Goal: Communication & Community: Answer question/provide support

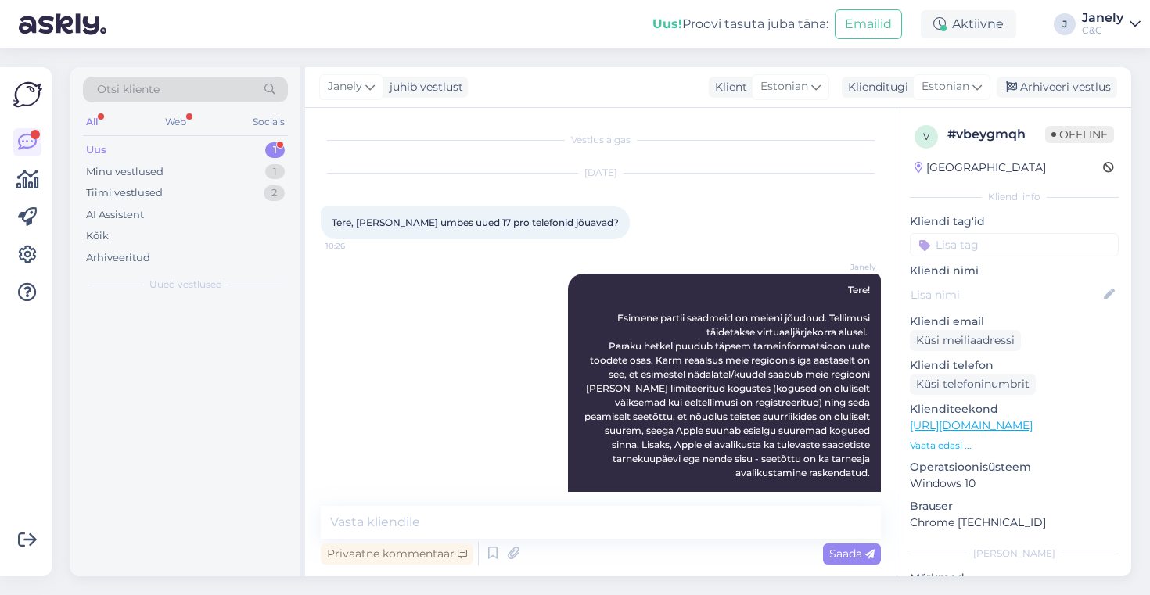
scroll to position [444, 0]
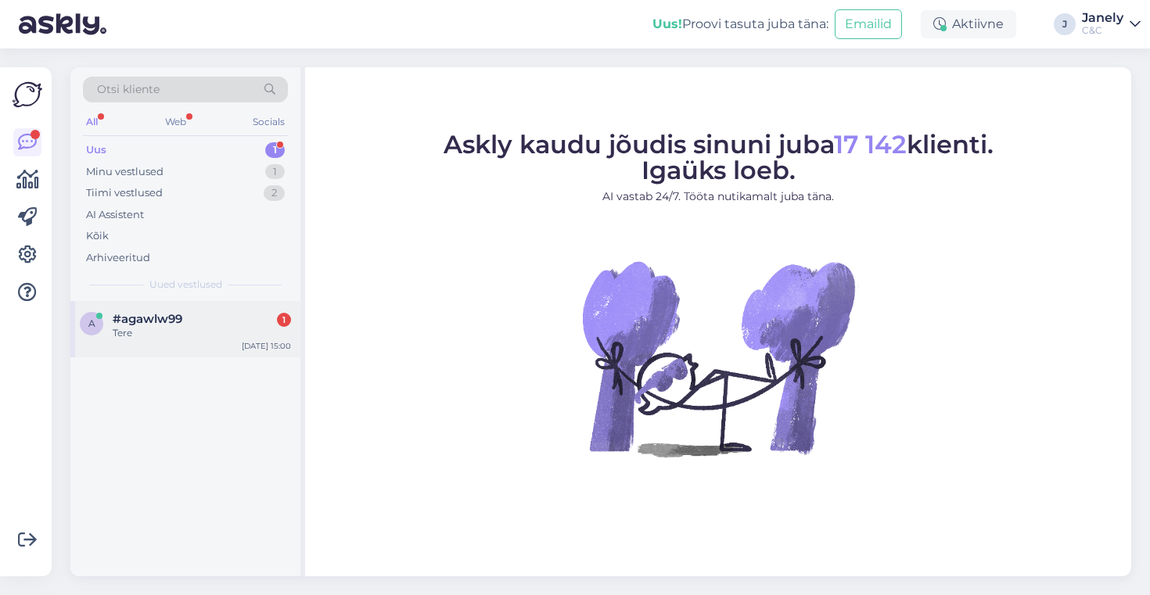
click at [221, 330] on div "Tere" at bounding box center [202, 333] width 178 height 14
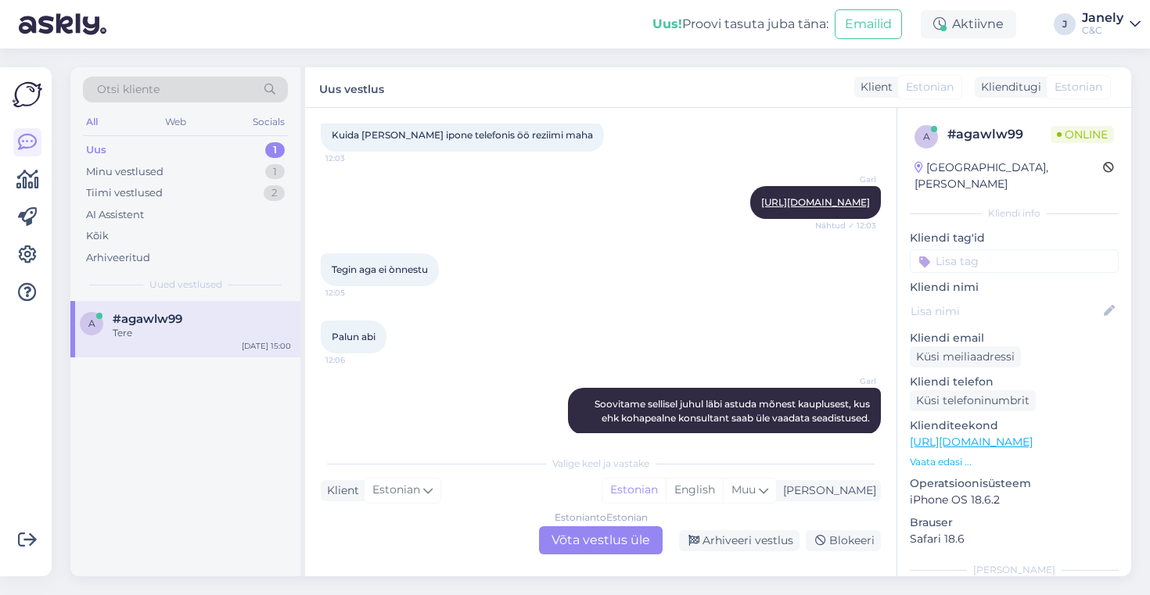
scroll to position [224, 0]
click at [136, 188] on div "Tiimi vestlused" at bounding box center [124, 193] width 77 height 16
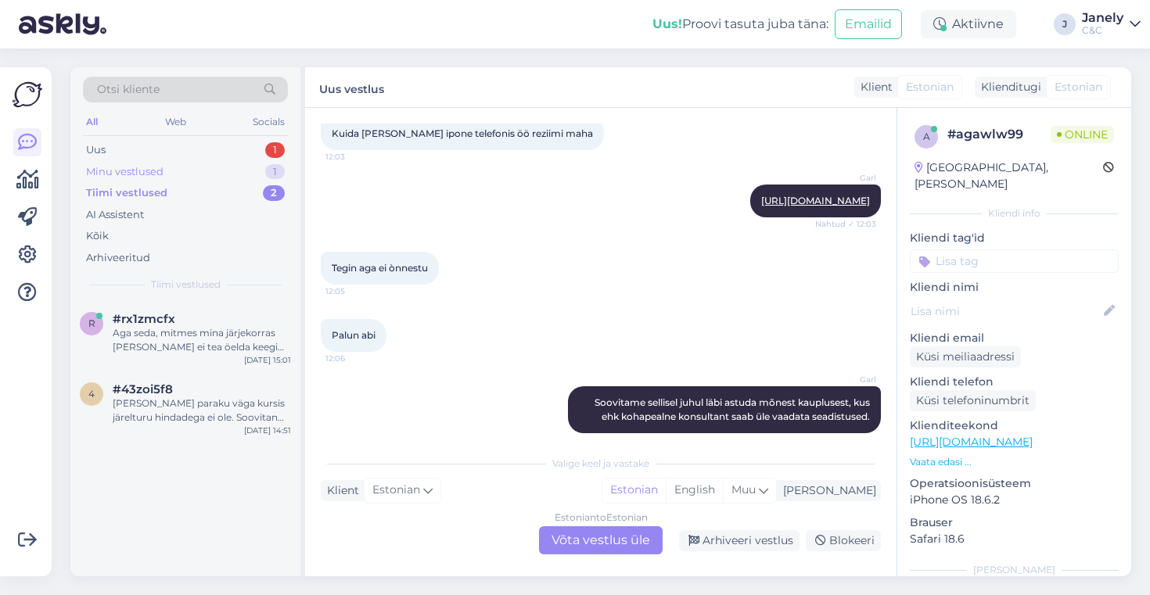
click at [128, 174] on div "Minu vestlused" at bounding box center [124, 172] width 77 height 16
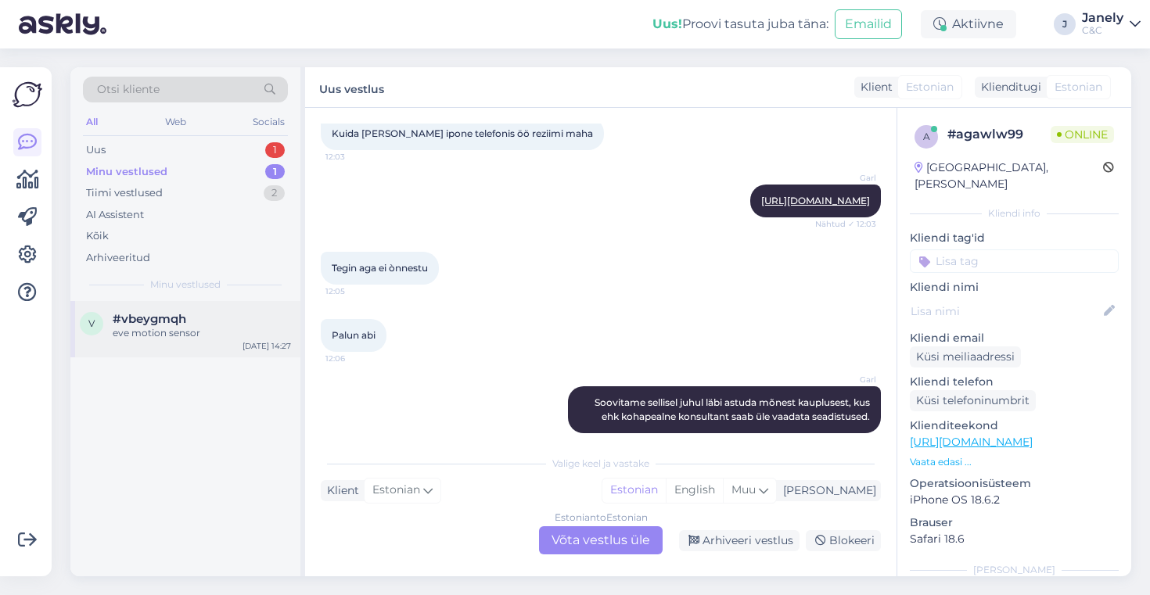
click at [219, 349] on div "v #vbeygmqh eve motion sensor Sep 26 14:27" at bounding box center [185, 329] width 230 height 56
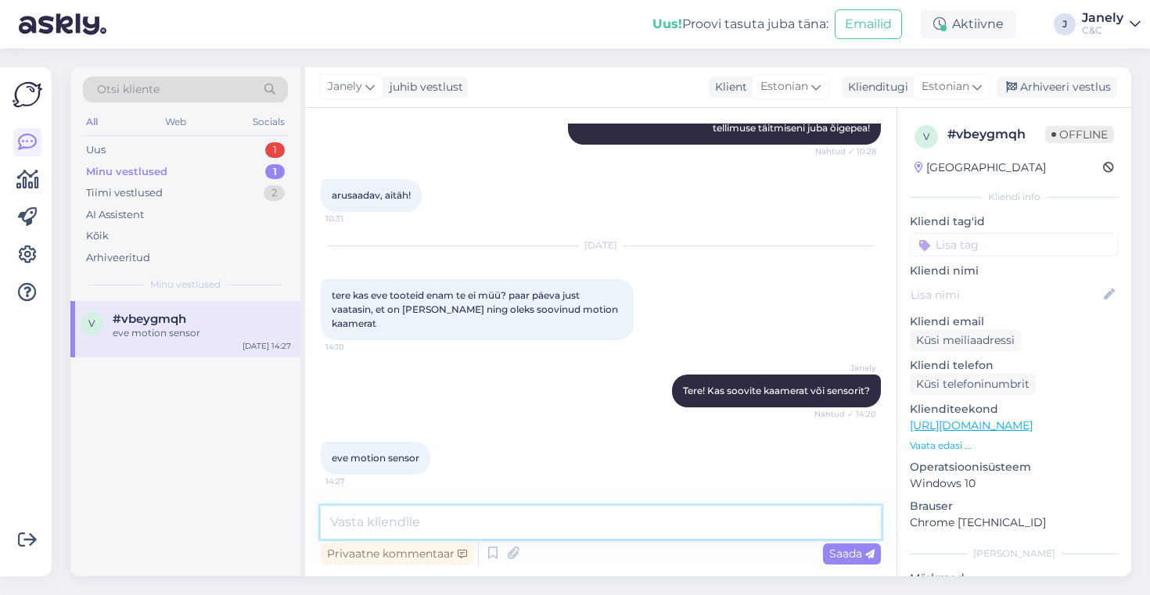
click at [458, 520] on textarea at bounding box center [601, 522] width 560 height 33
type textarea "O"
type textarea "Neid on veel olemas :)"
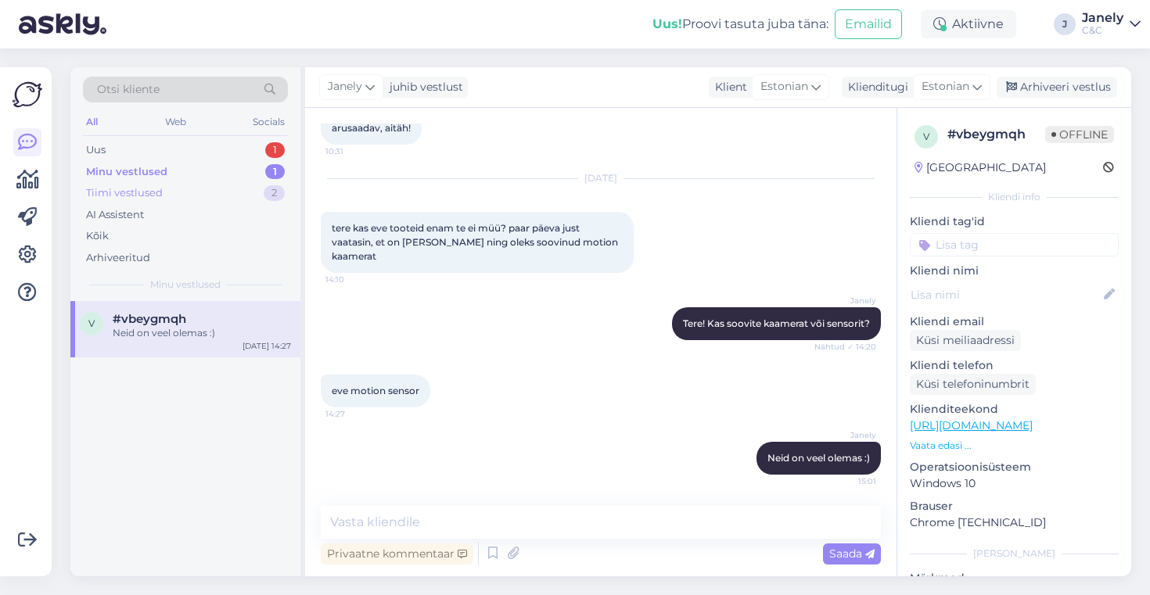
click at [196, 189] on div "Tiimi vestlused 2" at bounding box center [185, 193] width 205 height 22
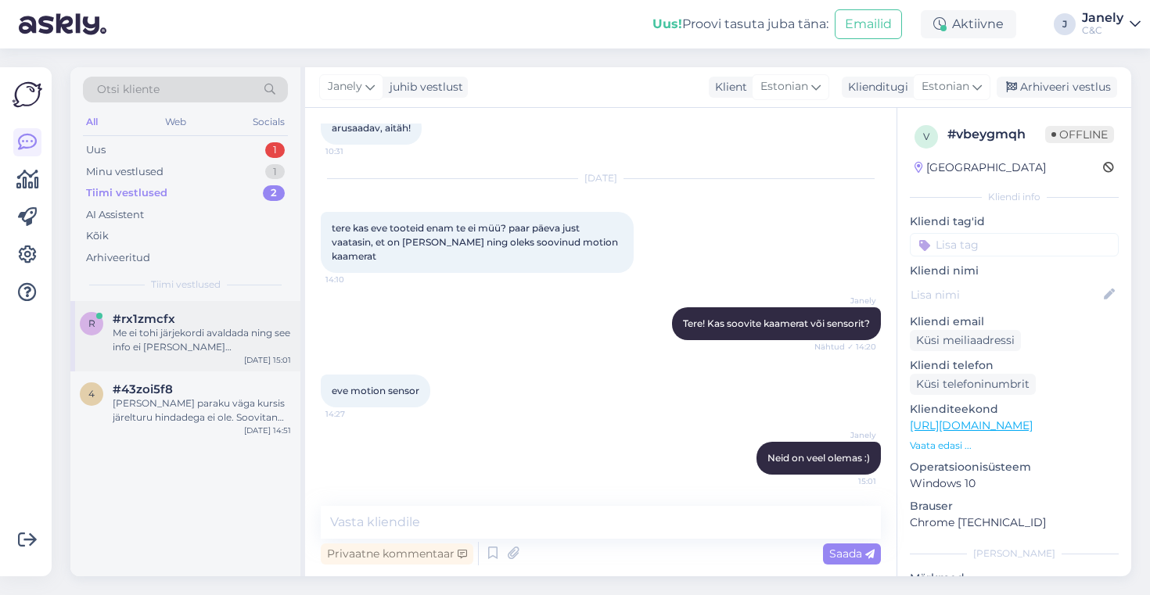
click at [242, 369] on div "r #rx1zmcfx Me ei tohi järjekordi avaldada ning see info ei anna ka miskit konk…" at bounding box center [185, 336] width 230 height 70
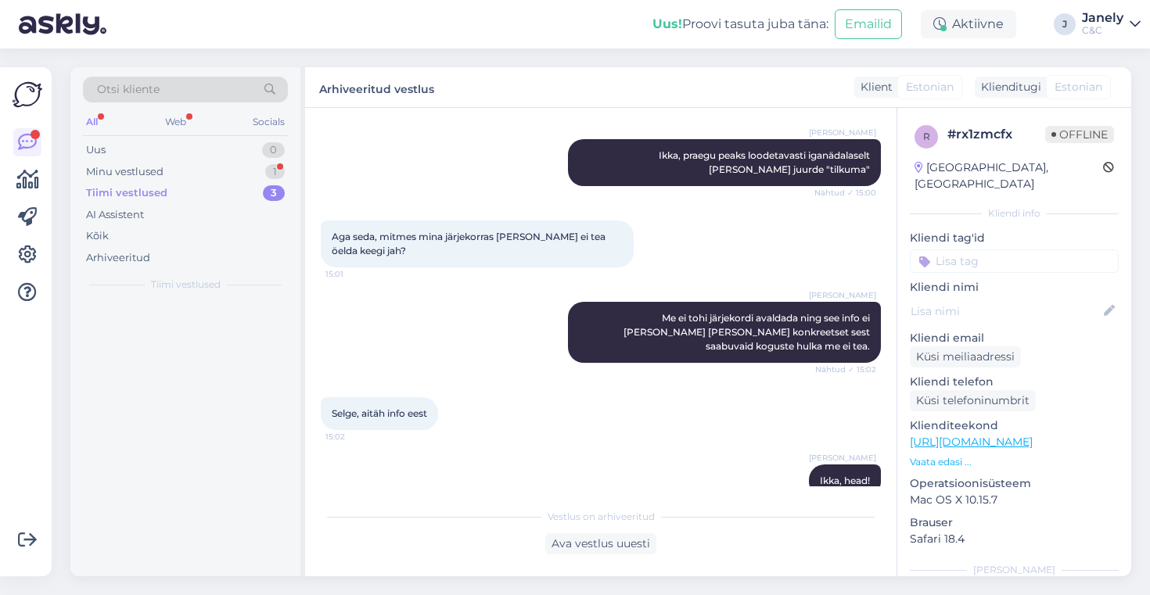
scroll to position [541, 0]
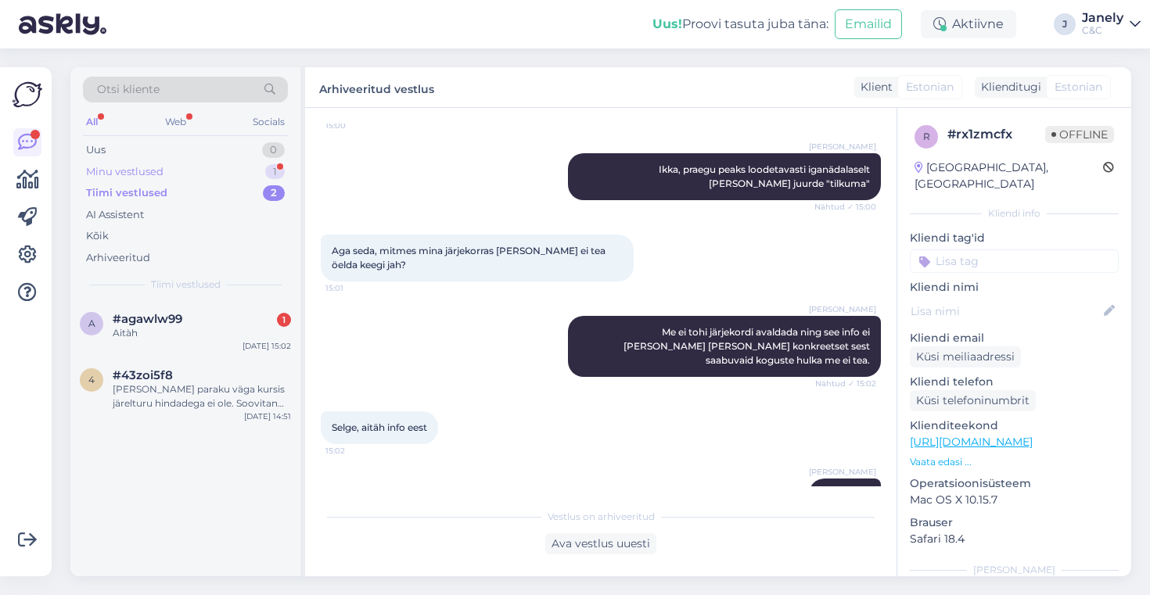
click at [191, 171] on div "Minu vestlused 1" at bounding box center [185, 172] width 205 height 22
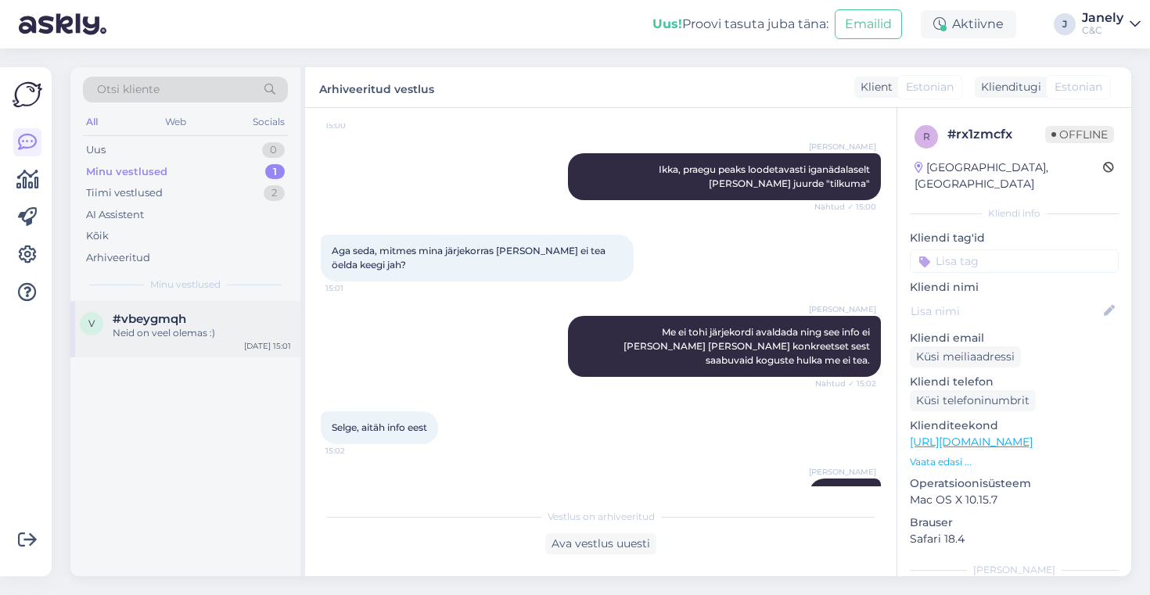
click at [241, 316] on div "#vbeygmqh" at bounding box center [202, 319] width 178 height 14
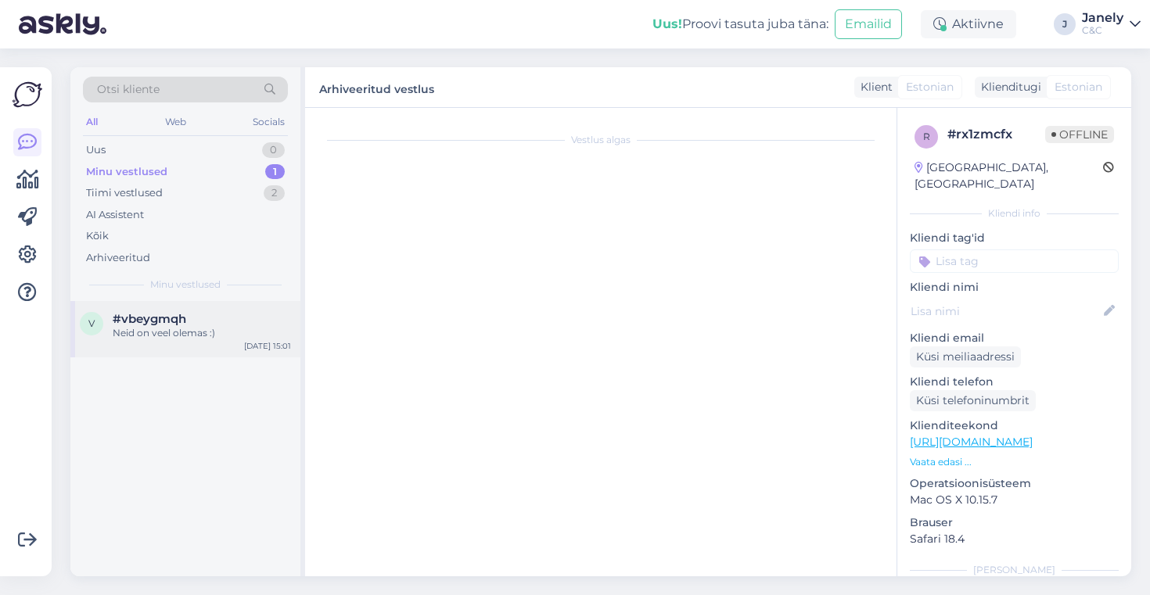
scroll to position [511, 0]
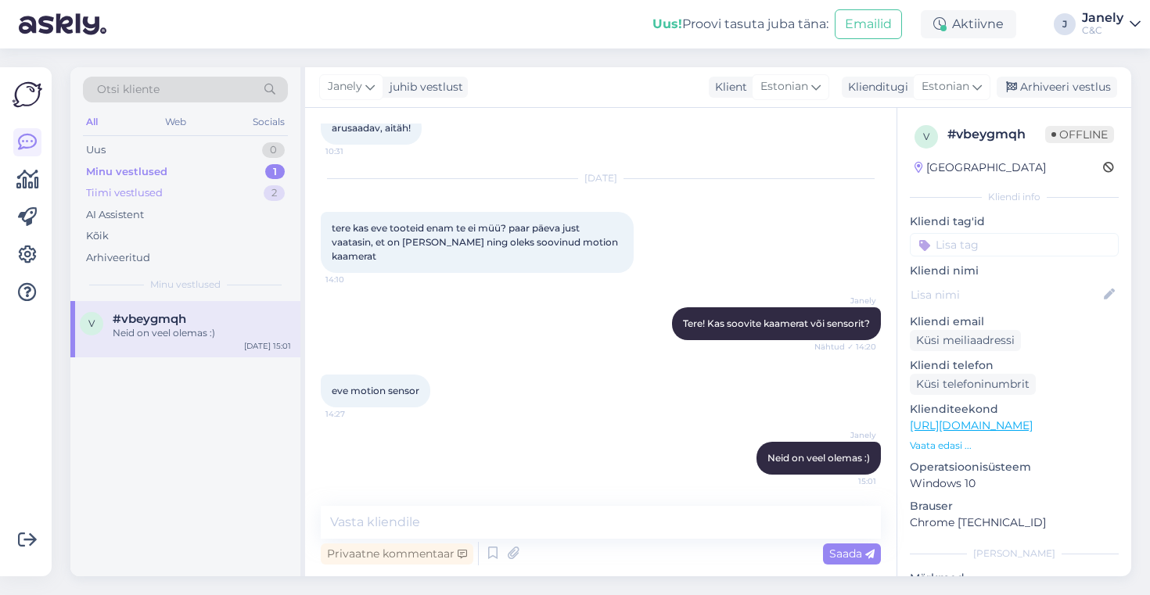
click at [178, 198] on div "Tiimi vestlused 2" at bounding box center [185, 193] width 205 height 22
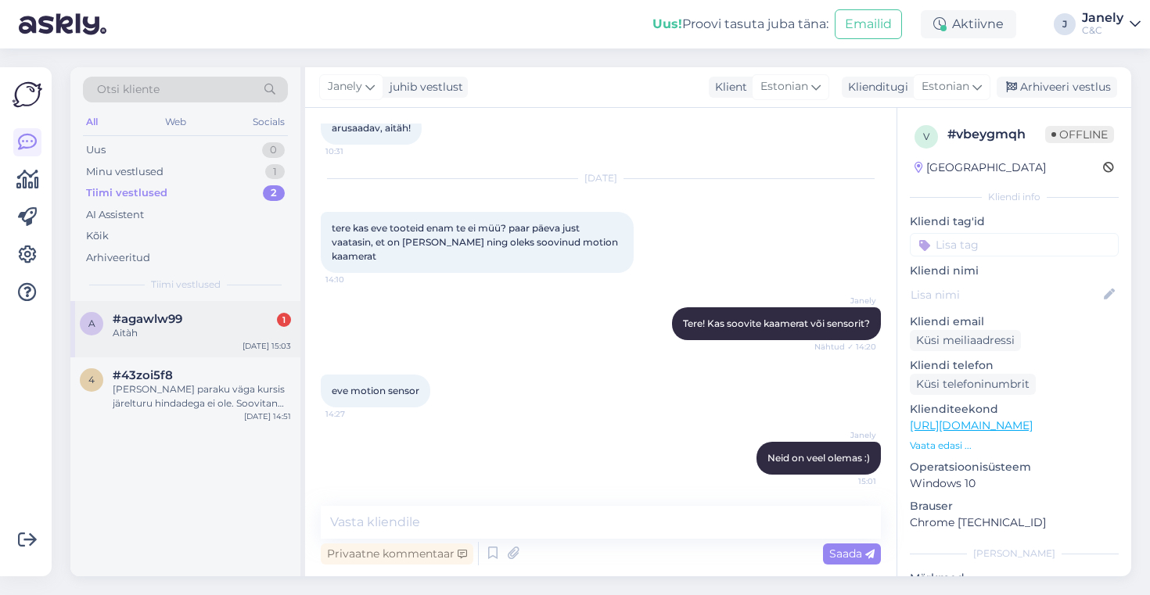
click at [221, 323] on div "#agawlw99 1" at bounding box center [202, 319] width 178 height 14
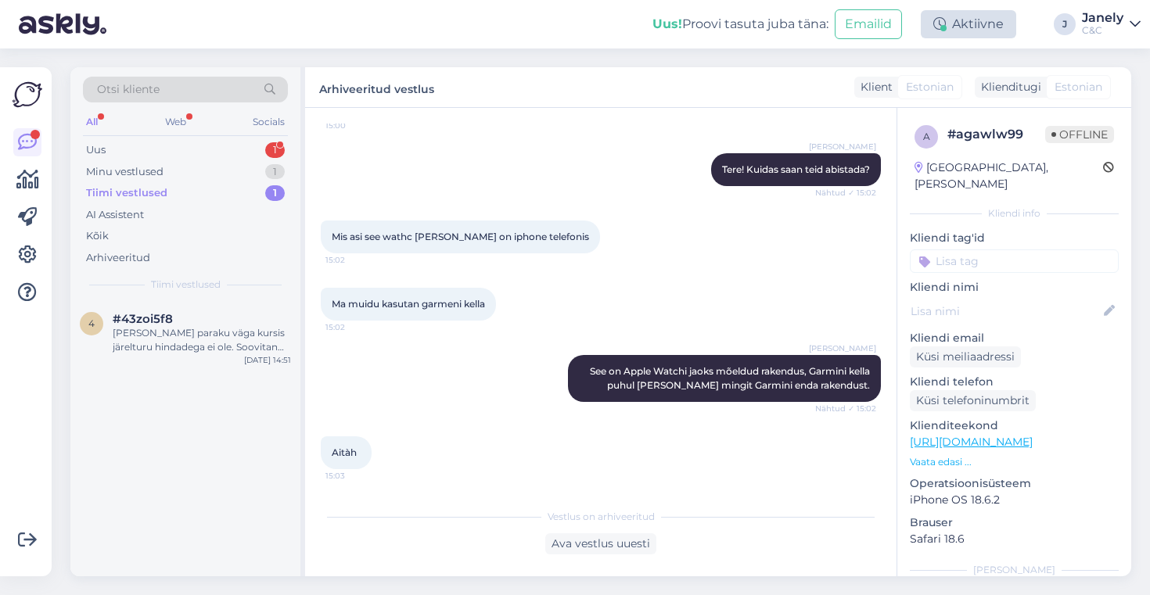
scroll to position [1084, 0]
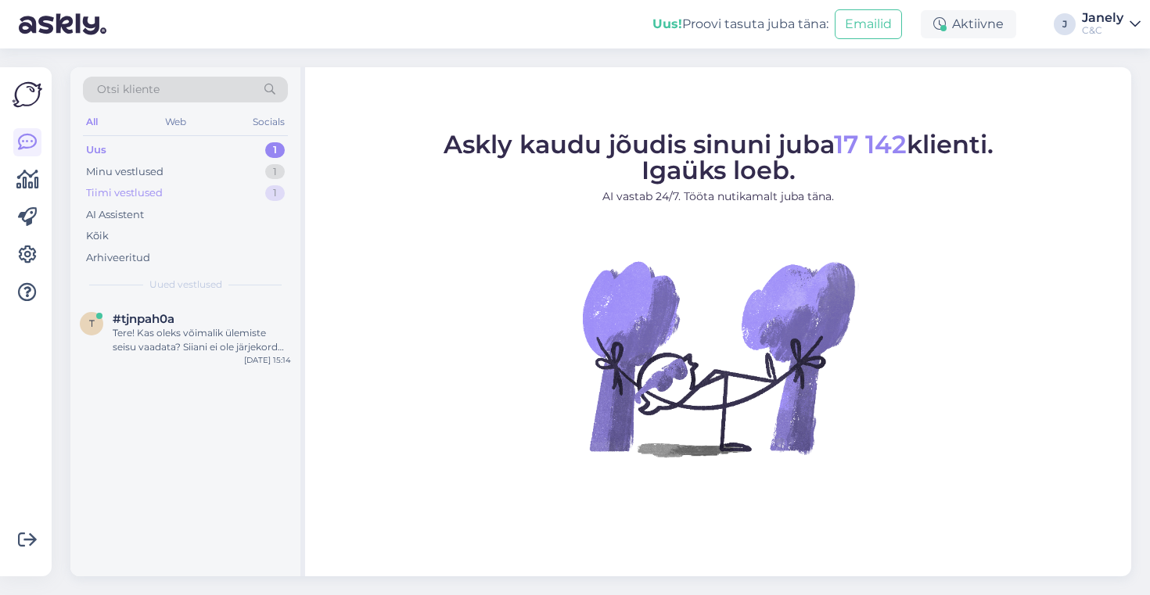
click at [232, 186] on div "Tiimi vestlused 1" at bounding box center [185, 193] width 205 height 22
click at [200, 156] on div "Uus 1" at bounding box center [185, 150] width 205 height 22
click at [141, 175] on div "Minu vestlused" at bounding box center [124, 172] width 77 height 16
click at [218, 318] on div "#vbeygmqh" at bounding box center [202, 319] width 178 height 14
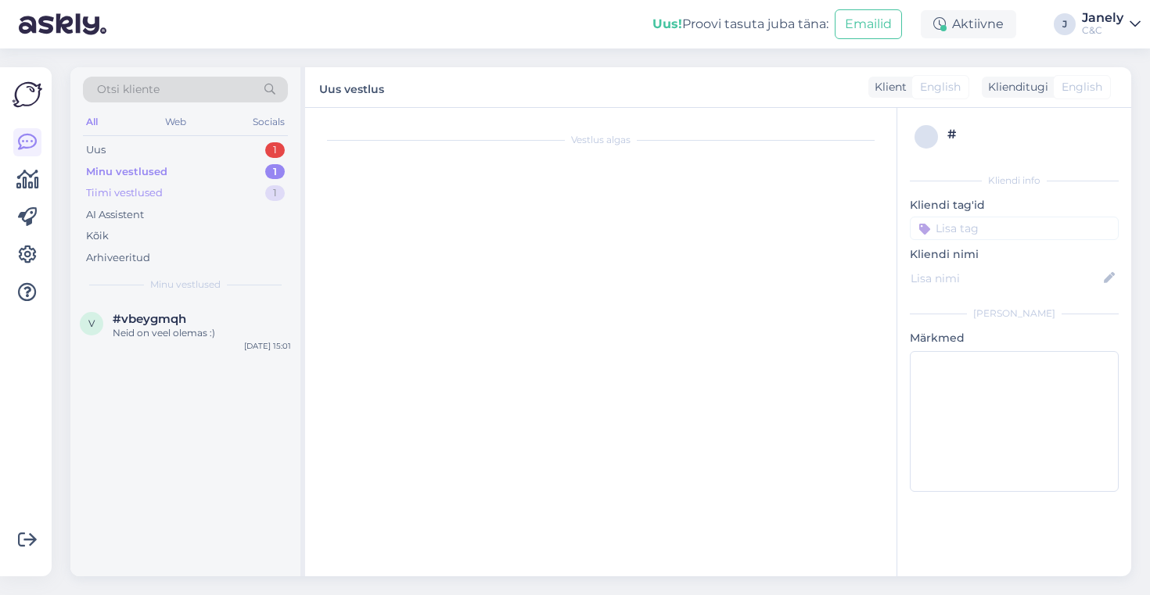
scroll to position [511, 0]
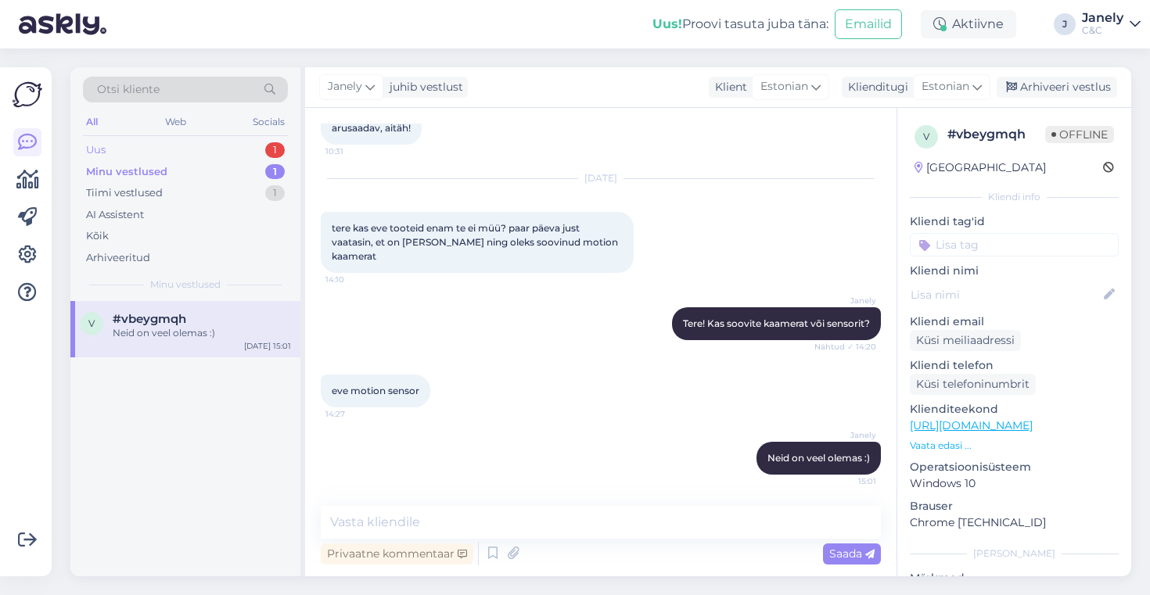
click at [225, 149] on div "Uus 1" at bounding box center [185, 150] width 205 height 22
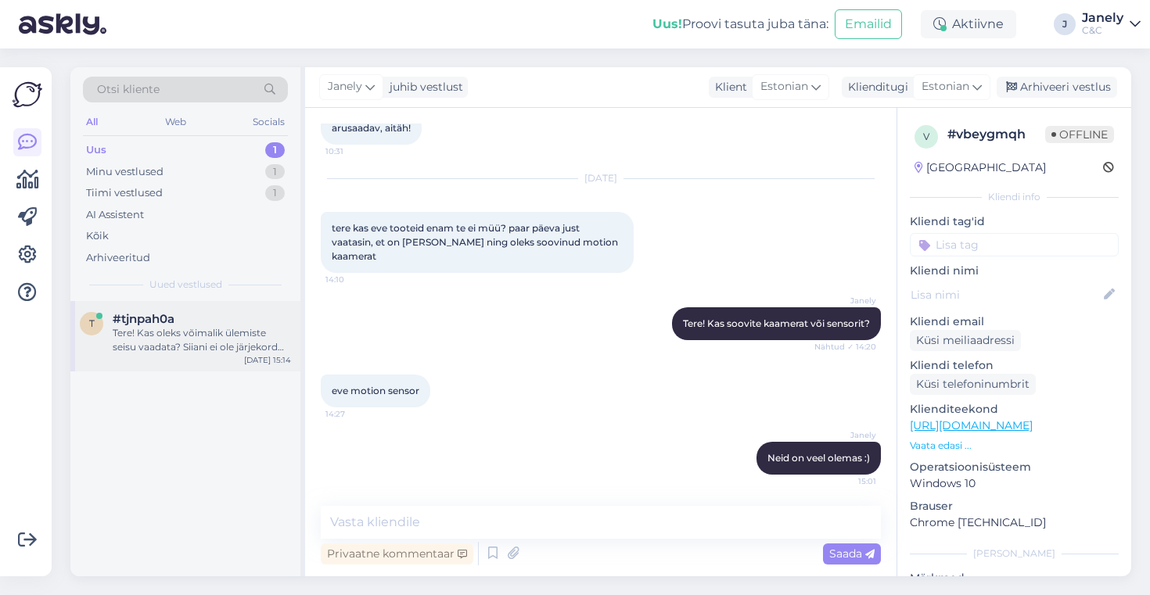
click at [275, 366] on div "t #tjnpah0a Tere! Kas oleks võimalik ülemiste seisu vaadata? Siiani ei ole järj…" at bounding box center [185, 336] width 230 height 70
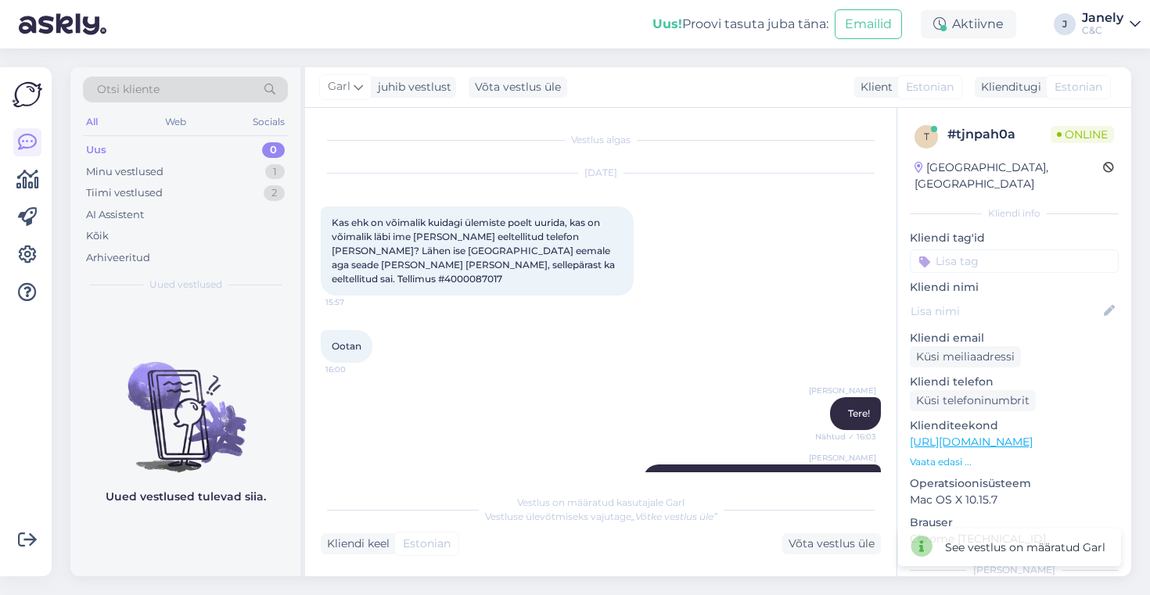
scroll to position [645, 0]
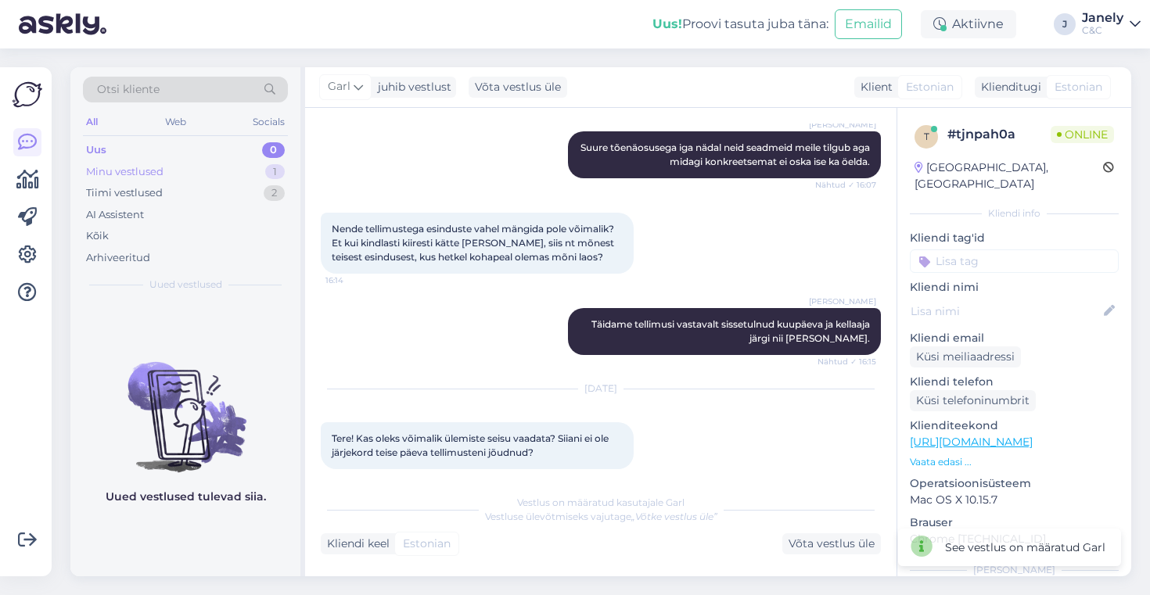
click at [215, 175] on div "Minu vestlused 1" at bounding box center [185, 172] width 205 height 22
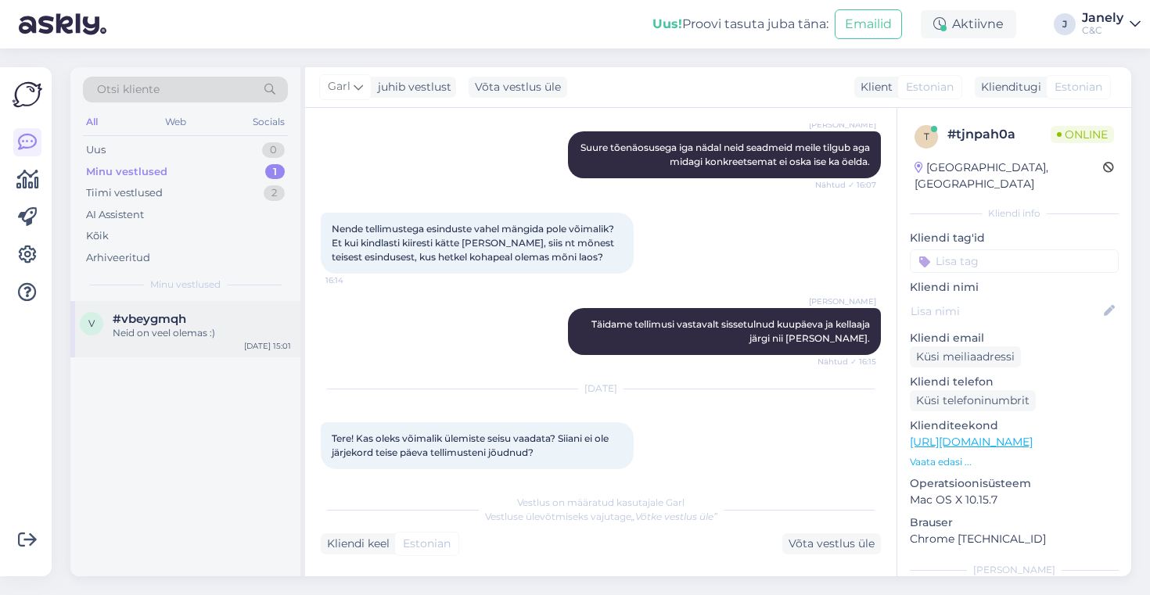
click at [248, 339] on div "Neid on veel olemas :)" at bounding box center [202, 333] width 178 height 14
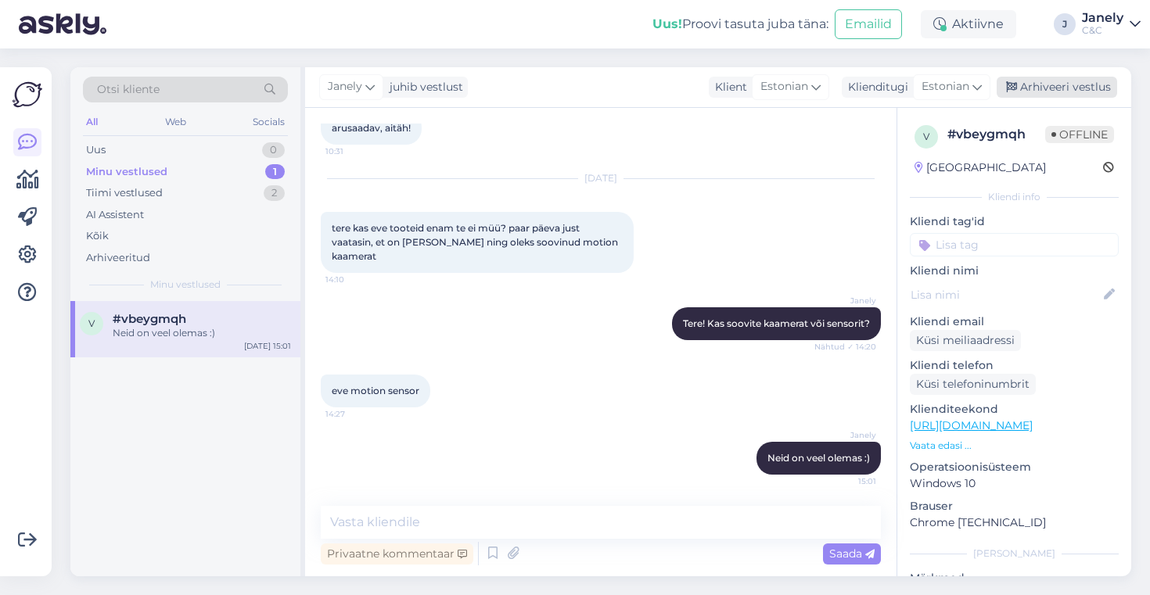
click at [1087, 86] on div "Arhiveeri vestlus" at bounding box center [1057, 87] width 120 height 21
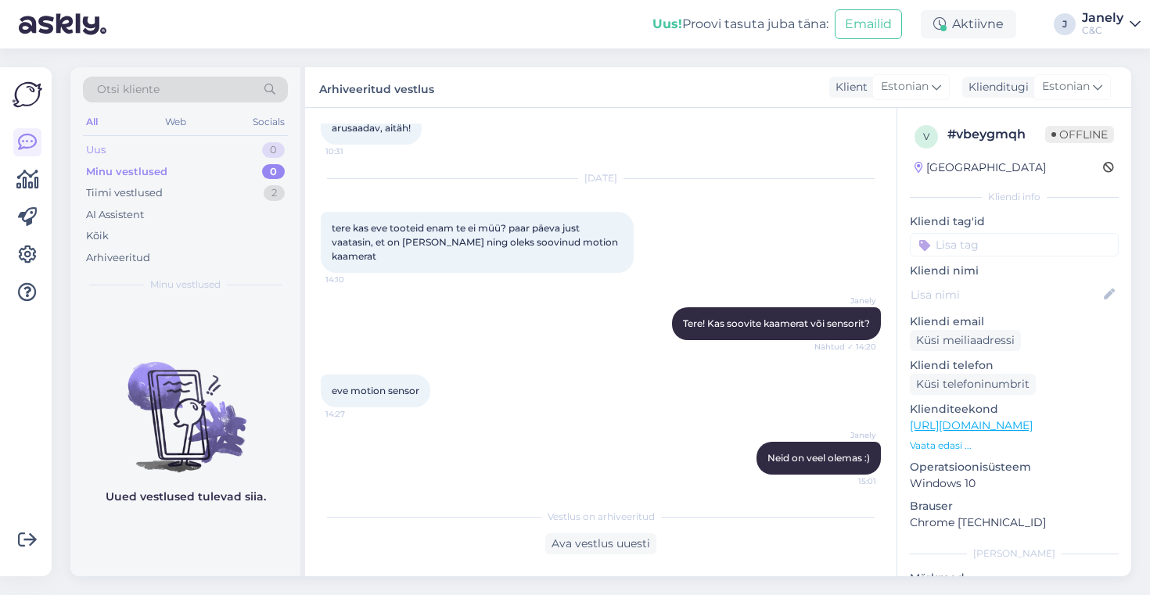
click at [191, 154] on div "Uus 0" at bounding box center [185, 150] width 205 height 22
click at [212, 197] on div "Tiimi vestlused 2" at bounding box center [185, 193] width 205 height 22
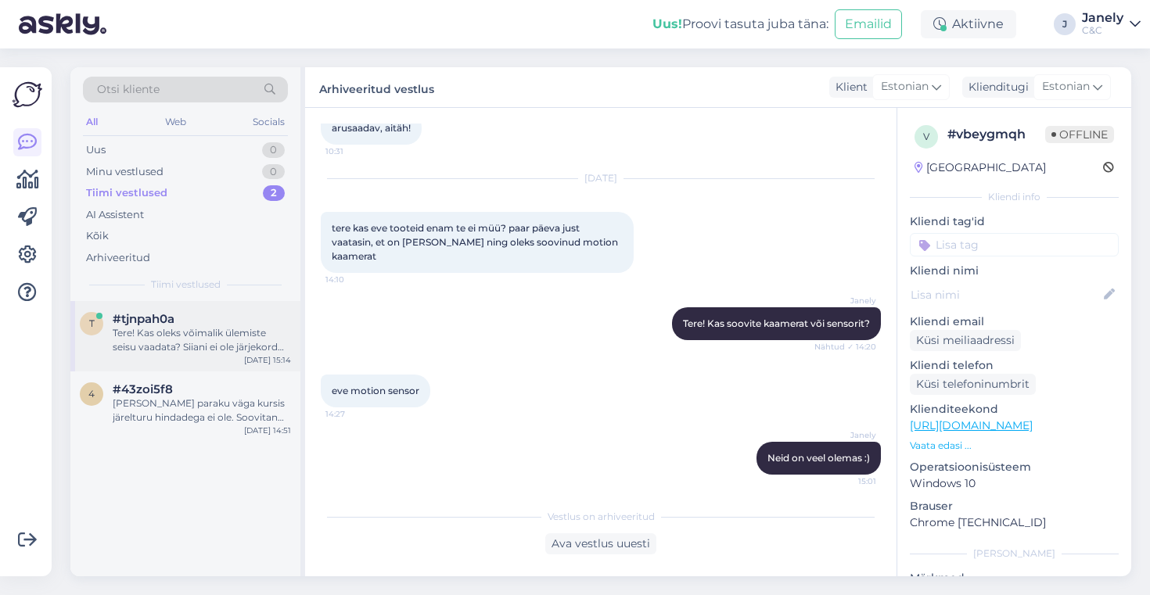
click at [254, 319] on div "#tjnpah0a" at bounding box center [202, 319] width 178 height 14
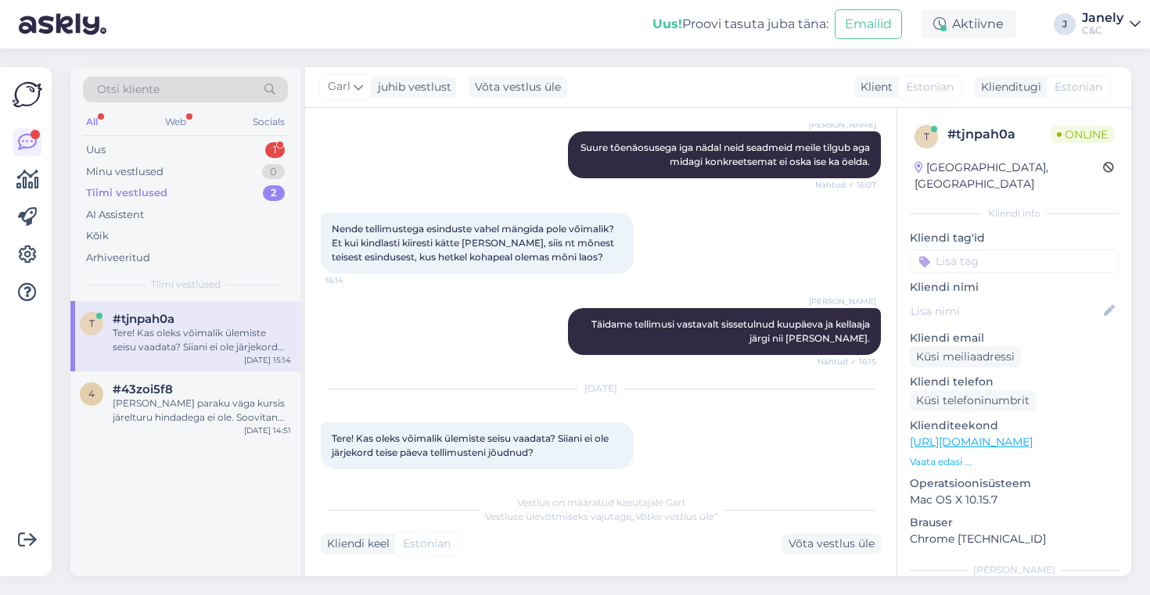
scroll to position [754, 0]
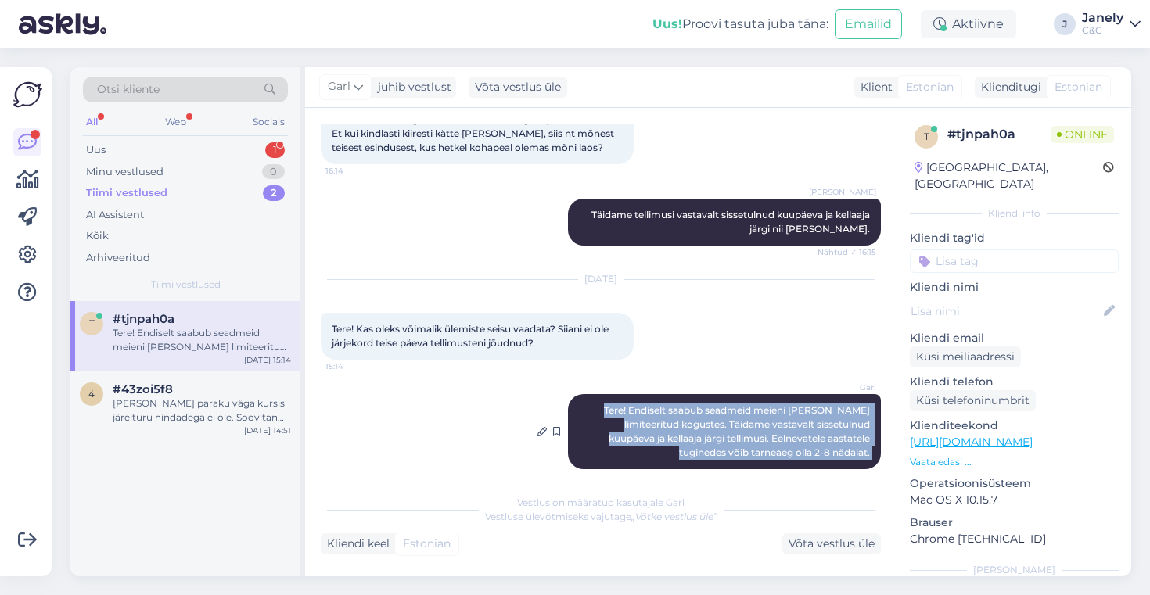
drag, startPoint x: 630, startPoint y: 389, endPoint x: 861, endPoint y: 458, distance: 241.8
click at [861, 458] on div "Garl Tere! Endiselt saabub seadmeid meieni vaid väga limiteeritud kogustes. Täi…" at bounding box center [724, 431] width 313 height 75
copy div "Tere! Endiselt saabub seadmeid meieni vaid väga limiteeritud kogustes. Täidame …"
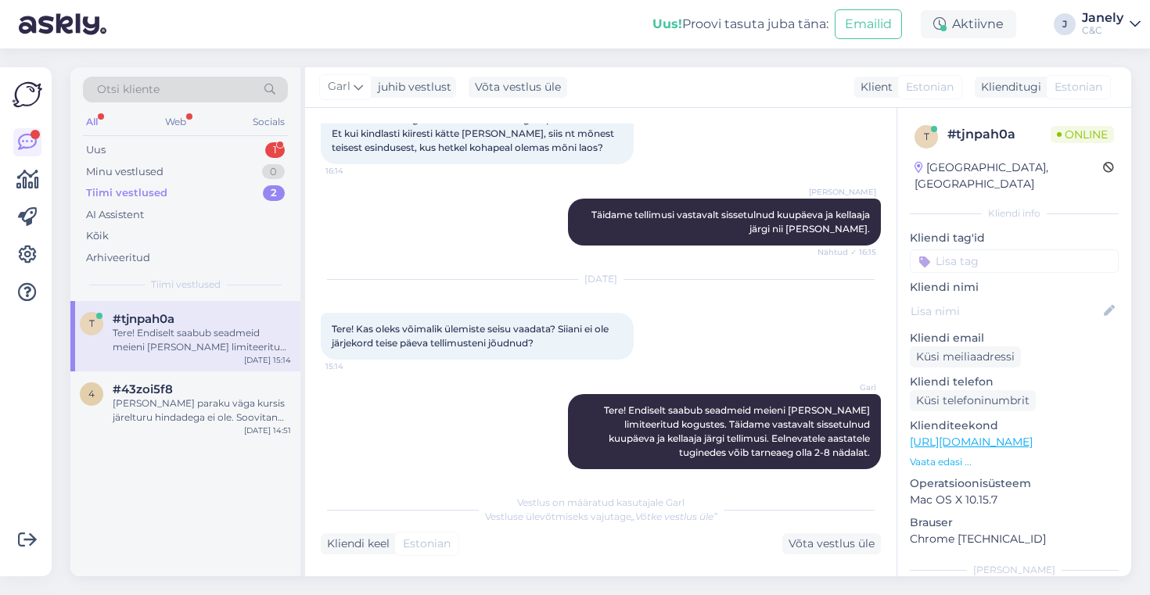
click at [525, 437] on div "Garl Tere! Endiselt saabub seadmeid meieni vaid väga limiteeritud kogustes. Täi…" at bounding box center [601, 432] width 560 height 110
click at [192, 143] on div "Uus 1" at bounding box center [185, 150] width 205 height 22
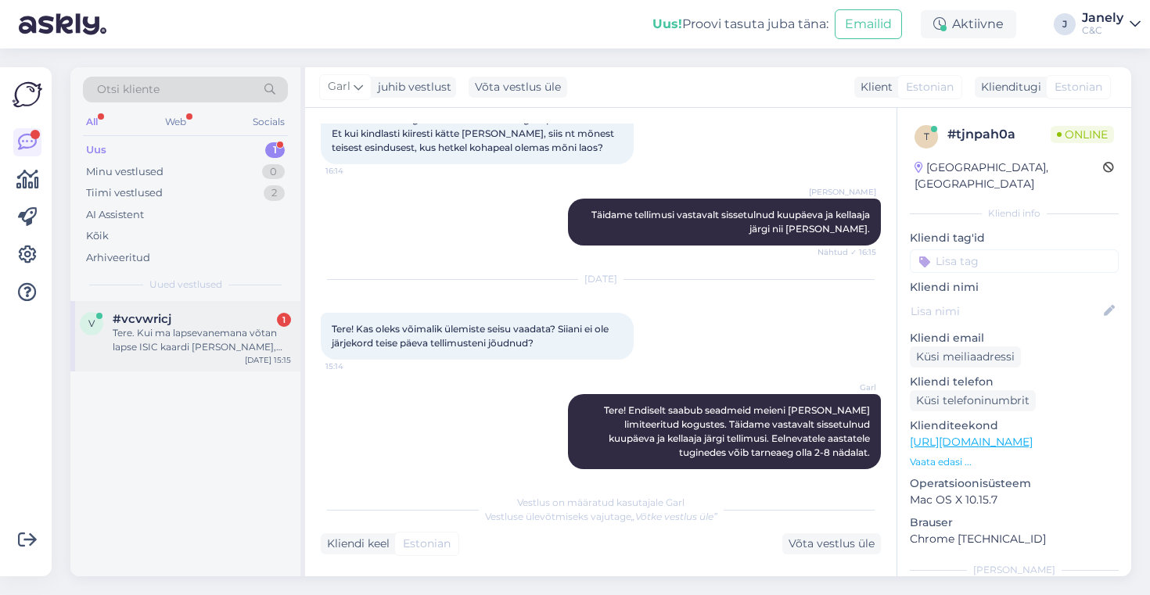
click at [221, 356] on div "v #vcvwricj 1 Tere. Kui ma lapsevanemana võtan lapse ISIC kaardi kaasa, kas ma …" at bounding box center [185, 336] width 230 height 70
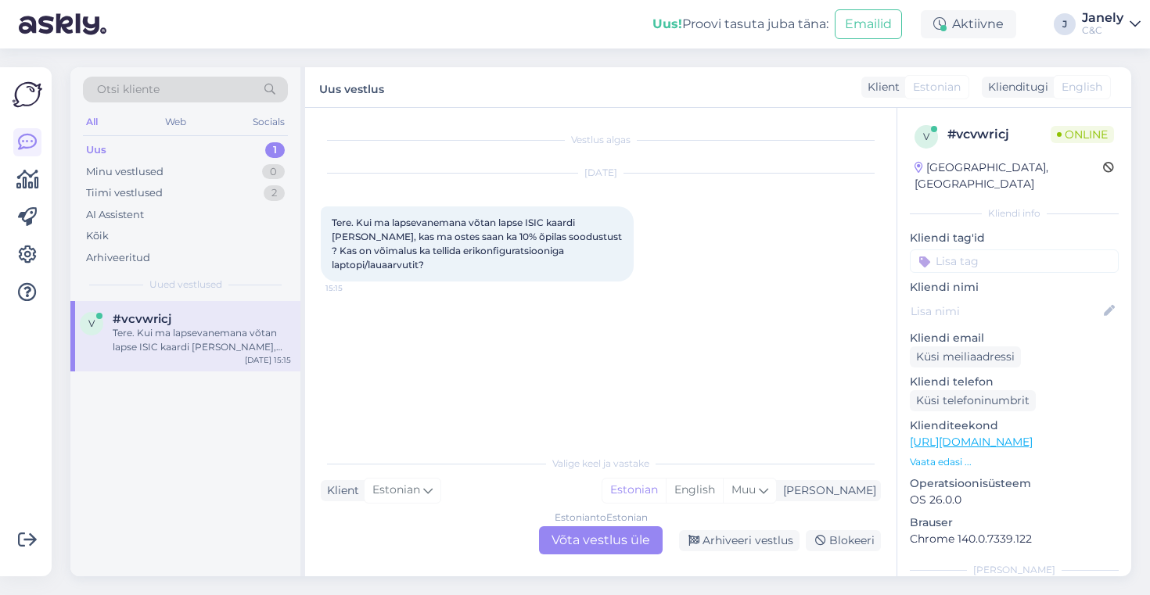
scroll to position [0, 0]
click at [191, 175] on div "Minu vestlused 0" at bounding box center [185, 172] width 205 height 22
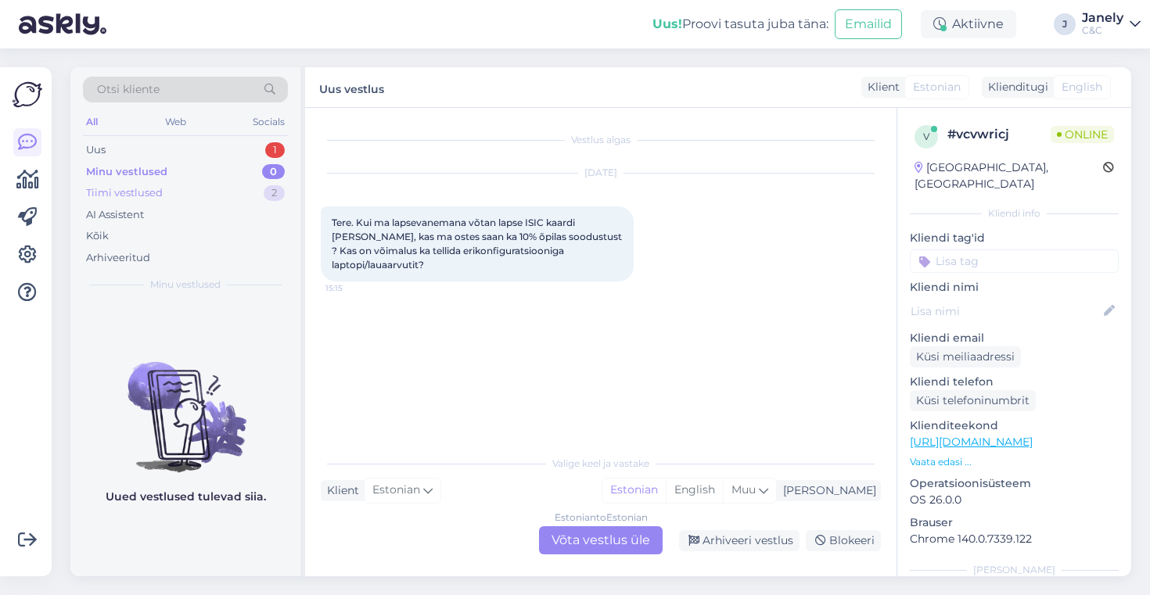
click at [185, 203] on div "Tiimi vestlused 2" at bounding box center [185, 193] width 205 height 22
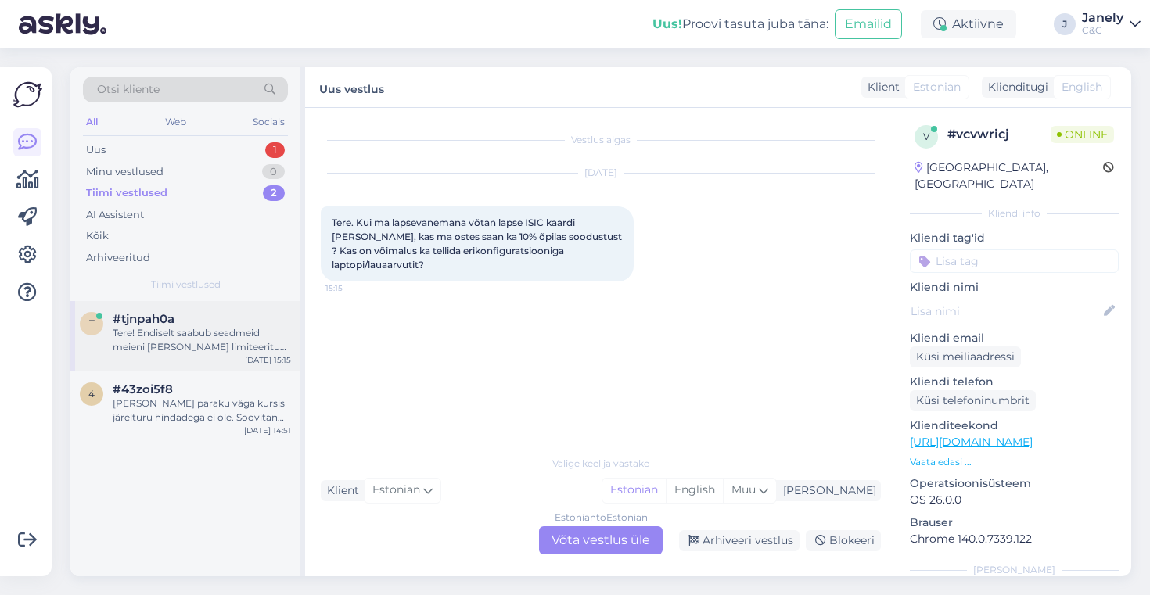
click at [263, 336] on div "Tere! Endiselt saabub seadmeid meieni vaid väga limiteeritud kogustes. Täidame …" at bounding box center [202, 340] width 178 height 28
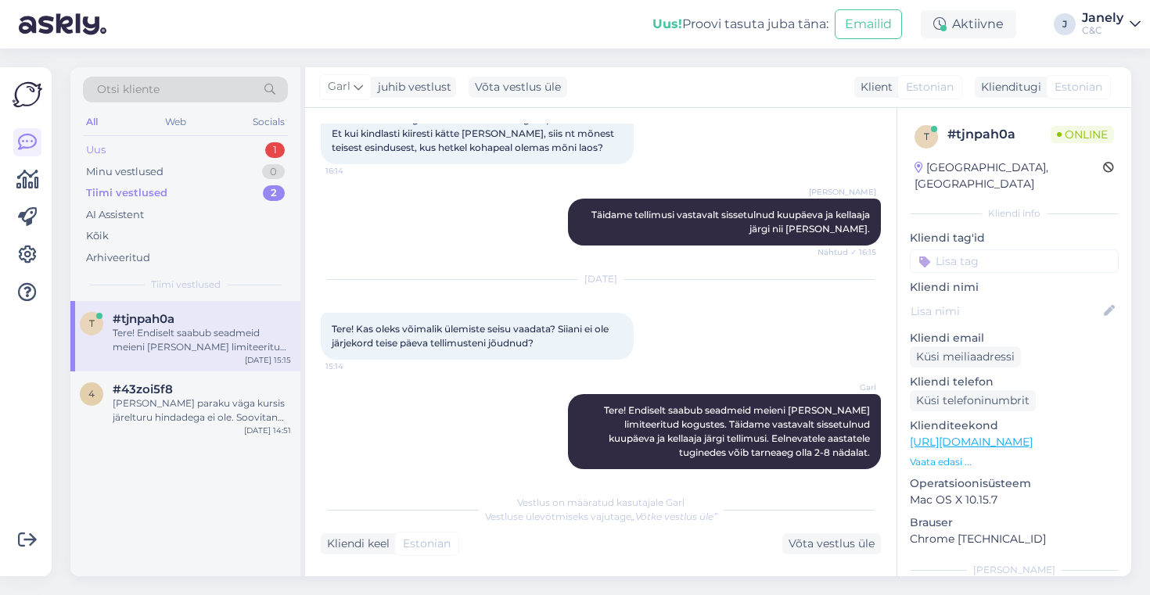
click at [195, 148] on div "Uus 1" at bounding box center [185, 150] width 205 height 22
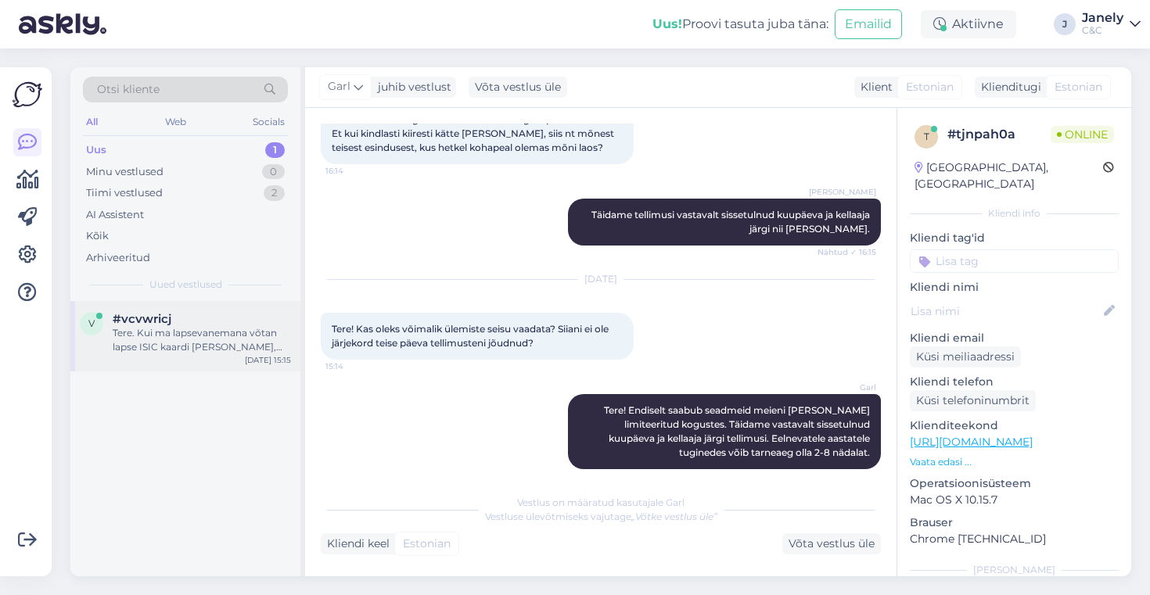
click at [239, 367] on div "v #vcvwricj Tere. Kui ma lapsevanemana võtan lapse ISIC kaardi kaasa, kas ma os…" at bounding box center [185, 336] width 230 height 70
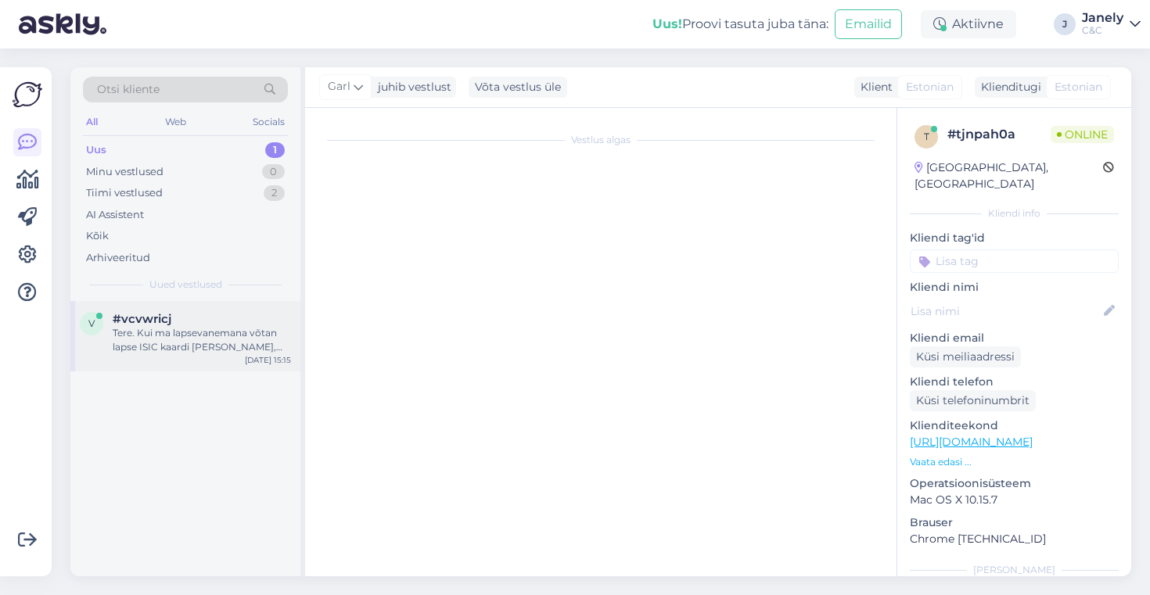
scroll to position [0, 0]
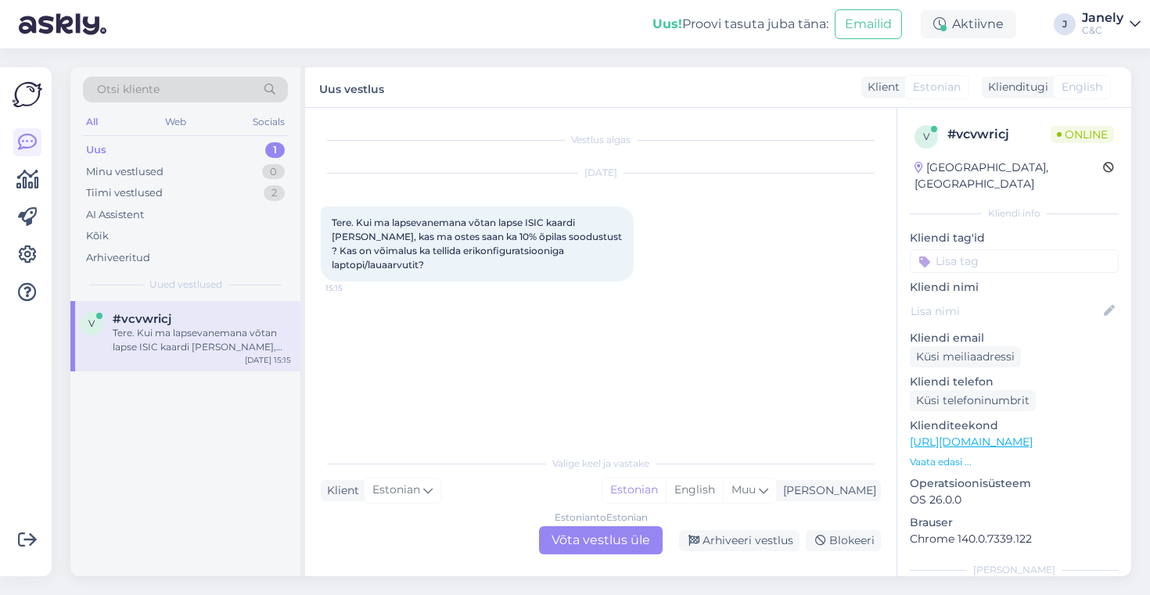
click at [591, 544] on div "Estonian to Estonian Võta vestlus üle" at bounding box center [601, 541] width 124 height 28
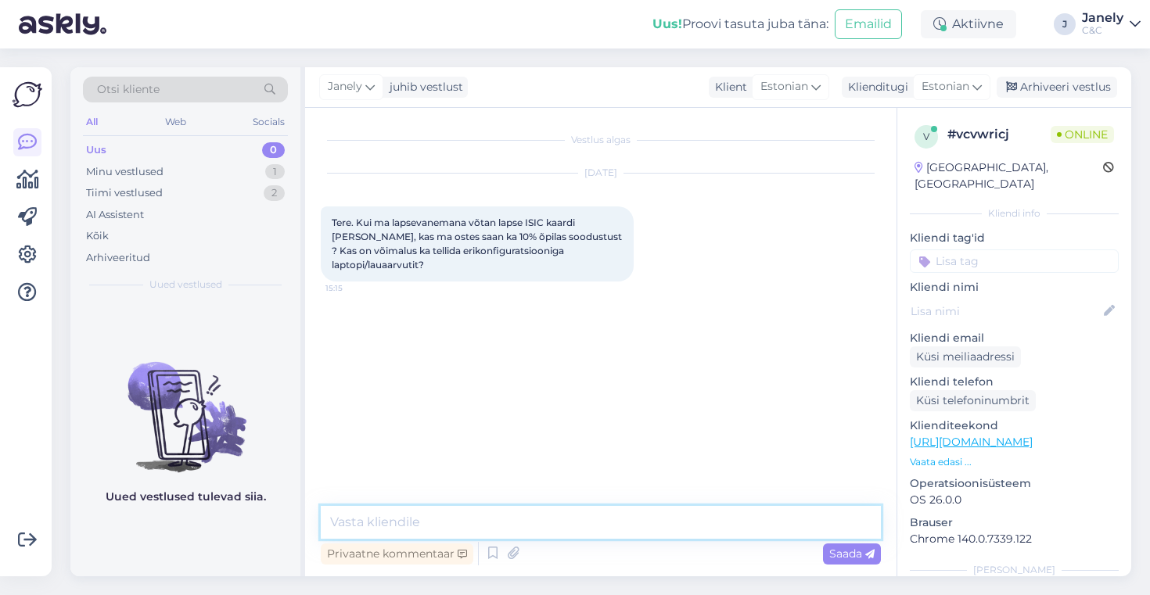
click at [516, 523] on textarea at bounding box center [601, 522] width 560 height 33
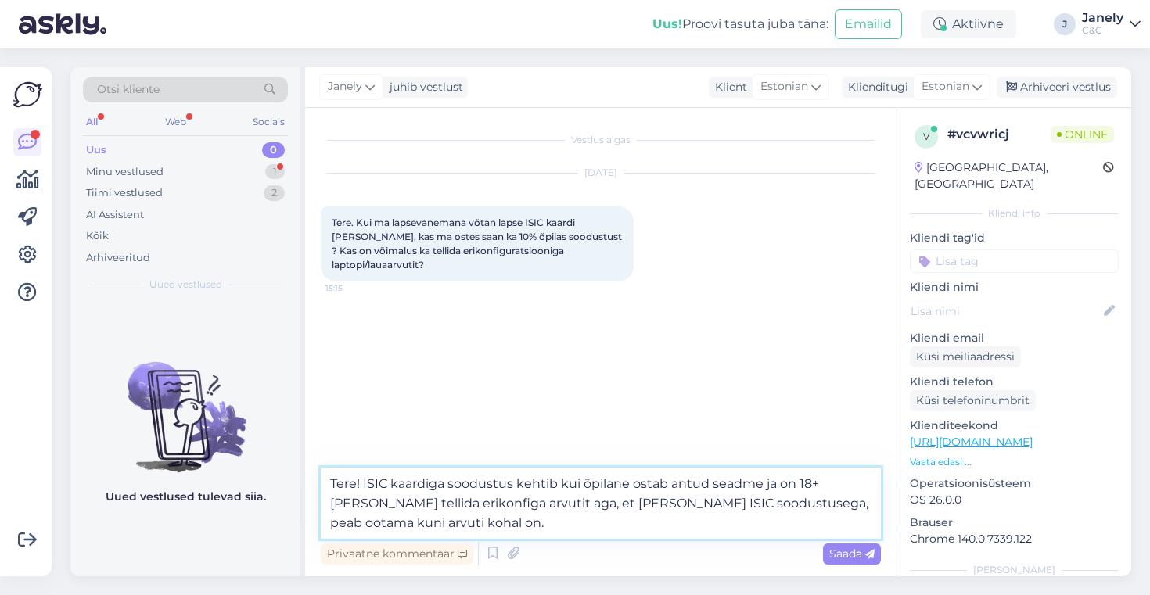
type textarea "Tere! ISIC kaardiga soodustus kehtib kui õpilane ostab antud seadme ja on 18+a.…"
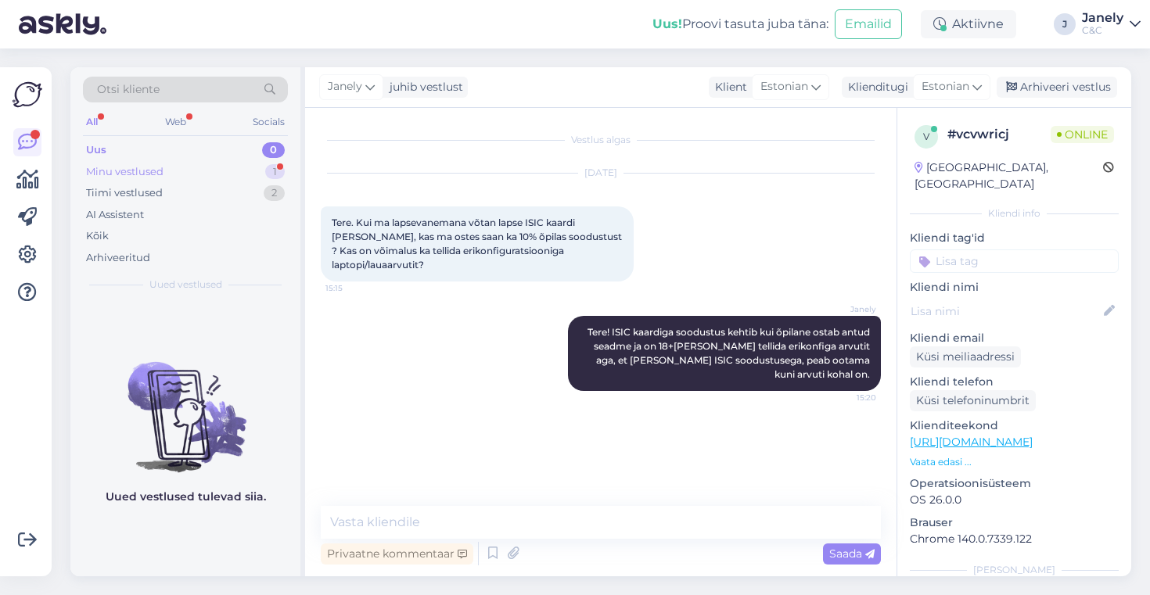
click at [192, 169] on div "Minu vestlused 1" at bounding box center [185, 172] width 205 height 22
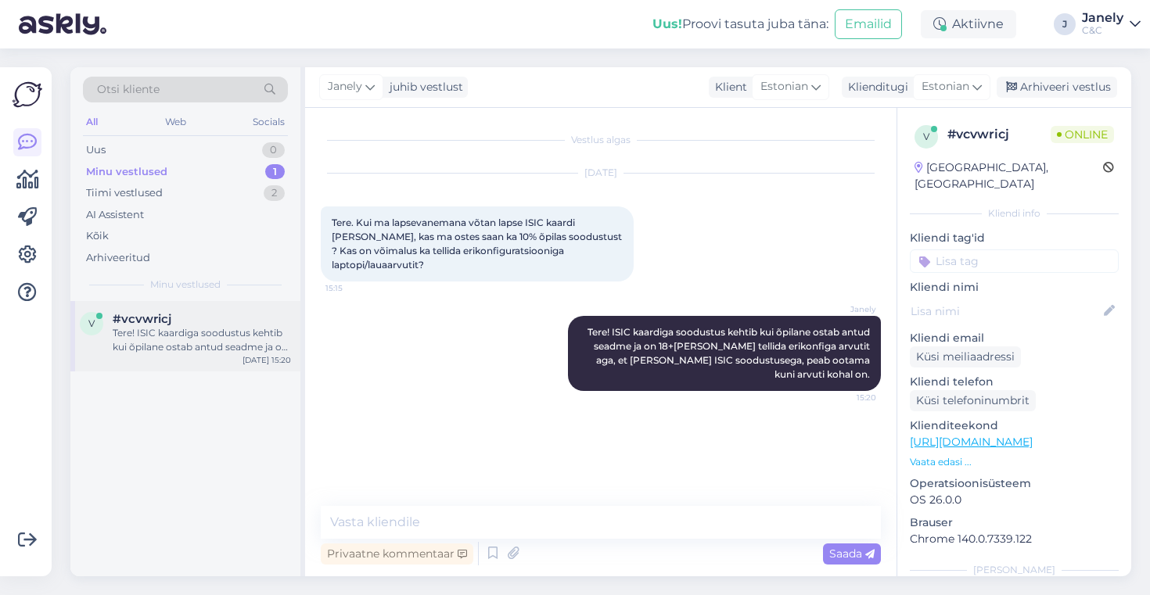
click at [262, 369] on div "v #vcvwricj Tere! ISIC kaardiga soodustus kehtib kui õpilane ostab antud seadme…" at bounding box center [185, 336] width 230 height 70
click at [205, 197] on div "Tiimi vestlused 2" at bounding box center [185, 193] width 205 height 22
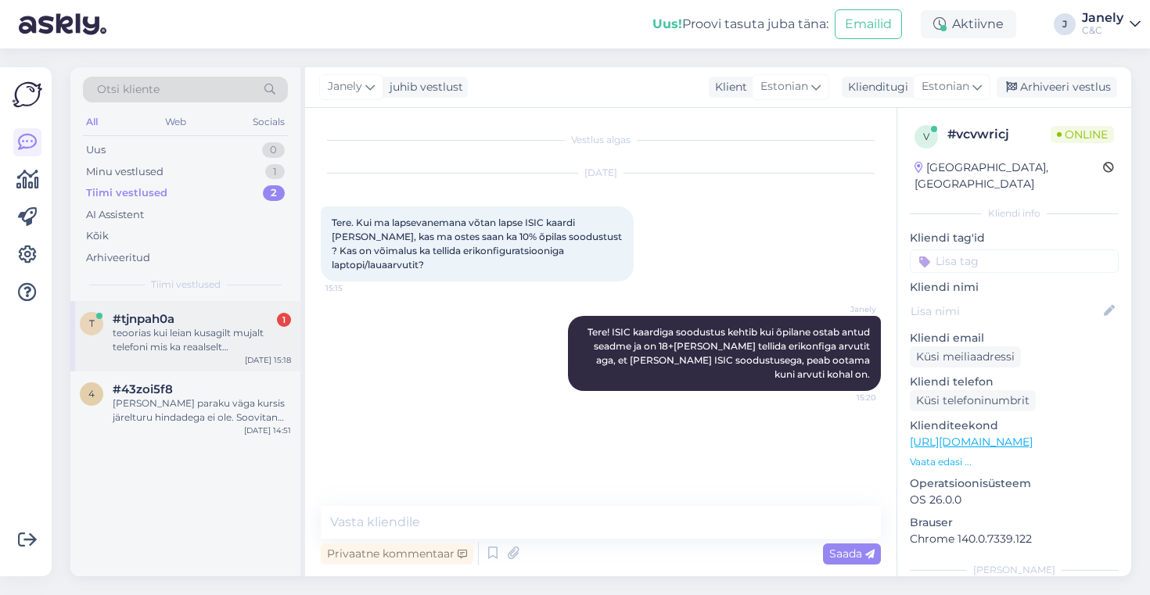
click at [196, 323] on div "#tjnpah0a 1" at bounding box center [202, 319] width 178 height 14
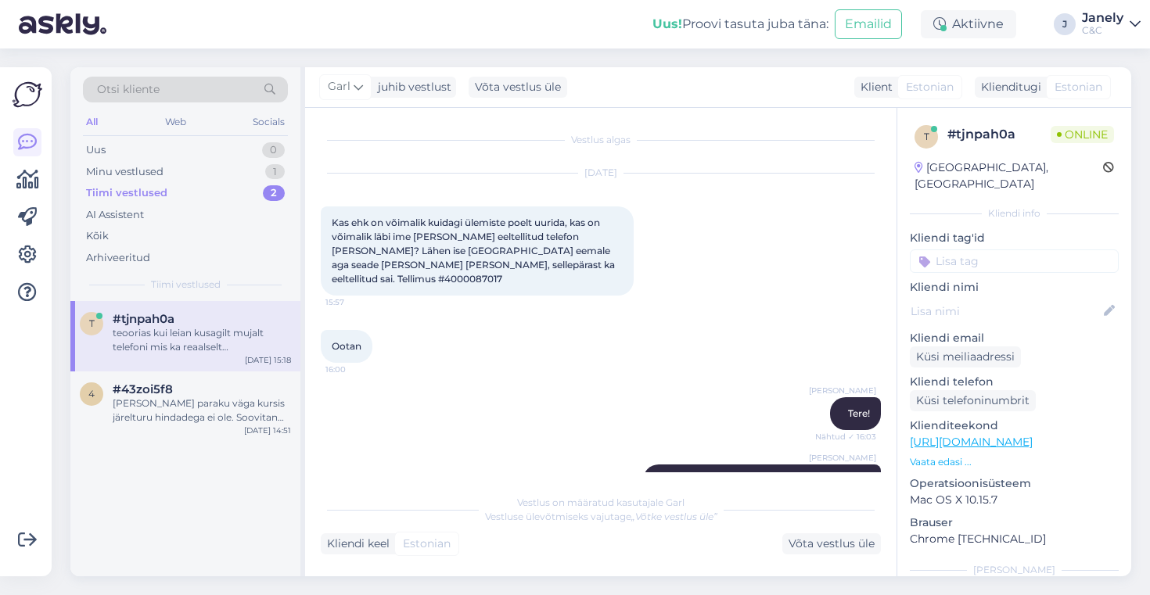
scroll to position [850, 0]
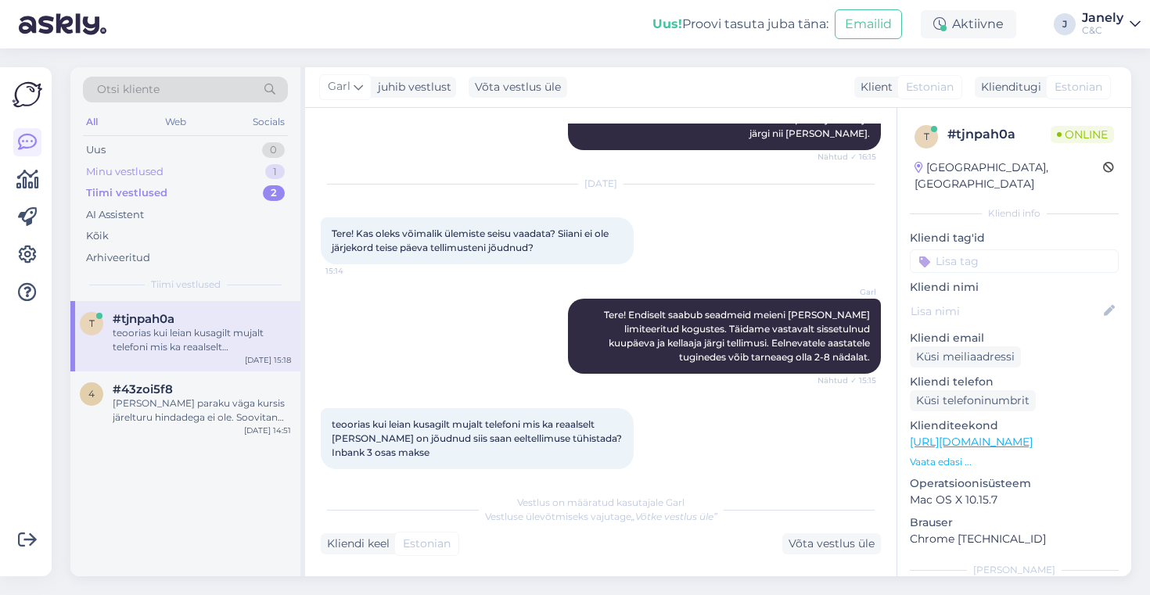
click at [218, 174] on div "Minu vestlused 1" at bounding box center [185, 172] width 205 height 22
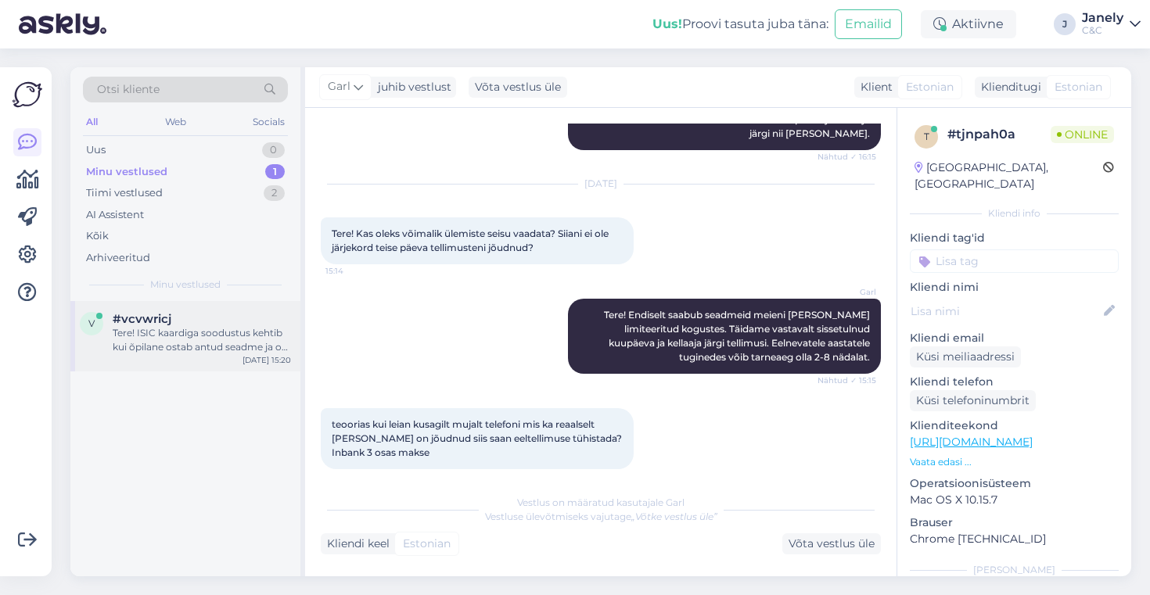
click at [243, 340] on div "Tere! ISIC kaardiga soodustus kehtib kui õpilane ostab antud seadme ja on 18+a.…" at bounding box center [202, 340] width 178 height 28
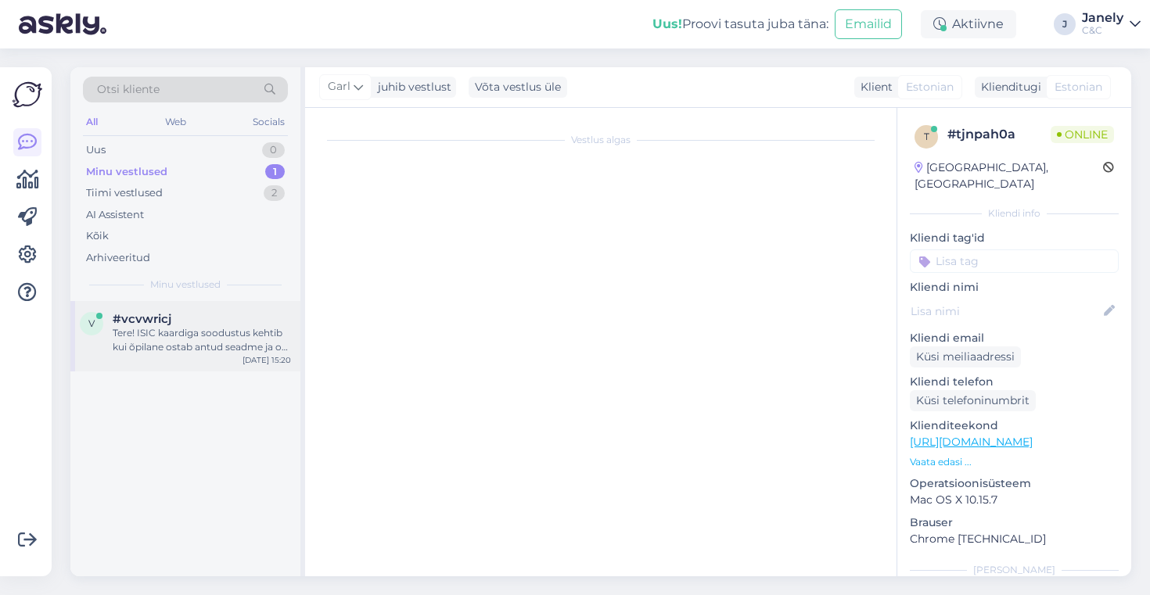
scroll to position [0, 0]
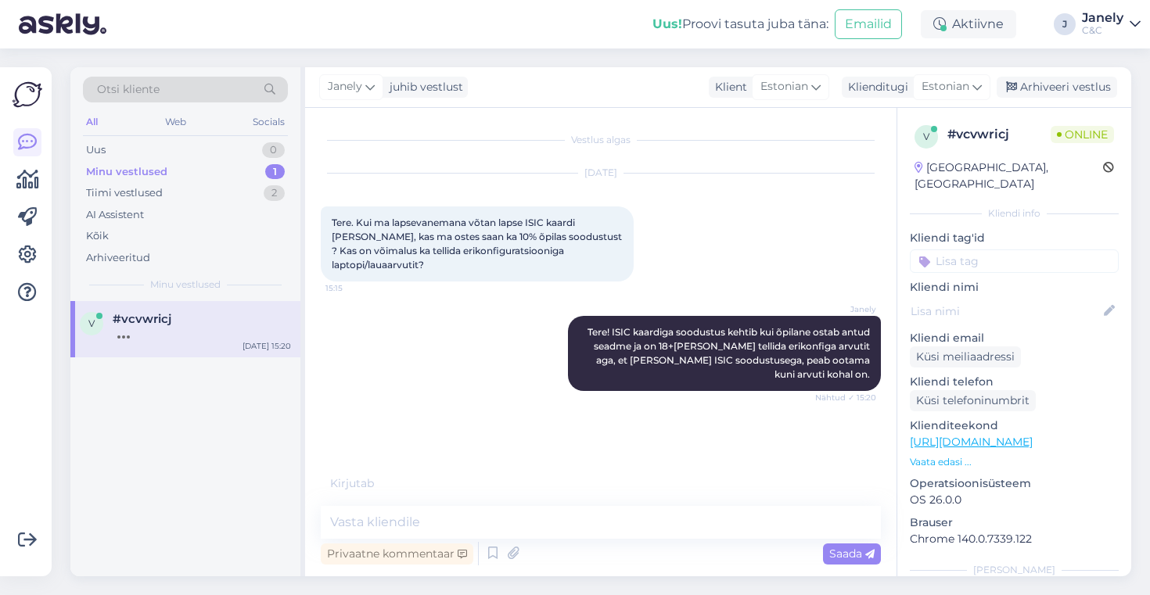
click at [250, 411] on div "v #vcvwricj Sep 26 15:20" at bounding box center [185, 438] width 230 height 275
click at [337, 38] on div "Uus! Proovi tasuta juba täna: Emailid Aktiivne J Janely C&C" at bounding box center [575, 24] width 1150 height 49
click at [138, 186] on div "Tiimi vestlused" at bounding box center [124, 193] width 77 height 16
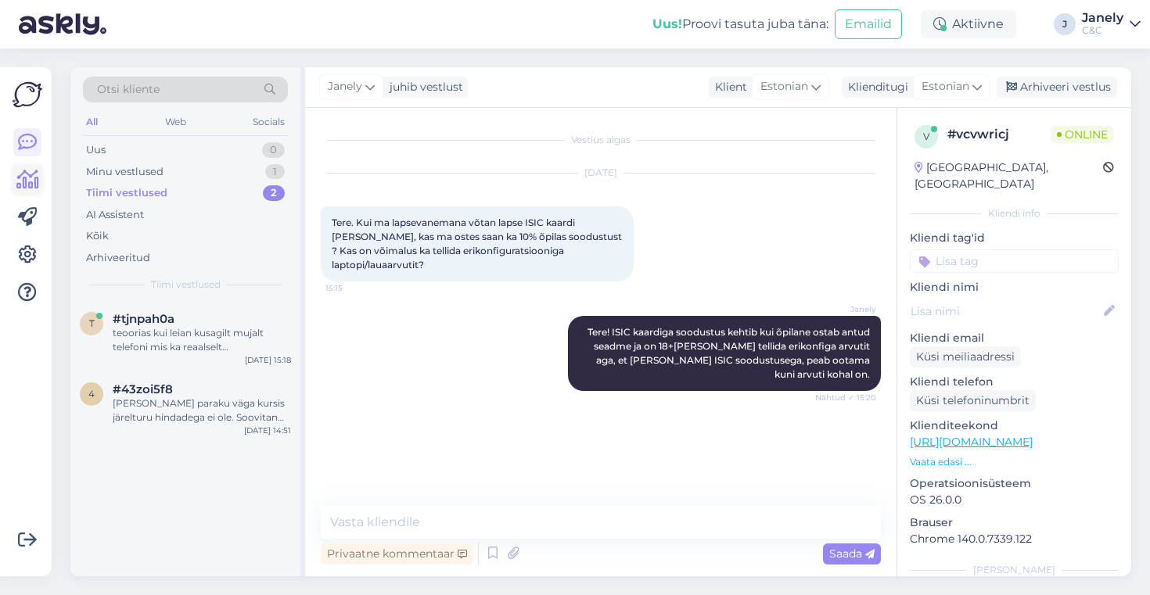
click at [28, 192] on link at bounding box center [27, 180] width 28 height 28
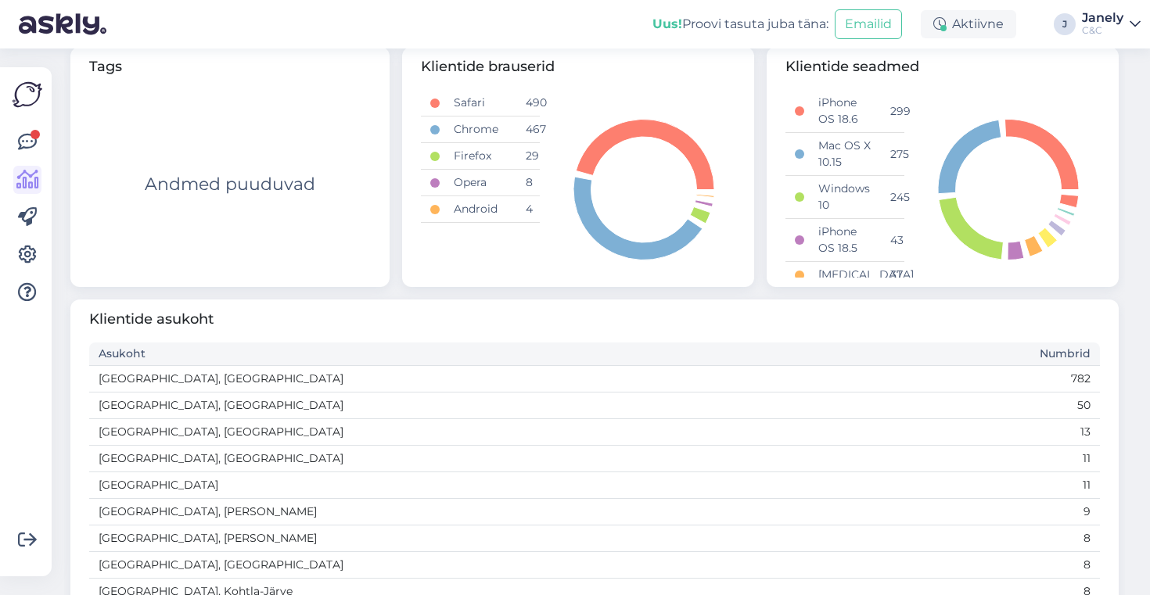
scroll to position [858, 0]
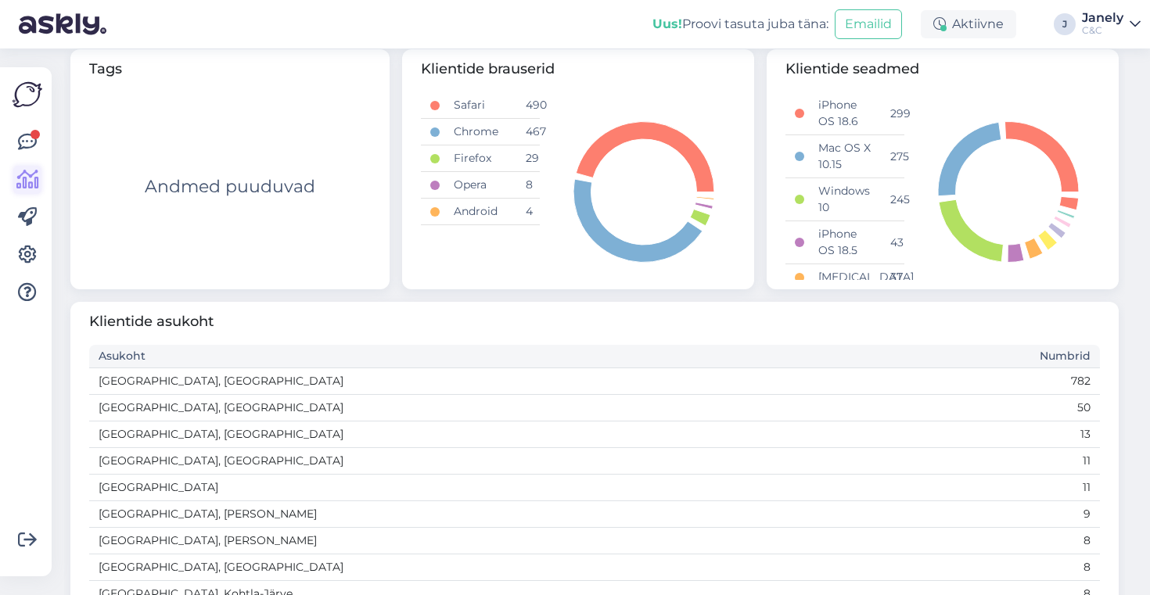
click at [26, 187] on icon at bounding box center [27, 180] width 23 height 19
click at [24, 131] on link at bounding box center [27, 142] width 28 height 28
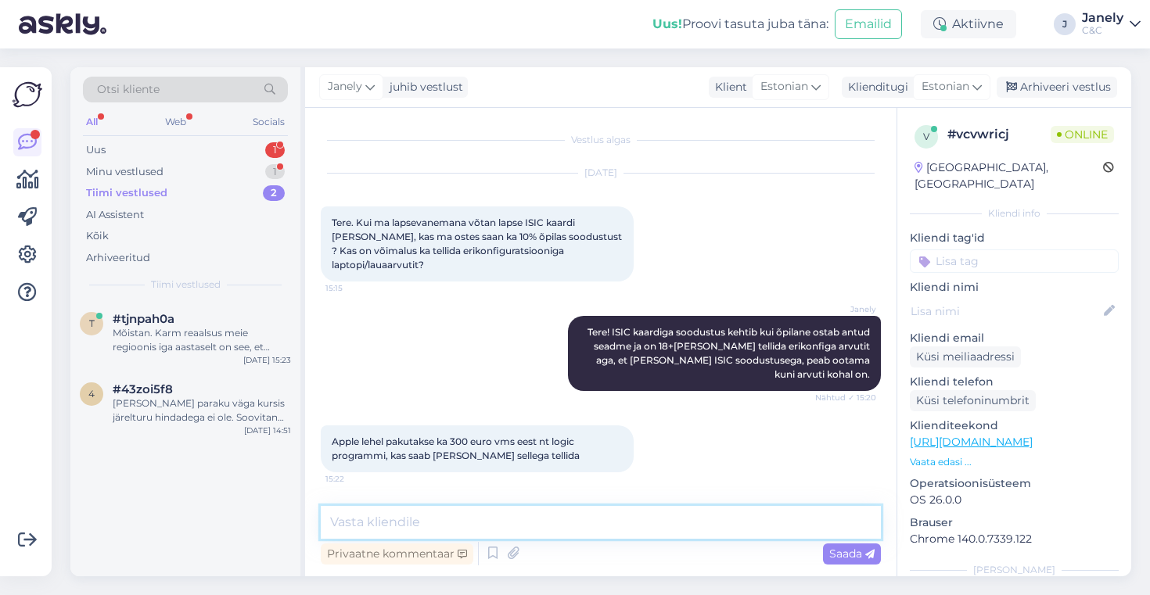
click at [431, 512] on textarea at bounding box center [601, 522] width 560 height 33
type textarea "Jah saab"
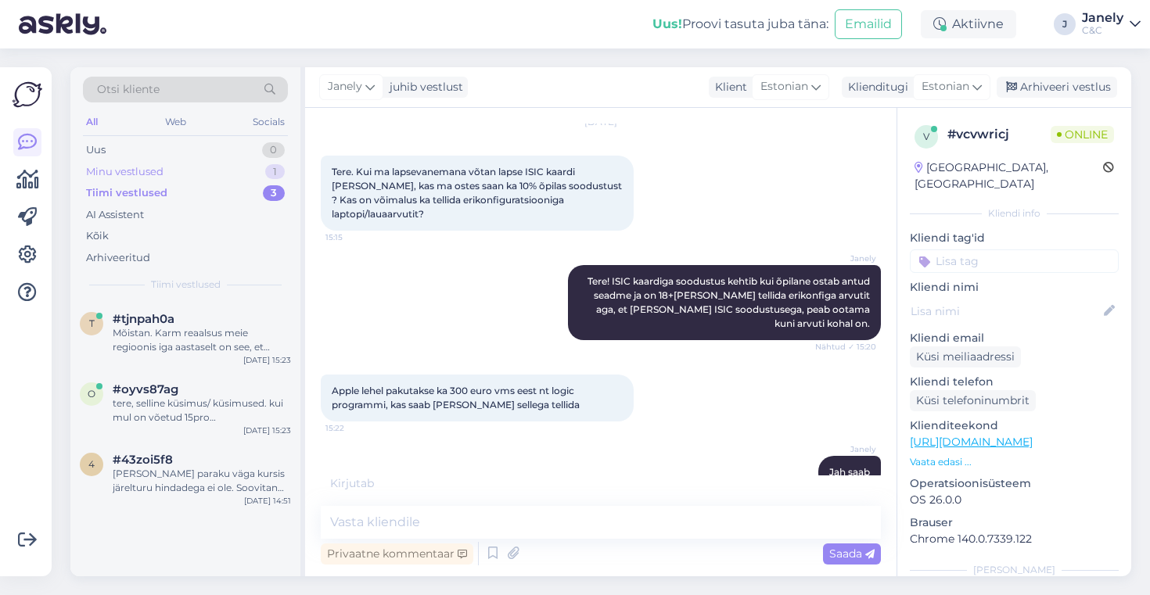
click at [155, 169] on div "Minu vestlused" at bounding box center [124, 172] width 77 height 16
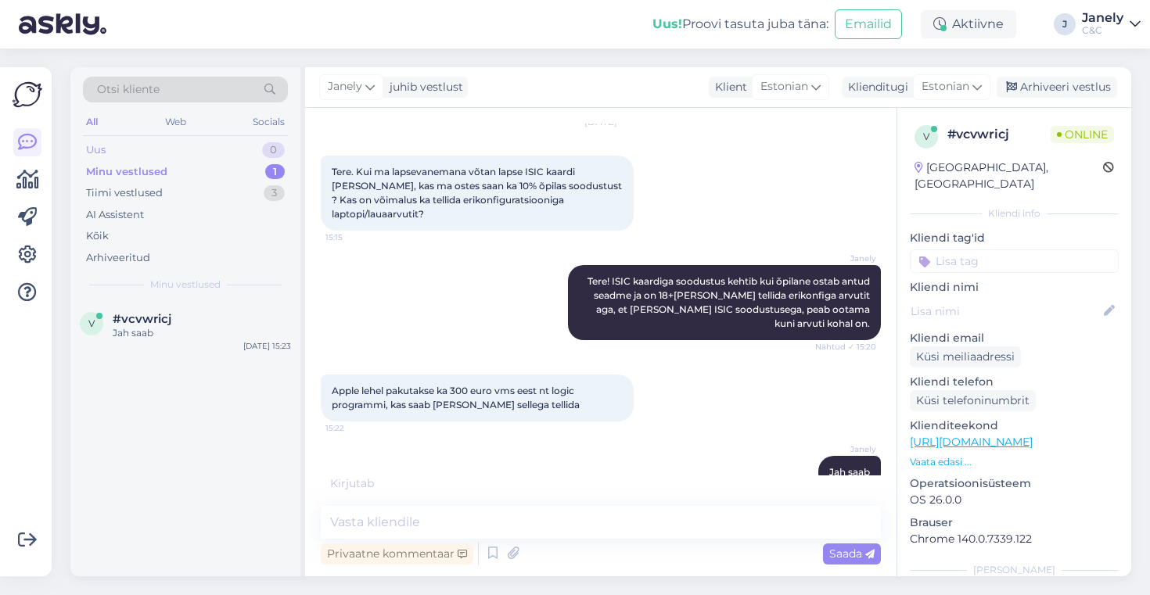
click at [156, 143] on div "Uus 0" at bounding box center [185, 150] width 205 height 22
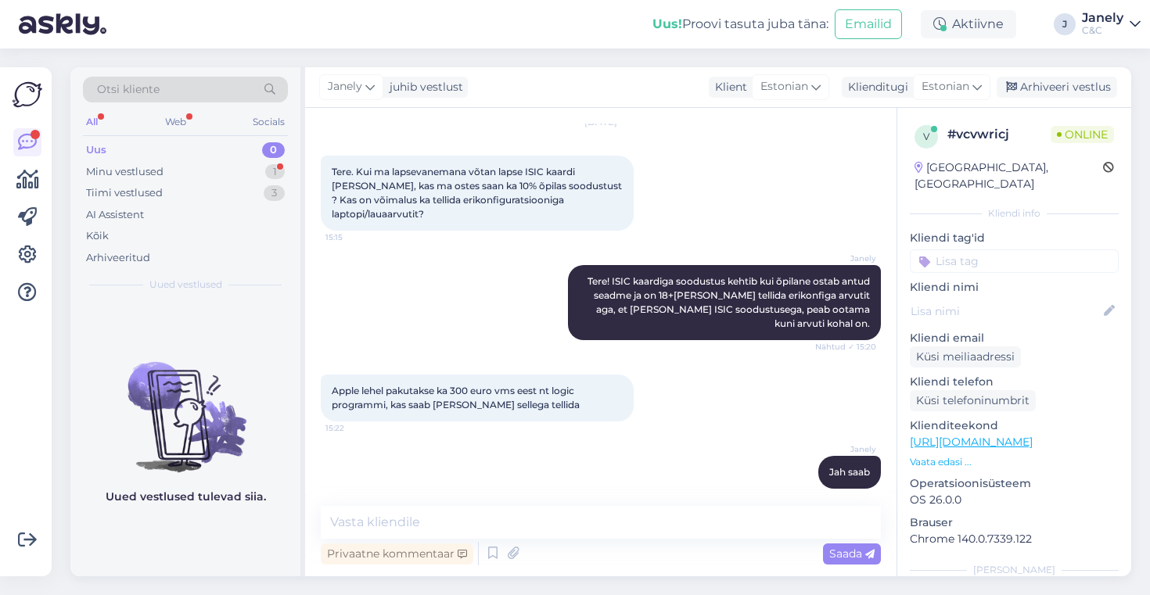
scroll to position [118, 0]
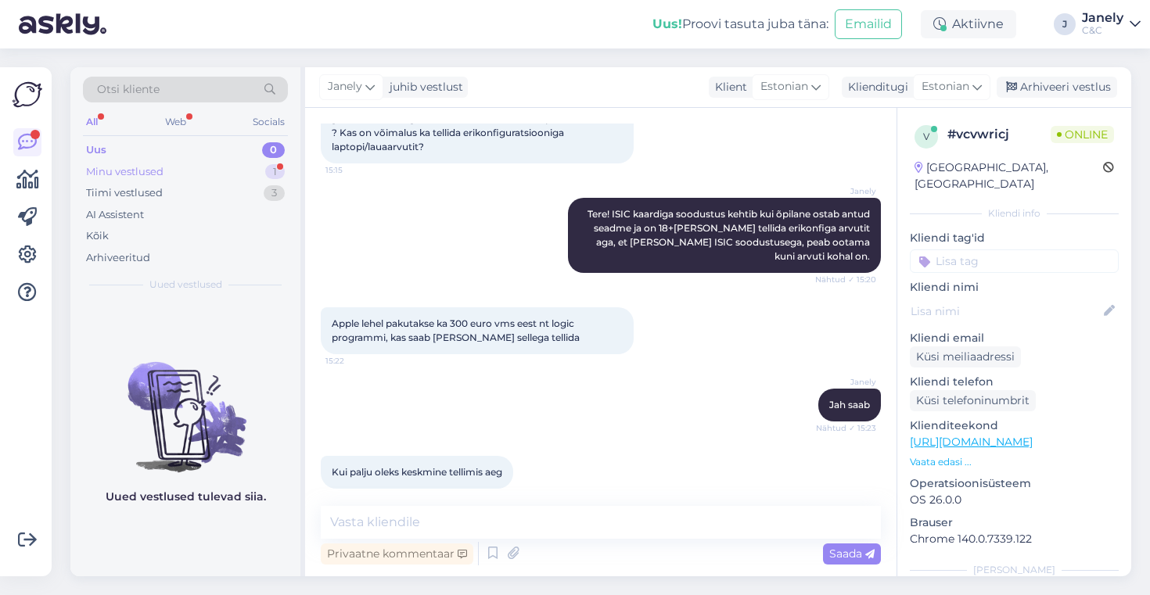
click at [187, 175] on div "Minu vestlused 1" at bounding box center [185, 172] width 205 height 22
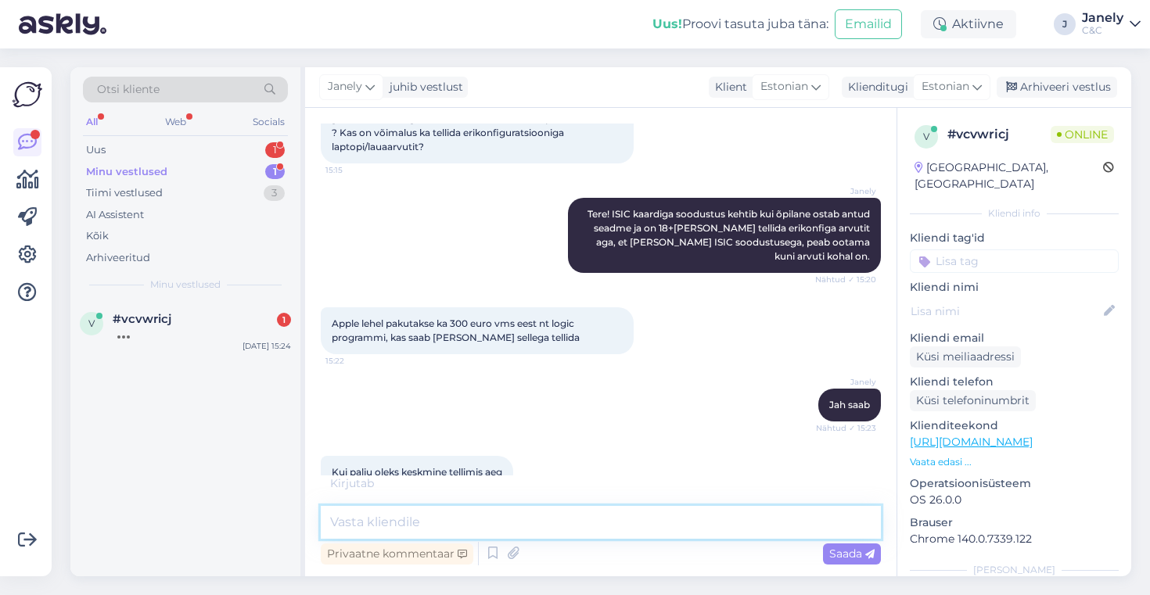
click at [370, 525] on textarea at bounding box center [601, 522] width 560 height 33
type textarea "Võib võtta 4-6 nädalat"
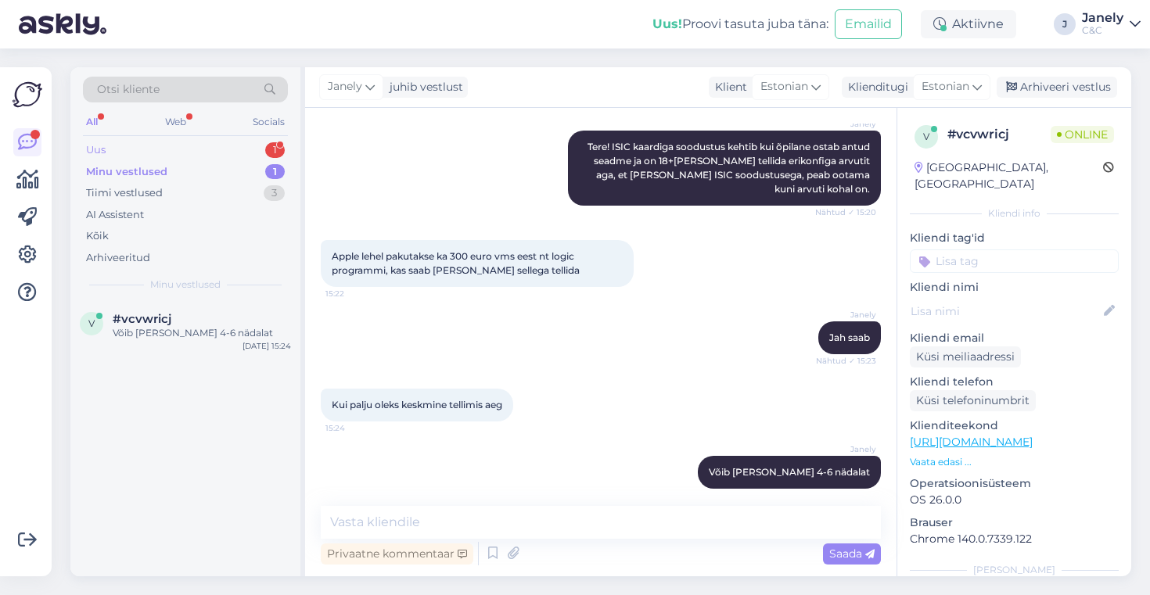
click at [198, 153] on div "Uus 1" at bounding box center [185, 150] width 205 height 22
click at [256, 318] on div "#vbeygmqh" at bounding box center [202, 319] width 178 height 14
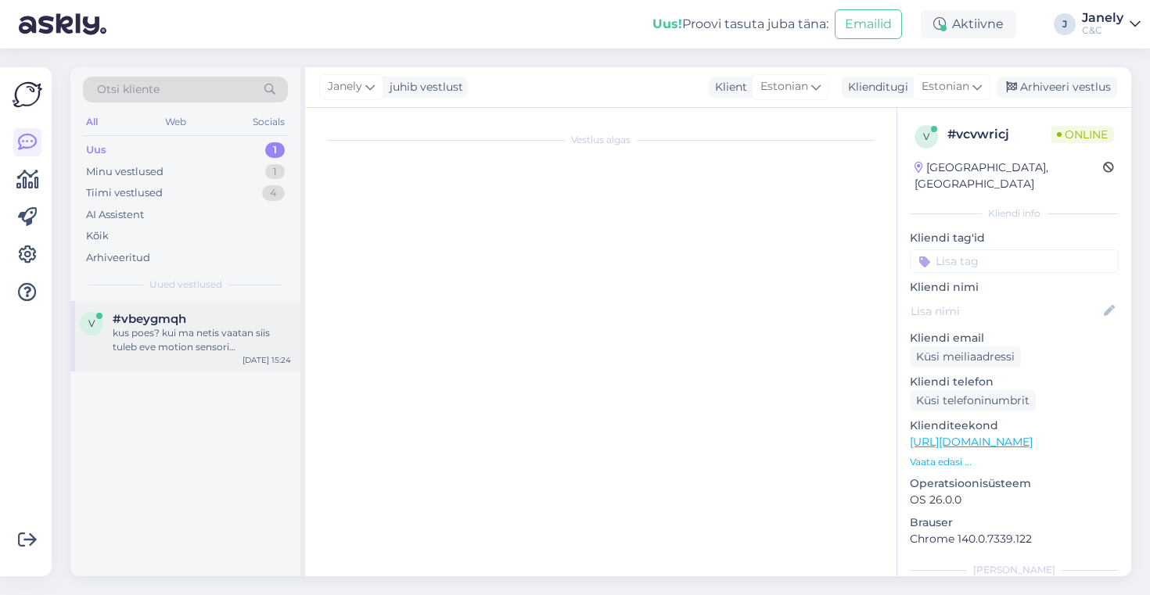
scroll to position [665, 0]
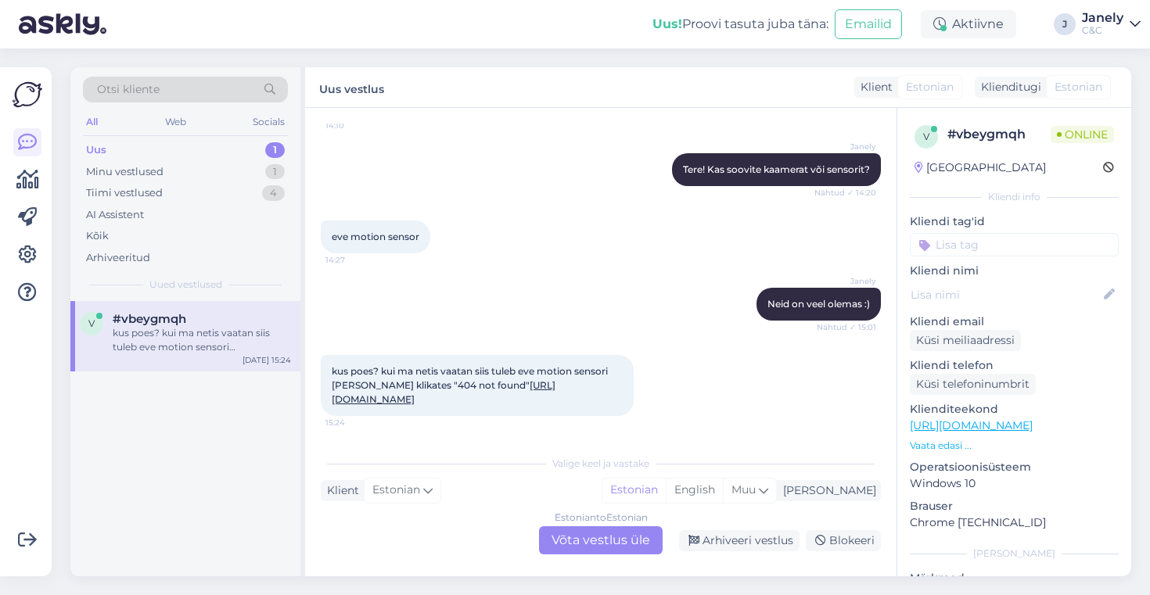
click at [588, 541] on div "Estonian to Estonian Võta vestlus üle" at bounding box center [601, 541] width 124 height 28
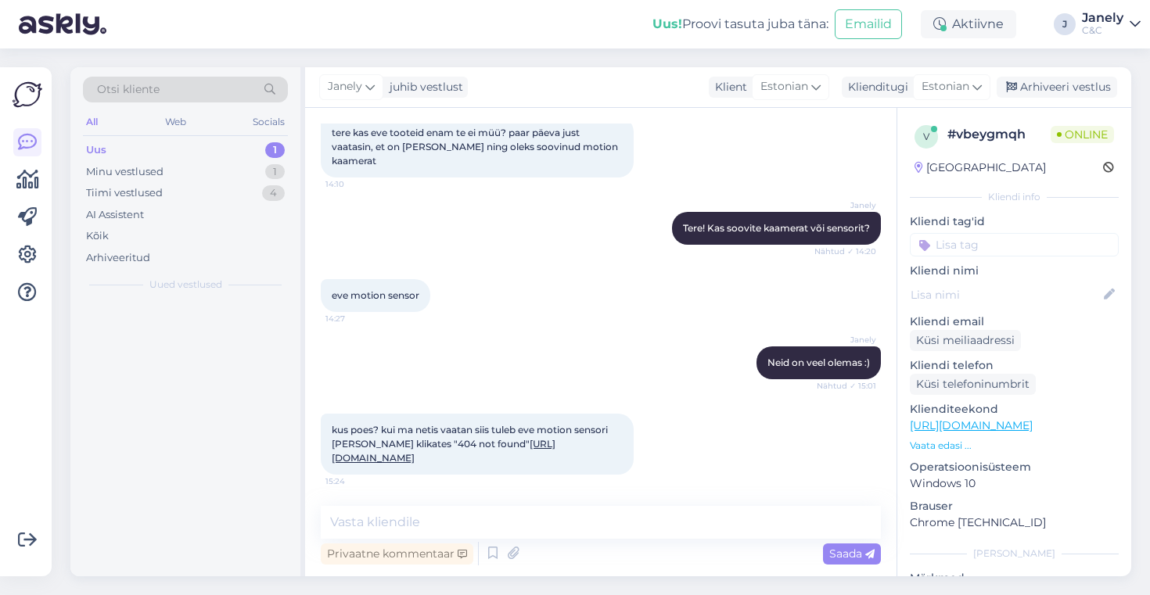
scroll to position [606, 0]
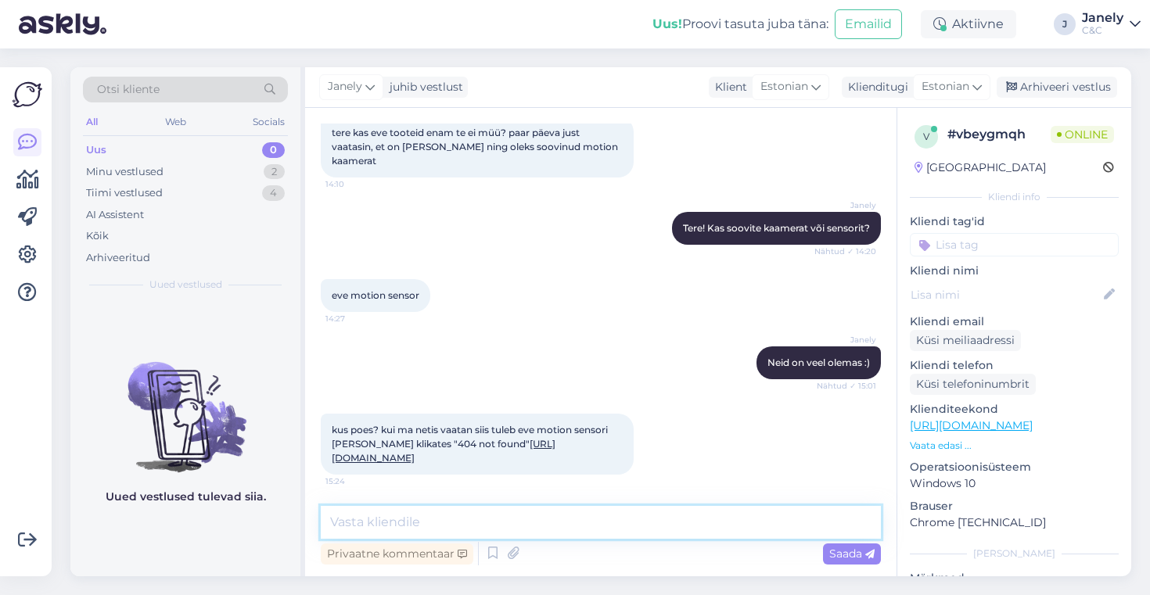
click at [366, 521] on textarea at bounding box center [601, 522] width 560 height 33
click at [414, 526] on textarea "Kristiine iDeal on 1, Rocca" at bounding box center [601, 522] width 560 height 33
click at [495, 527] on textarea "Kristiine C&C on 1, Rocca" at bounding box center [601, 522] width 560 height 33
type textarea "Kristiine C&C on 1, Rocca C&C on 1 ja Tartu Kaubamaja C&C on 2"
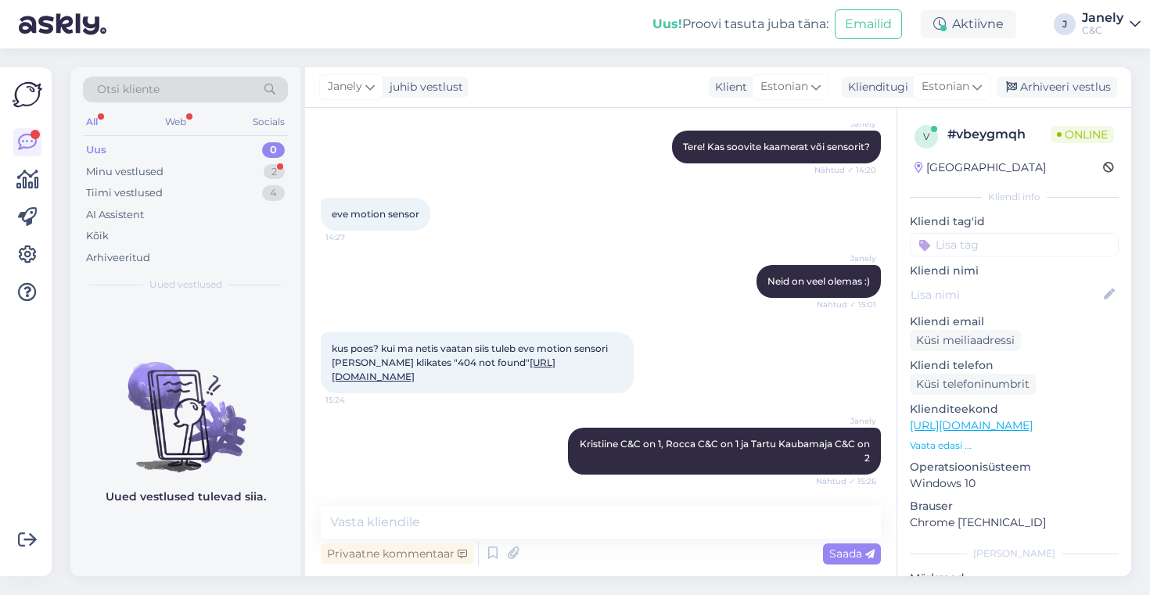
scroll to position [755, 0]
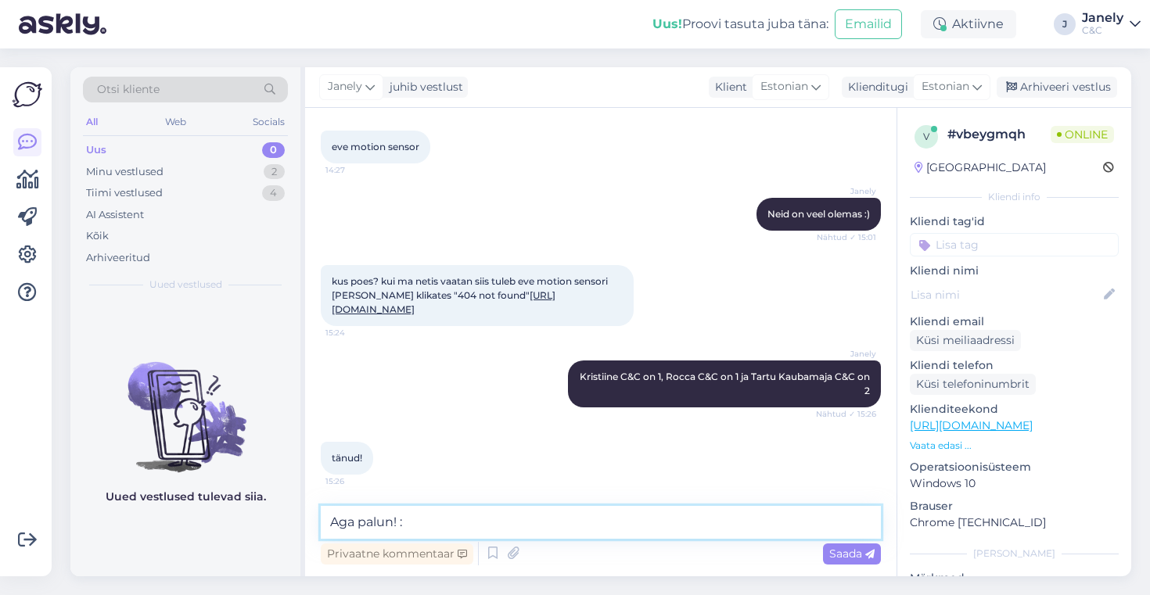
type textarea "Aga palun! :)"
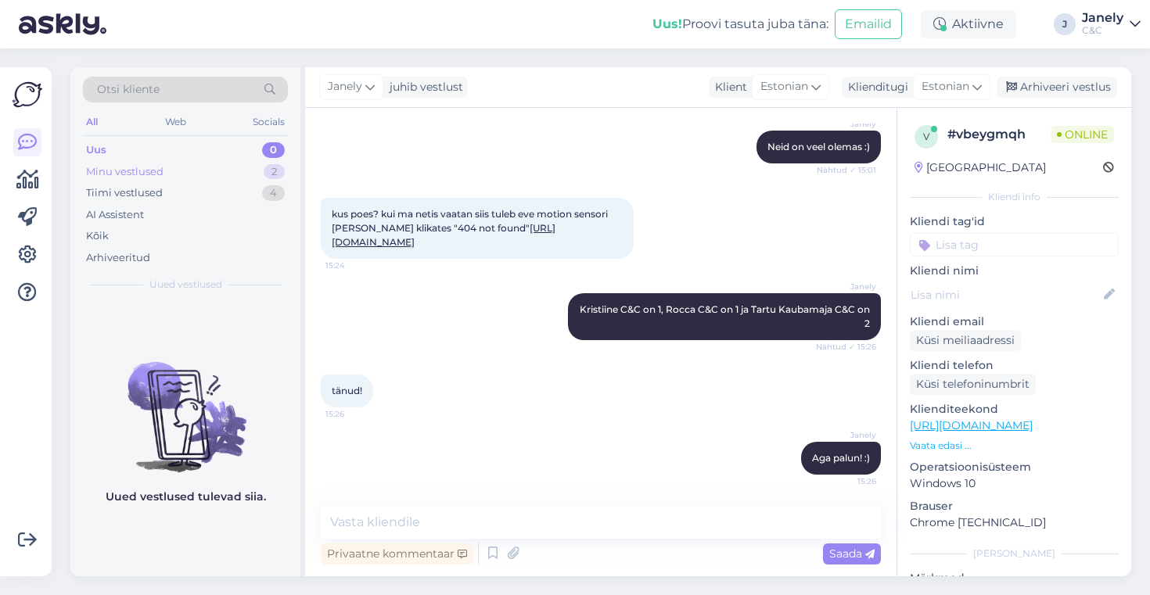
click at [163, 178] on div "Minu vestlused 2" at bounding box center [185, 172] width 205 height 22
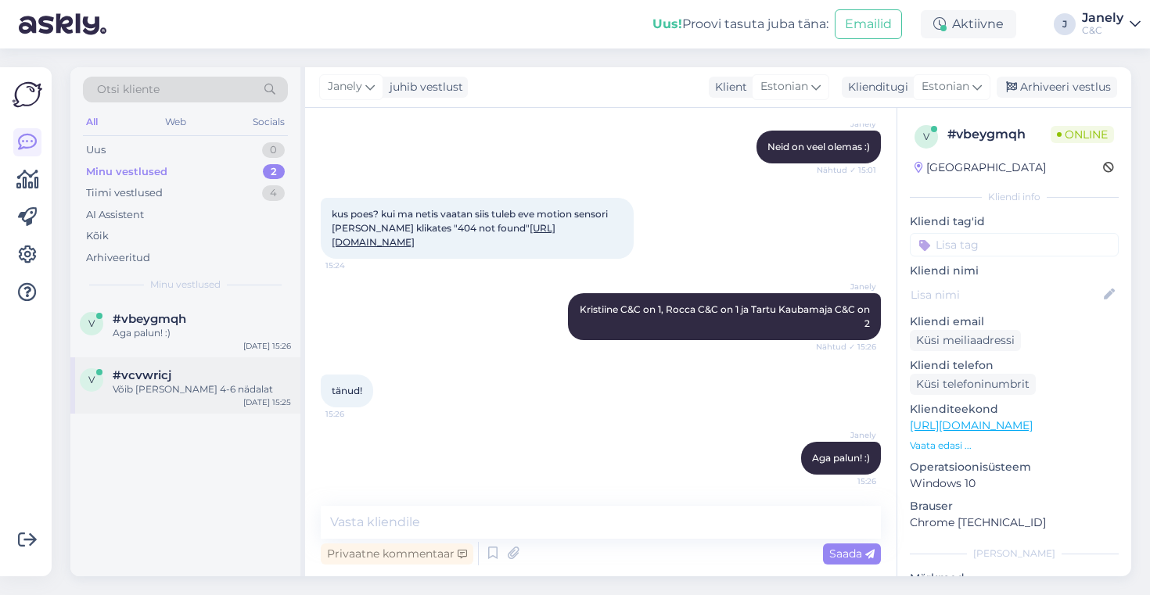
click at [214, 394] on div "Võib võtta 4-6 nädalat" at bounding box center [202, 390] width 178 height 14
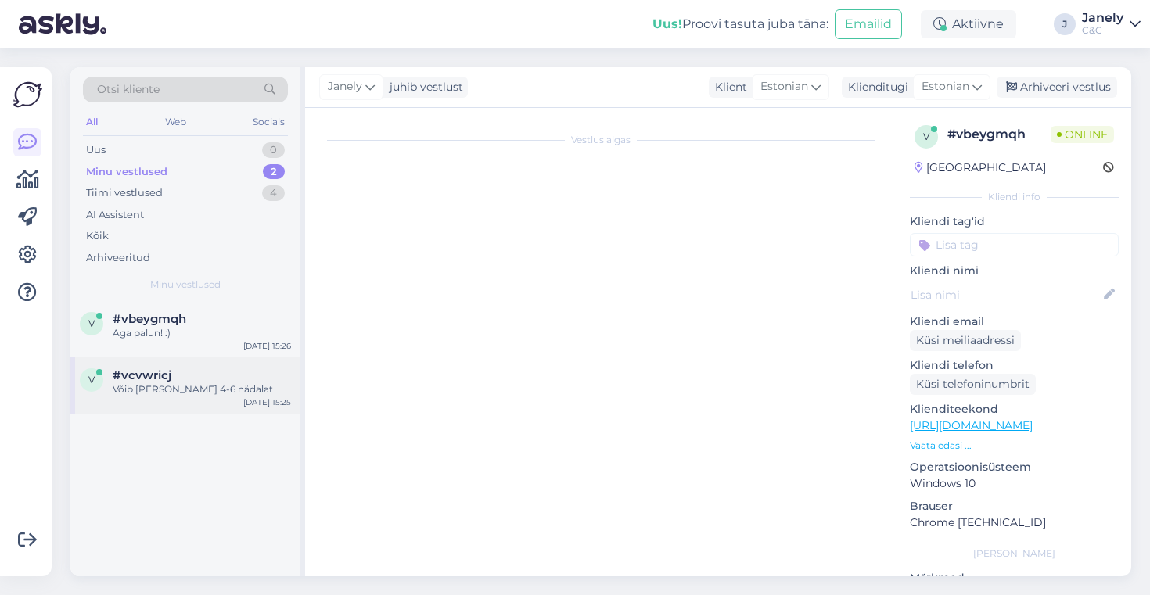
scroll to position [185, 0]
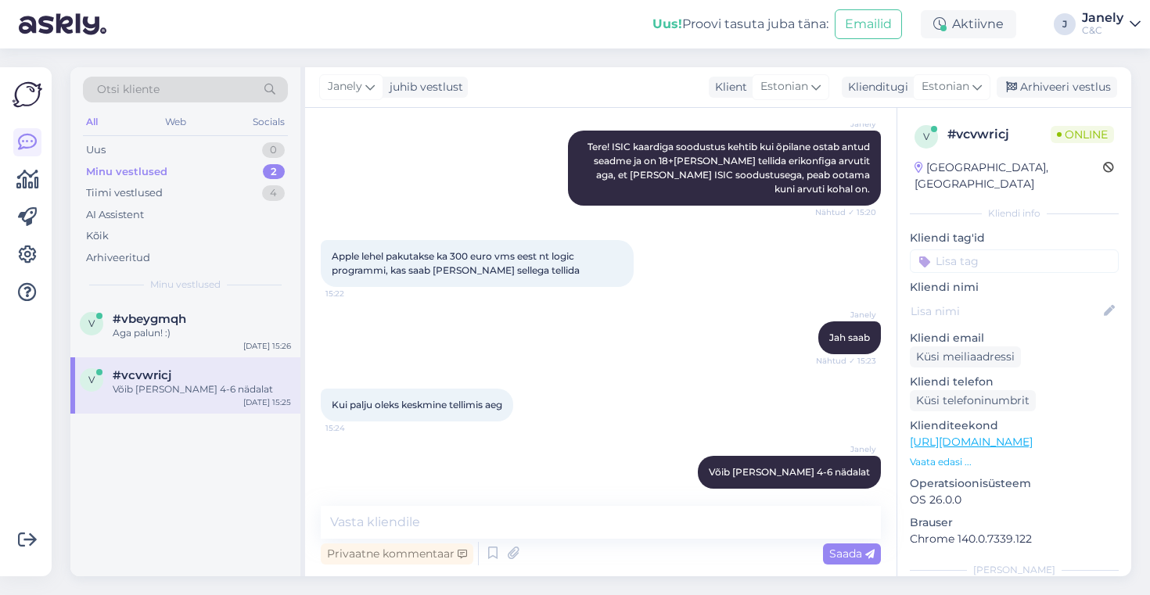
click at [168, 448] on div "v #vbeygmqh Aga palun! :) Sep 26 15:26 v #vcvwricj Võib võtta 4-6 nädalat Sep 2…" at bounding box center [185, 438] width 230 height 275
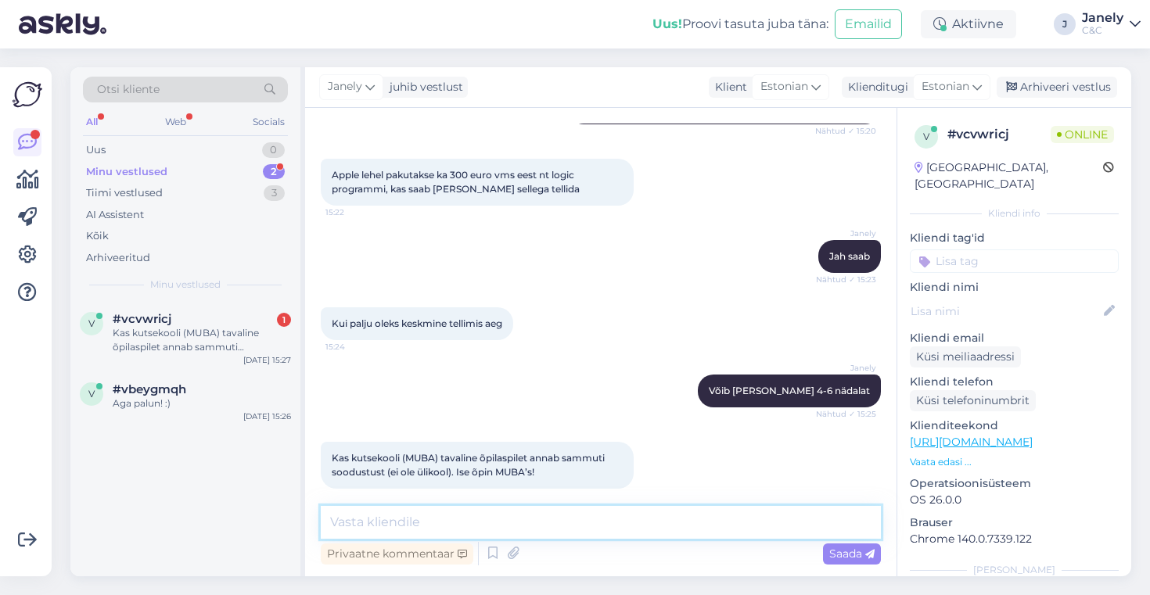
click at [421, 524] on textarea at bounding box center [601, 522] width 560 height 33
type textarea "Kas tegemist täisealise õpilasega?"
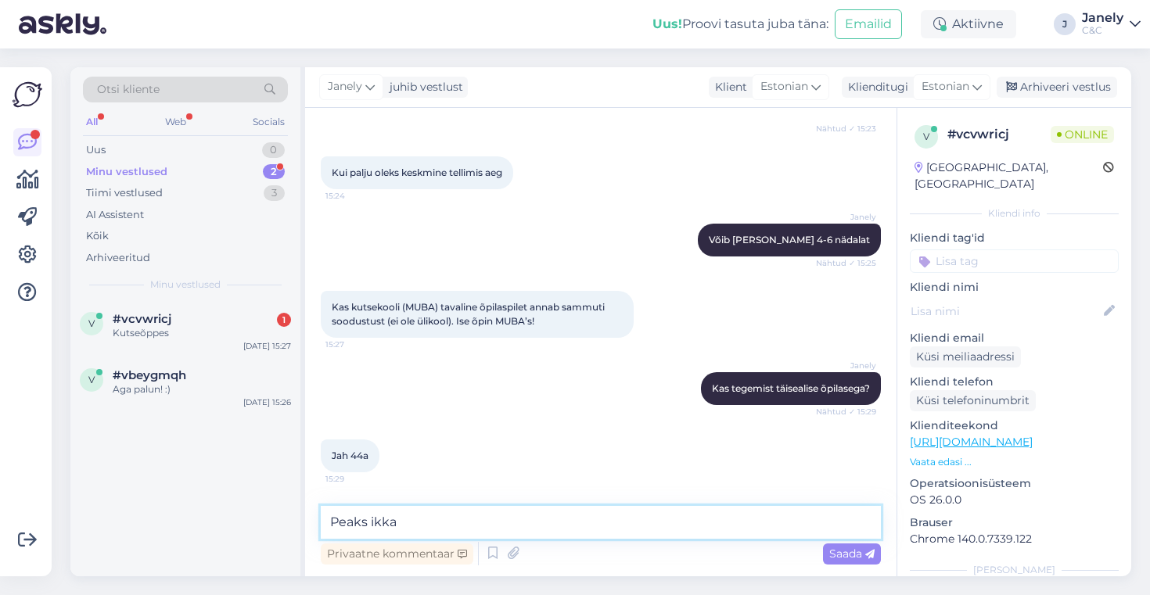
scroll to position [469, 0]
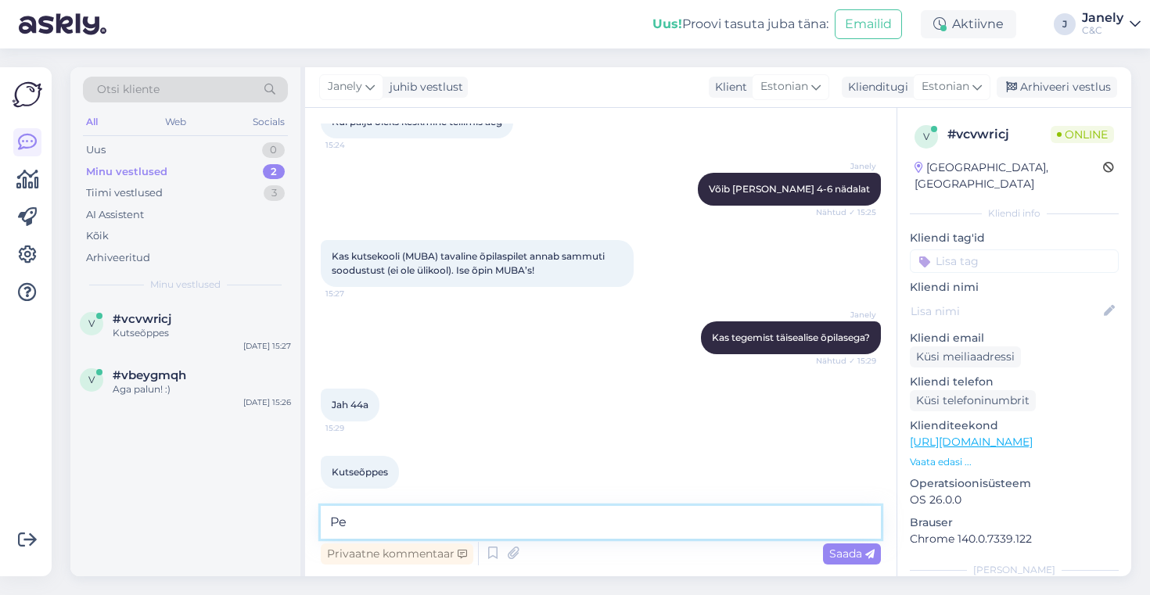
type textarea "P"
click at [430, 523] on textarea at bounding box center [601, 522] width 560 height 33
type textarea "Üks hetk, uurin täpsemalt üle! :)"
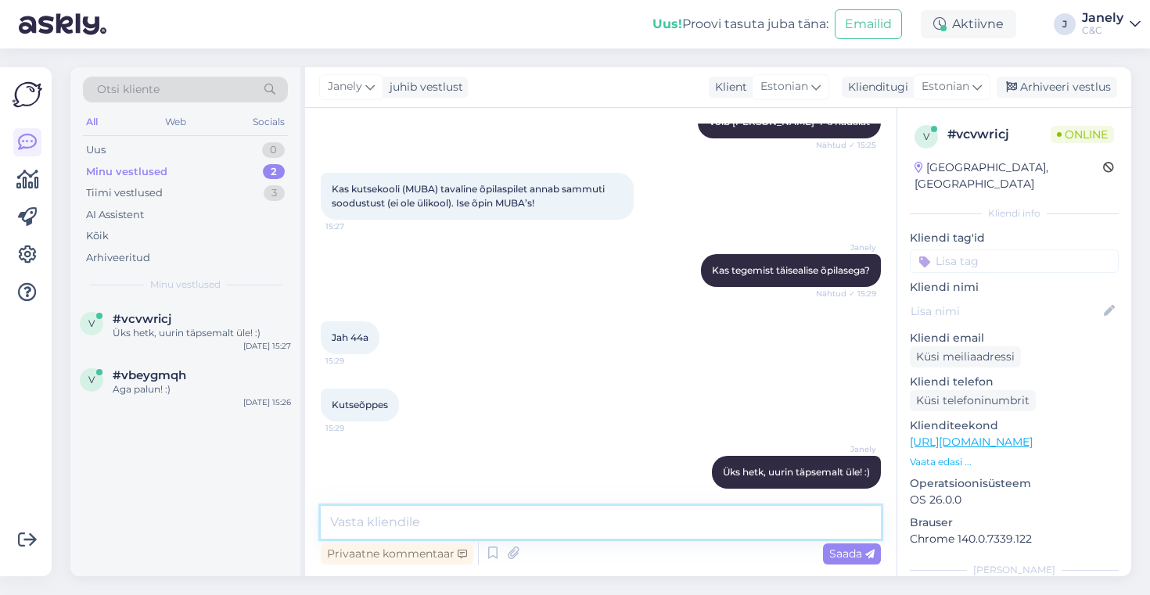
click at [420, 528] on textarea at bounding box center [601, 522] width 560 height 33
type textarea "Jah sobib"
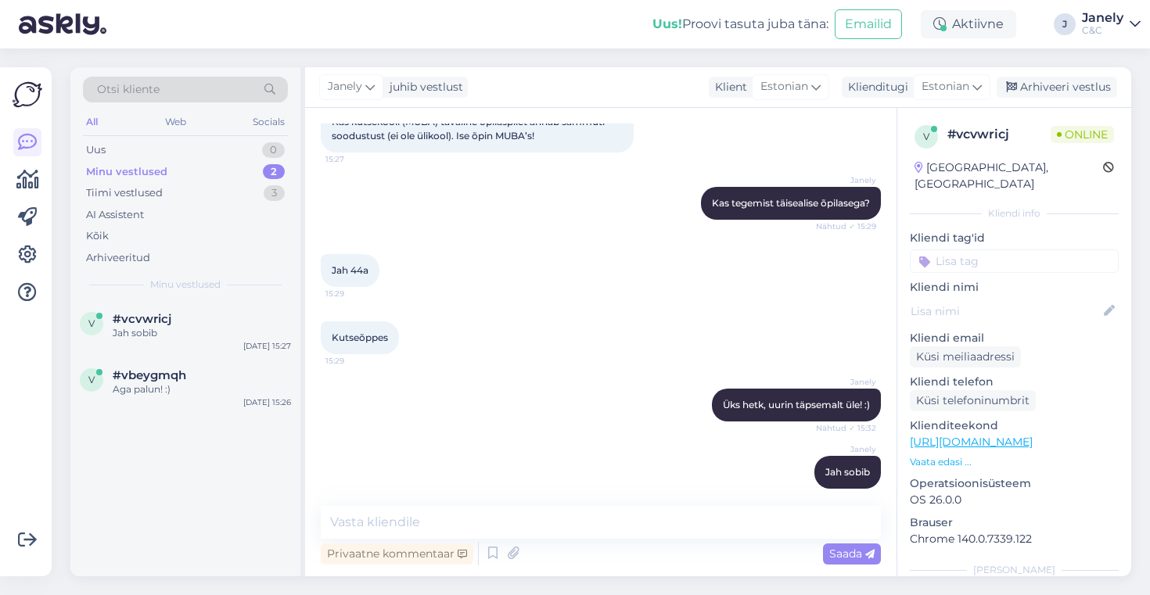
click at [170, 503] on div "v #vcvwricj Jah sobib Sep 26 15:27 v #vbeygmqh Aga palun! :) Sep 26 15:26" at bounding box center [185, 438] width 230 height 275
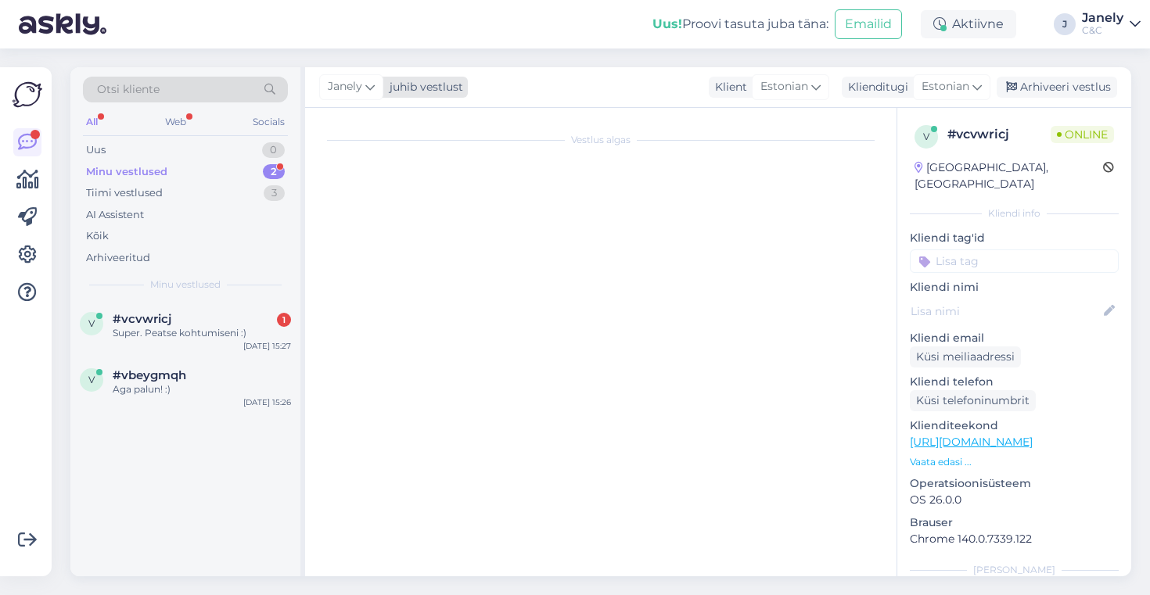
scroll to position [0, 0]
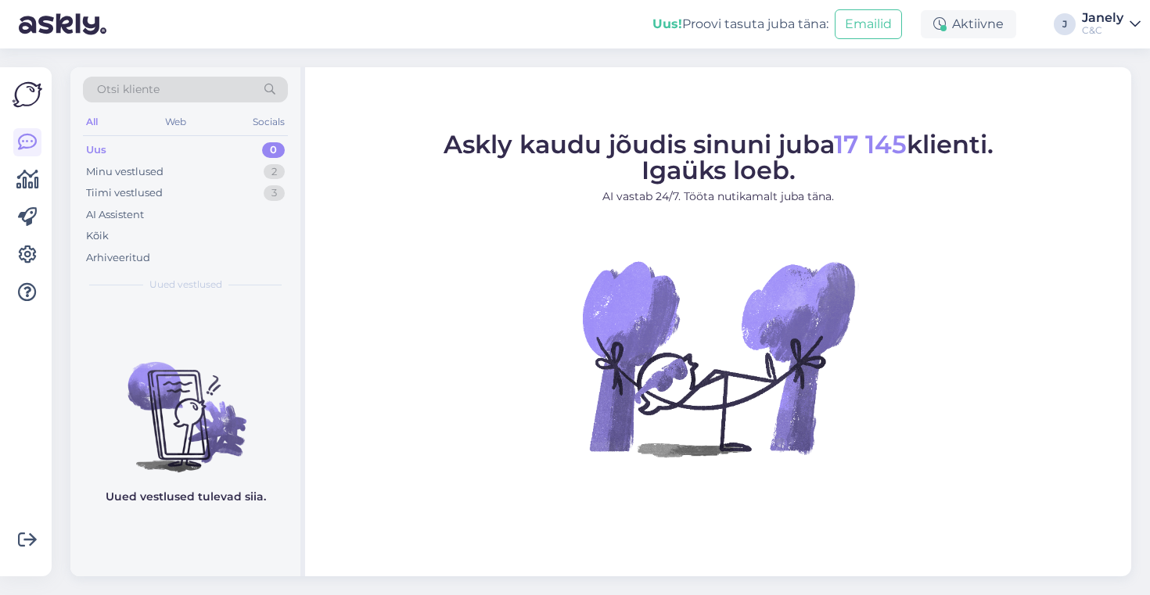
click at [243, 160] on div "Uus 0" at bounding box center [185, 150] width 205 height 22
click at [245, 166] on div "Minu vestlused 2" at bounding box center [185, 172] width 205 height 22
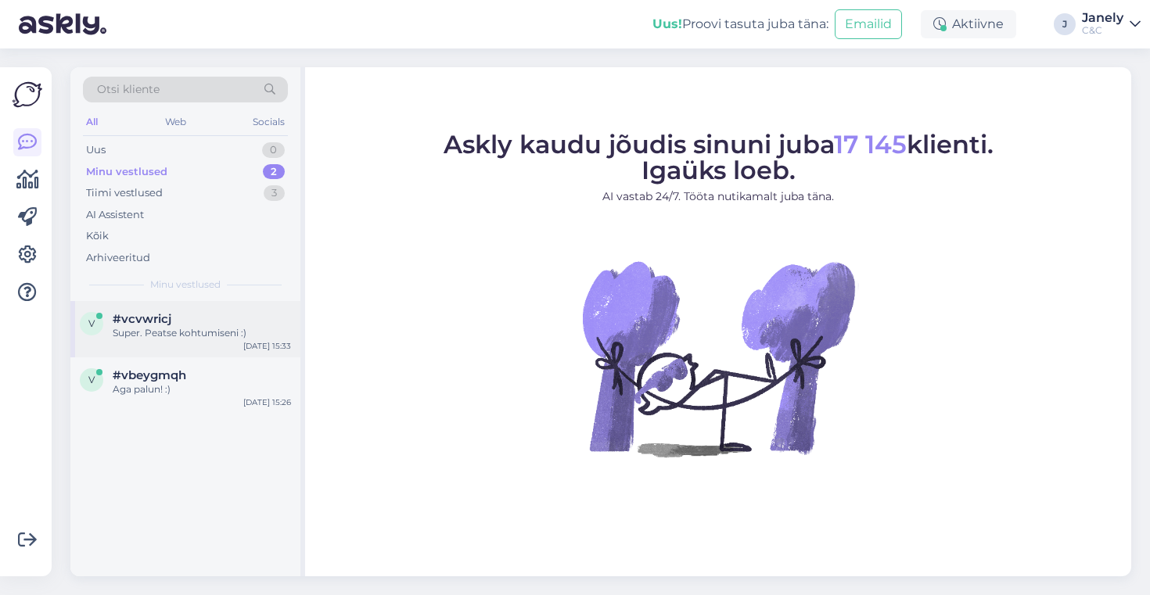
click at [217, 347] on div "v #vcvwricj Super. Peatse kohtumiseni :) Sep 26 15:33" at bounding box center [185, 329] width 230 height 56
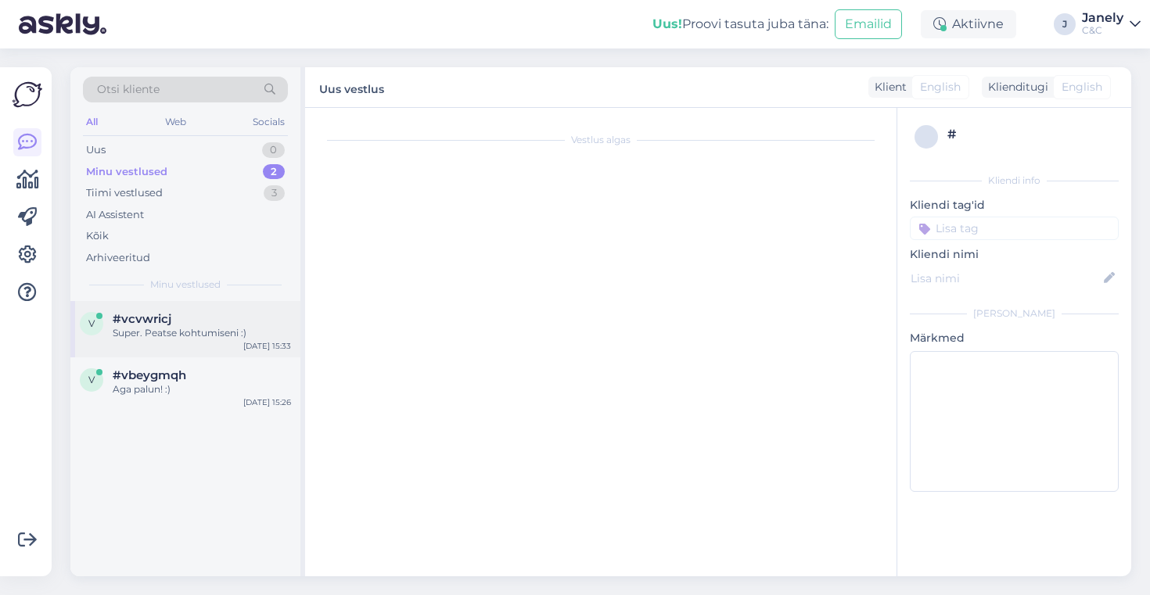
scroll to position [671, 0]
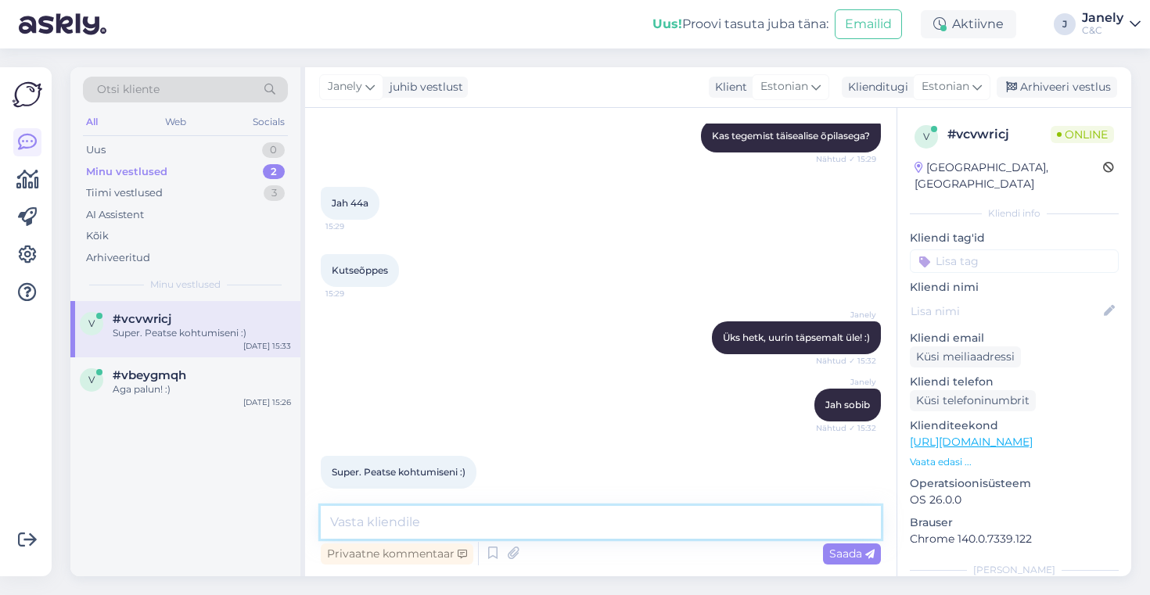
click at [469, 523] on textarea at bounding box center [601, 522] width 560 height 33
type textarea "Kohtumiseni! :)"
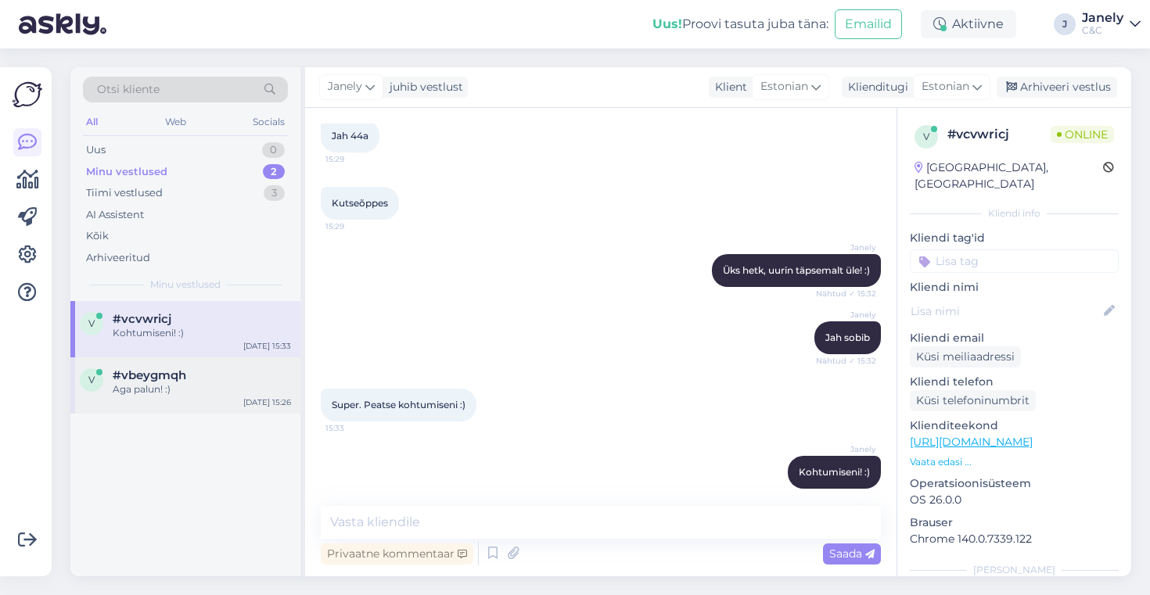
click at [148, 376] on span "#vbeygmqh" at bounding box center [150, 376] width 74 height 14
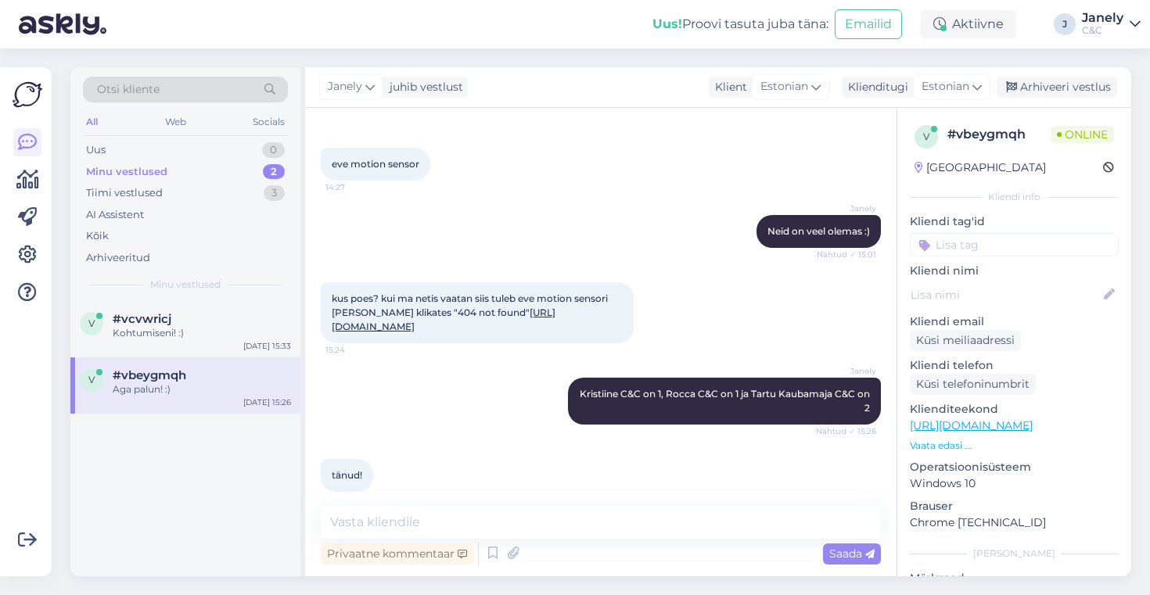
scroll to position [822, 0]
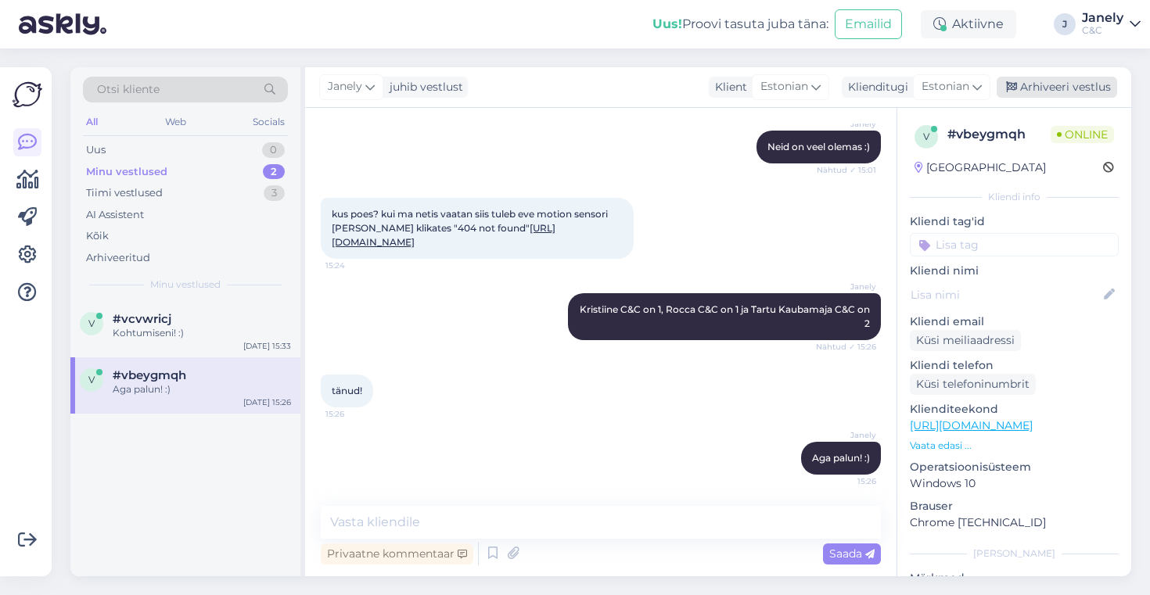
click at [1052, 90] on div "Arhiveeri vestlus" at bounding box center [1057, 87] width 120 height 21
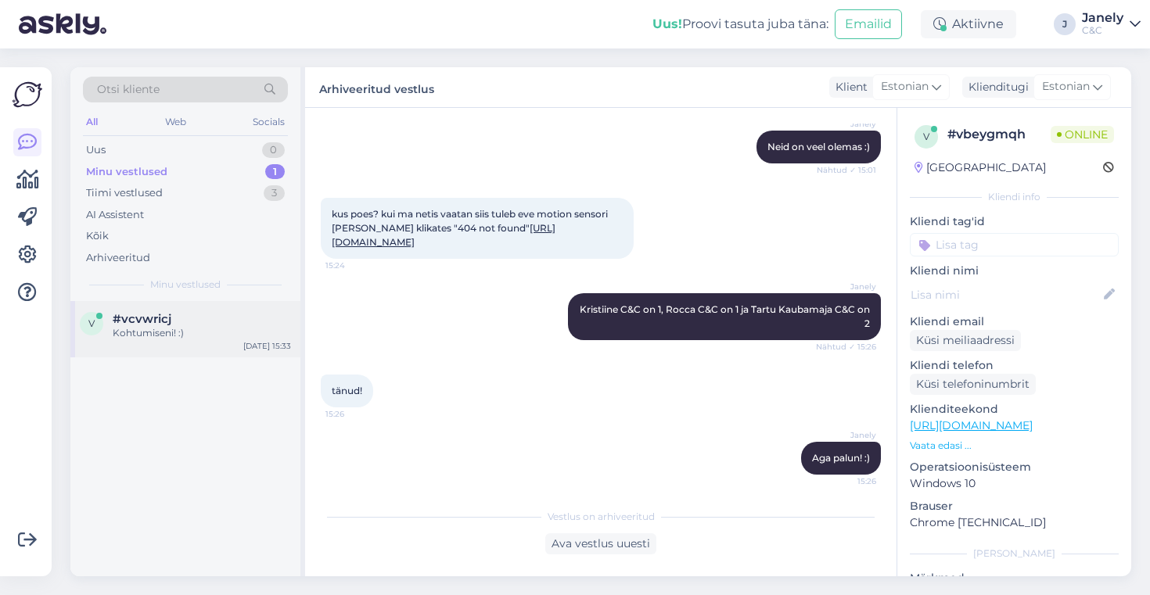
click at [236, 338] on div "Kohtumiseni! :)" at bounding box center [202, 333] width 178 height 14
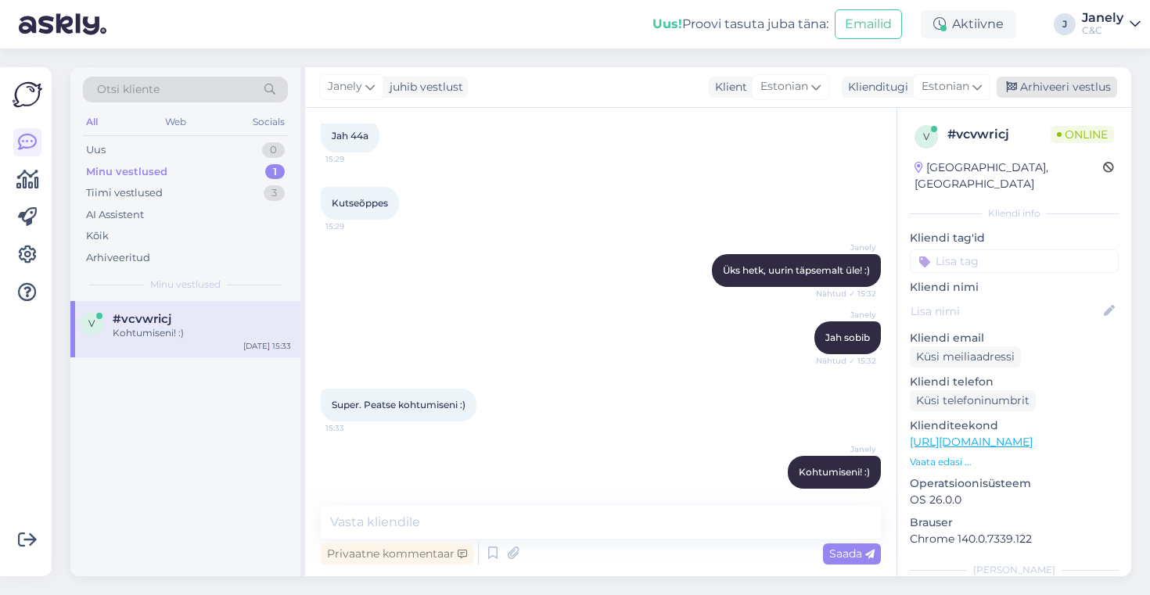
click at [1046, 89] on div "Arhiveeri vestlus" at bounding box center [1057, 87] width 120 height 21
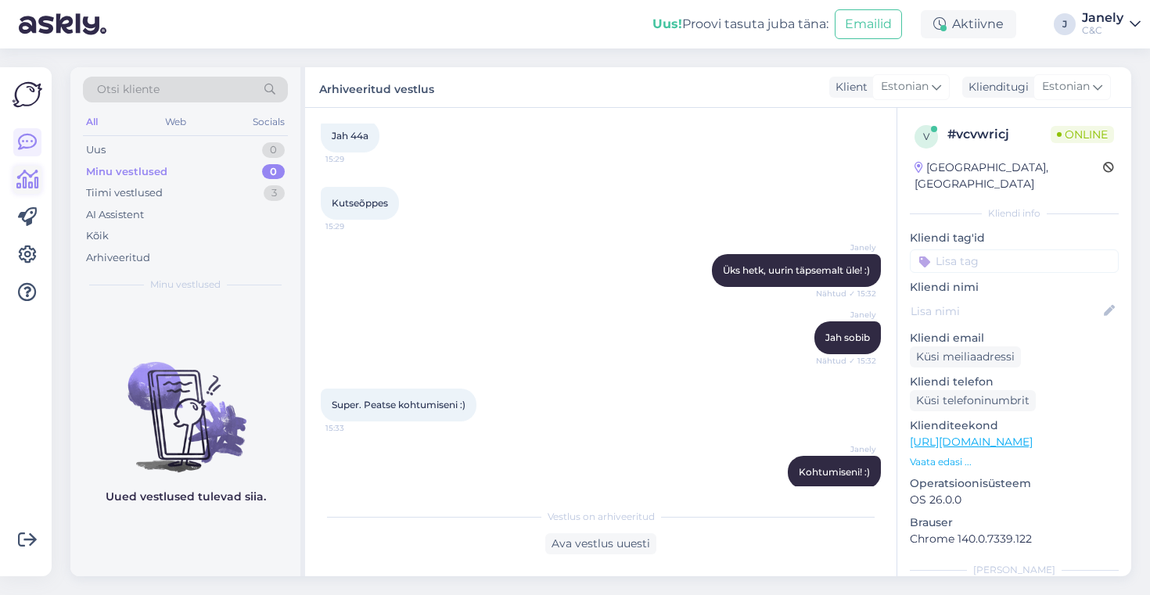
click at [25, 189] on icon at bounding box center [27, 180] width 23 height 19
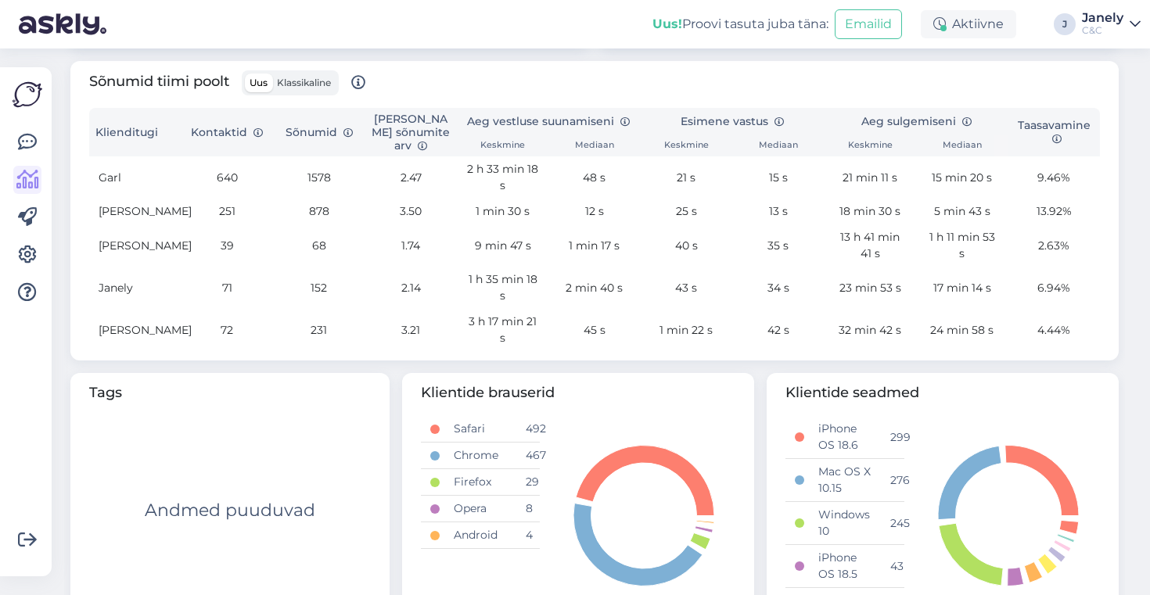
scroll to position [534, 0]
click at [28, 131] on link at bounding box center [27, 142] width 28 height 28
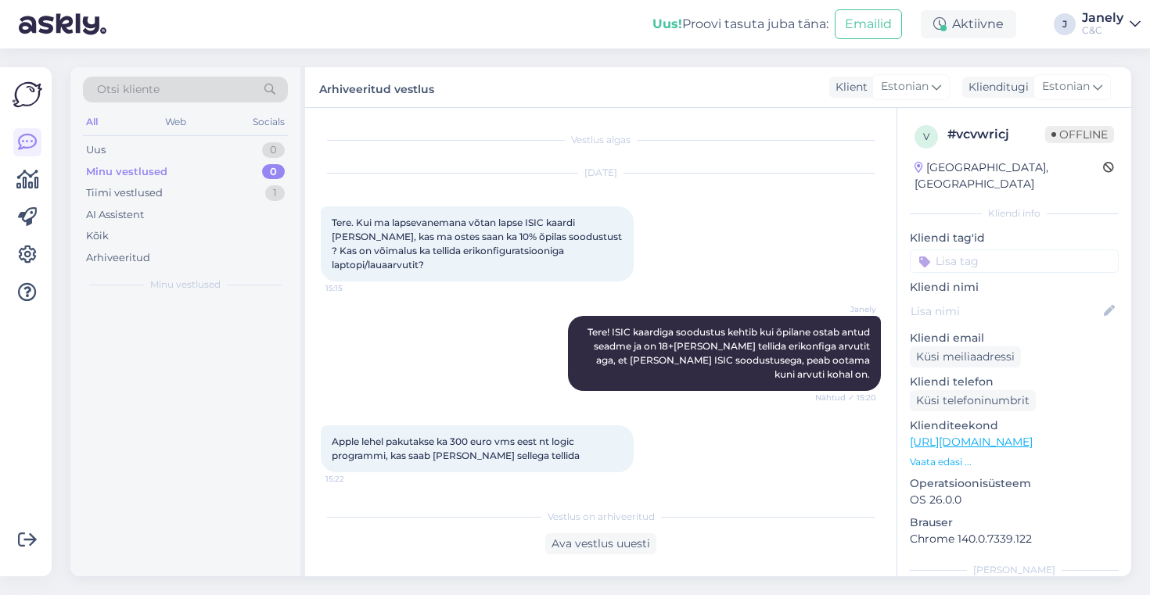
scroll to position [743, 0]
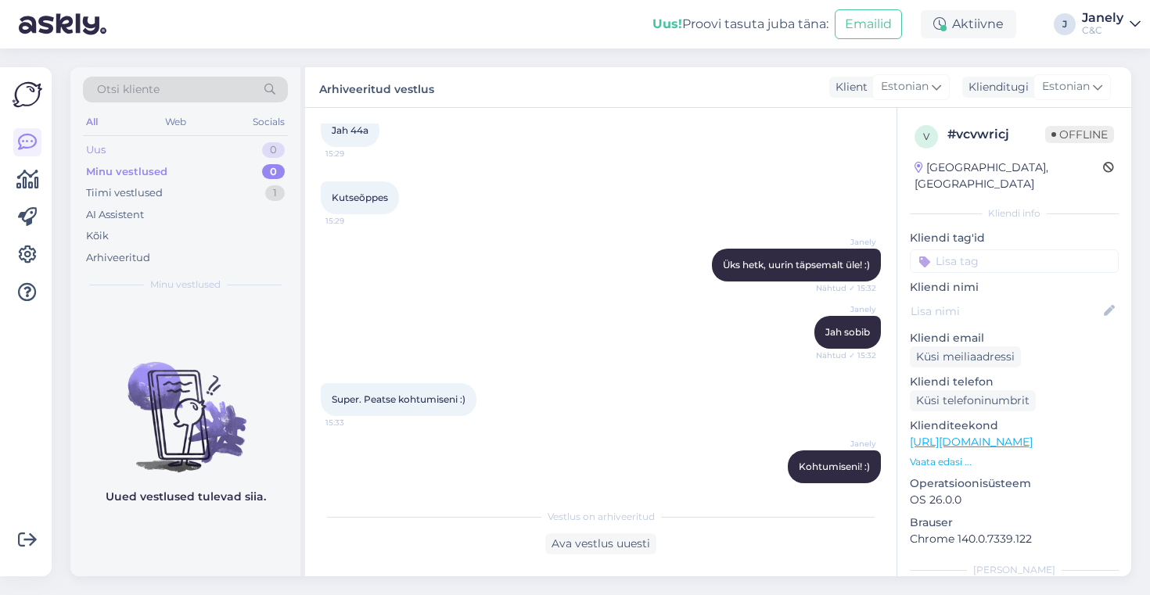
click at [215, 154] on div "Uus 0" at bounding box center [185, 150] width 205 height 22
click at [39, 175] on link at bounding box center [27, 180] width 28 height 28
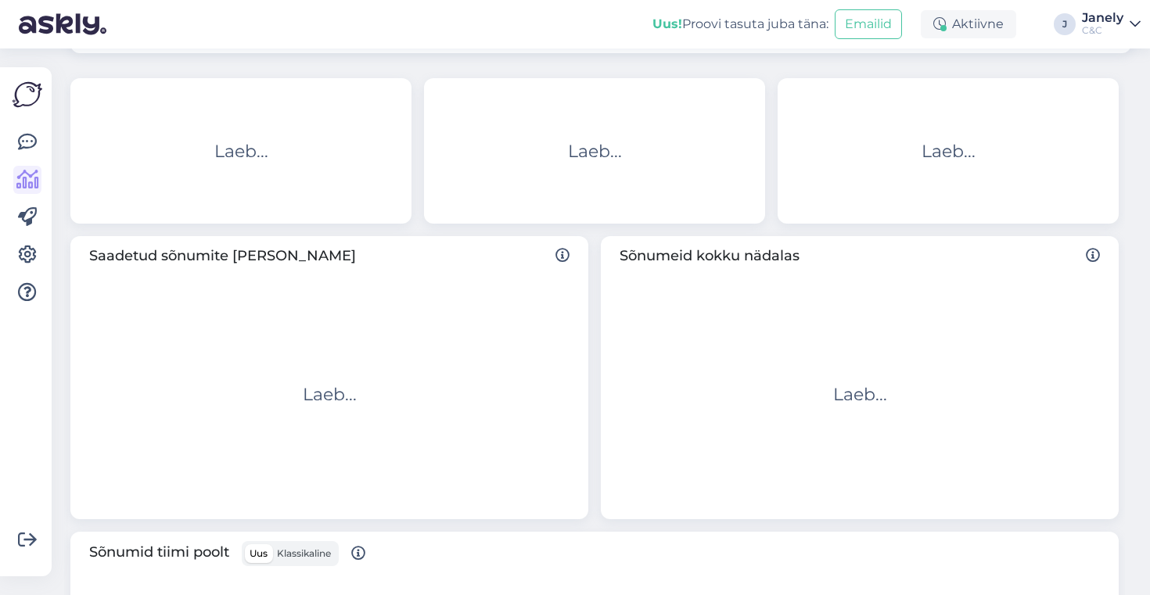
scroll to position [81, 0]
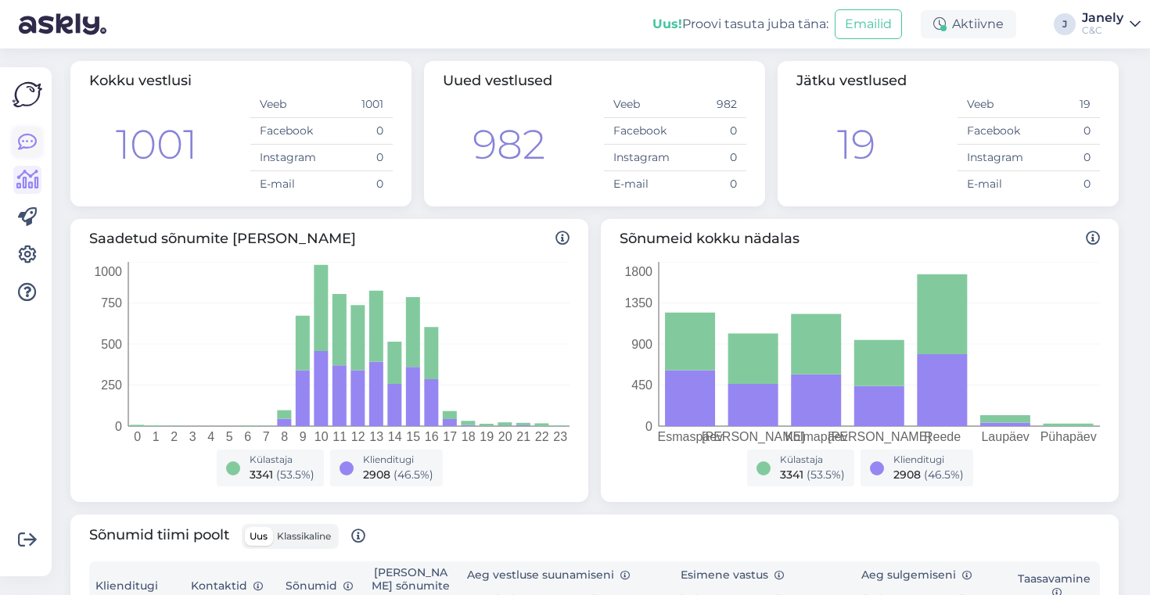
click at [28, 131] on link at bounding box center [27, 142] width 28 height 28
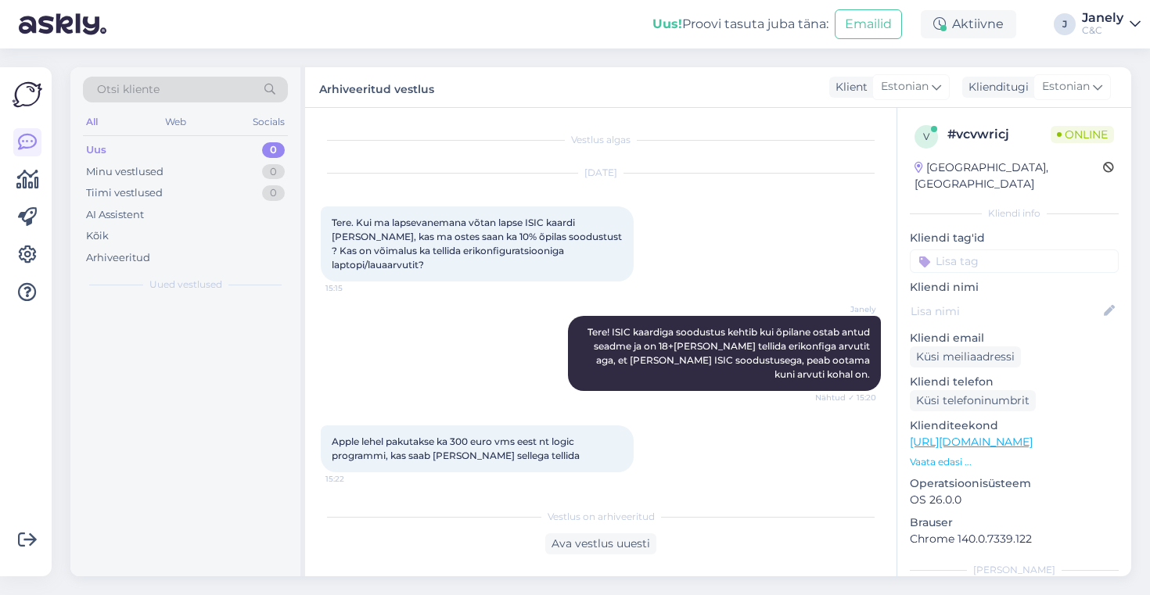
scroll to position [743, 0]
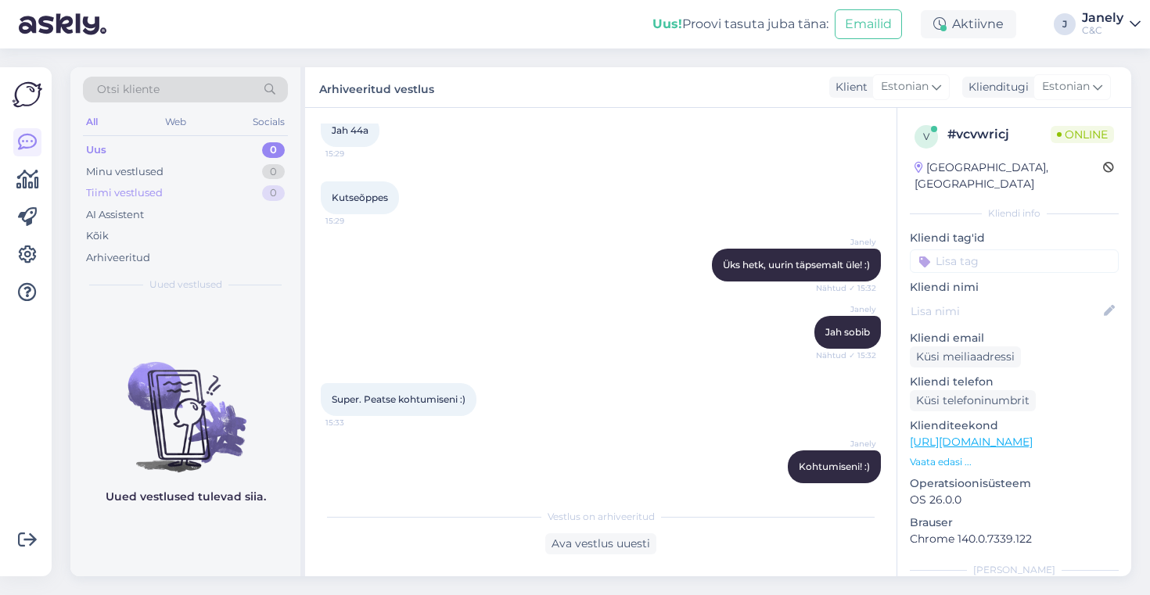
click at [209, 182] on div "Tiimi vestlused 0" at bounding box center [185, 193] width 205 height 22
click at [192, 171] on div "Minu vestlused 0" at bounding box center [185, 172] width 205 height 22
click at [19, 188] on icon at bounding box center [27, 180] width 23 height 19
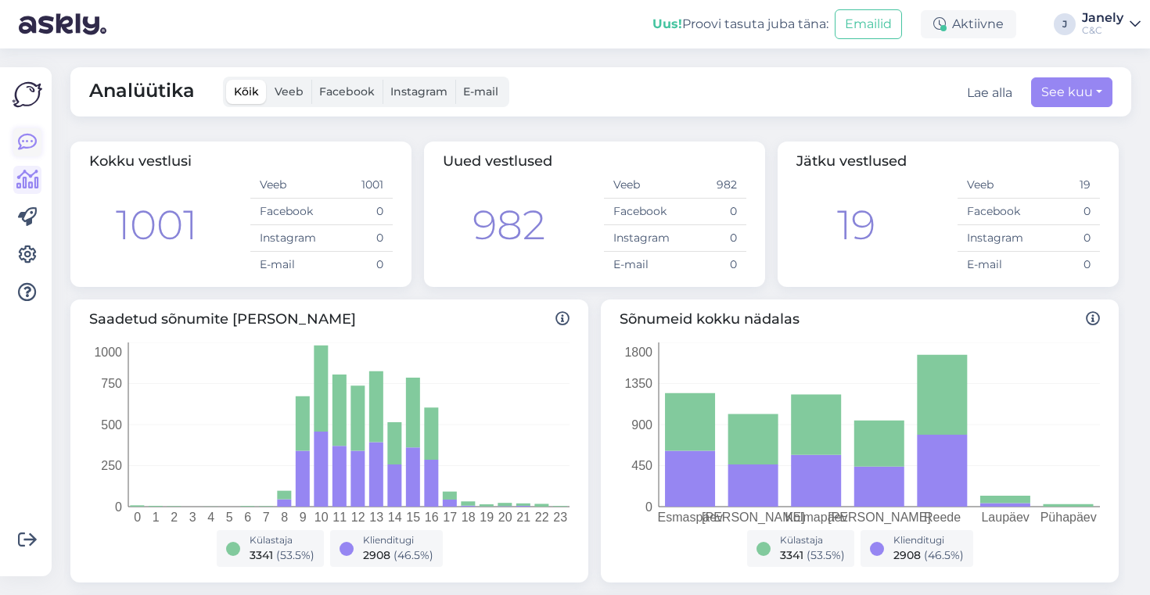
click at [28, 145] on icon at bounding box center [27, 142] width 19 height 19
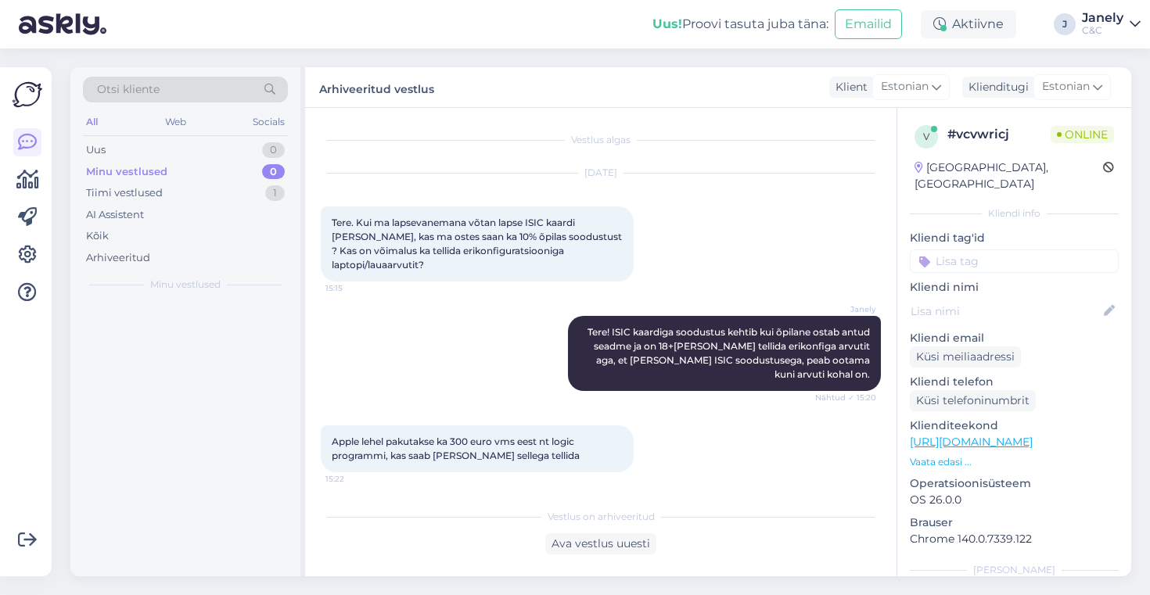
scroll to position [743, 0]
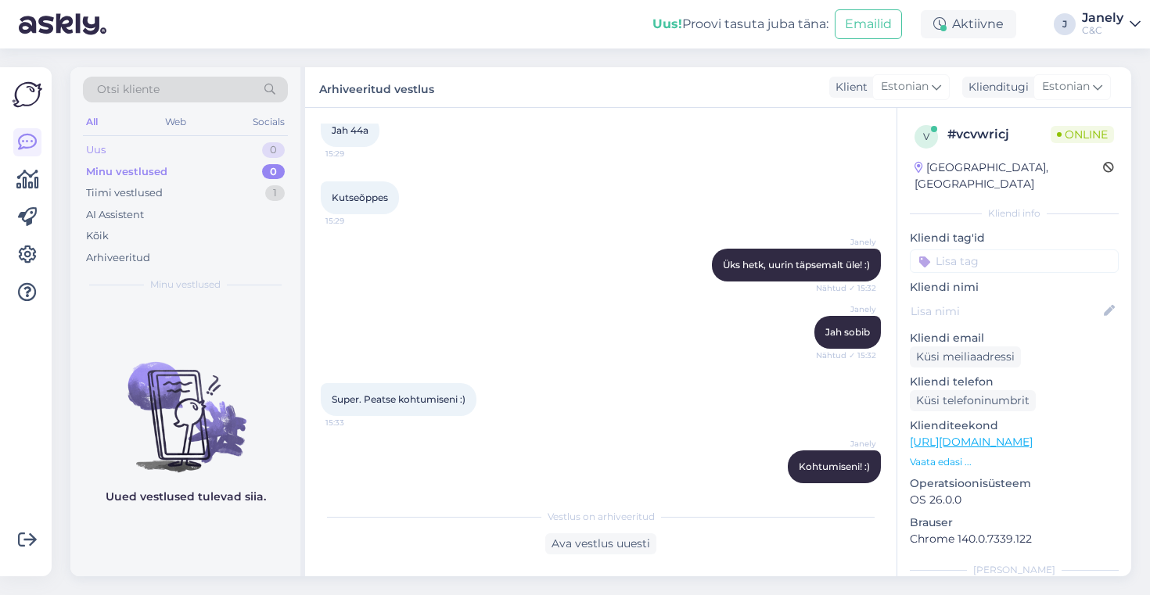
click at [131, 156] on div "Uus 0" at bounding box center [185, 150] width 205 height 22
click at [135, 185] on div "Tiimi vestlused" at bounding box center [124, 193] width 77 height 16
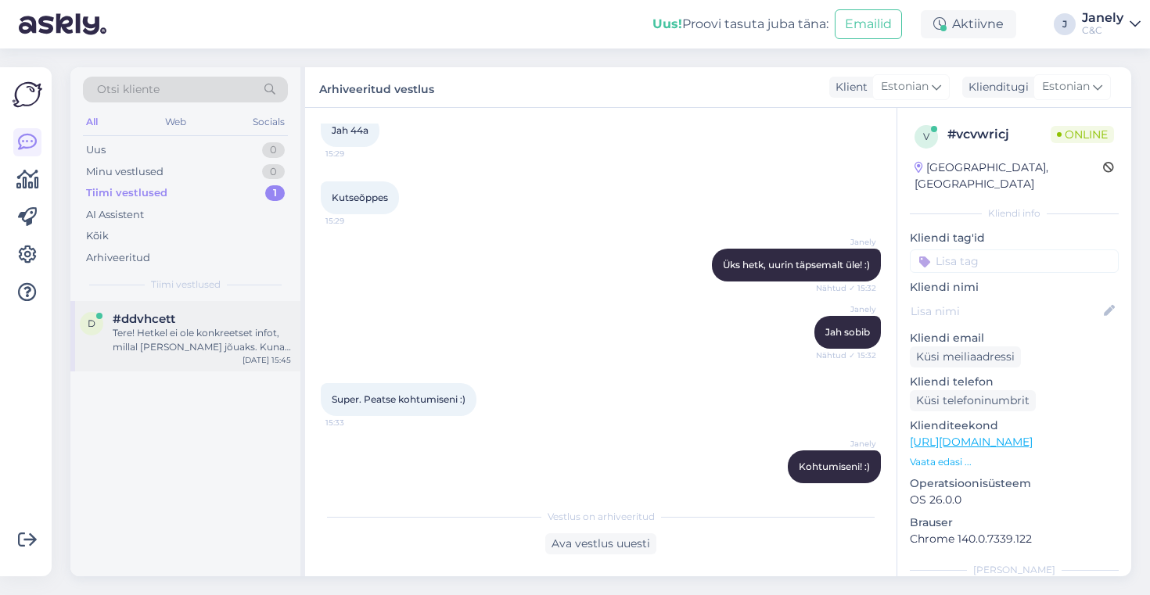
click at [211, 344] on div "Tere! Hetkel ei ole konkreetset infot, millal [PERSON_NAME] jõuaks. Kuna eeltel…" at bounding box center [202, 340] width 178 height 28
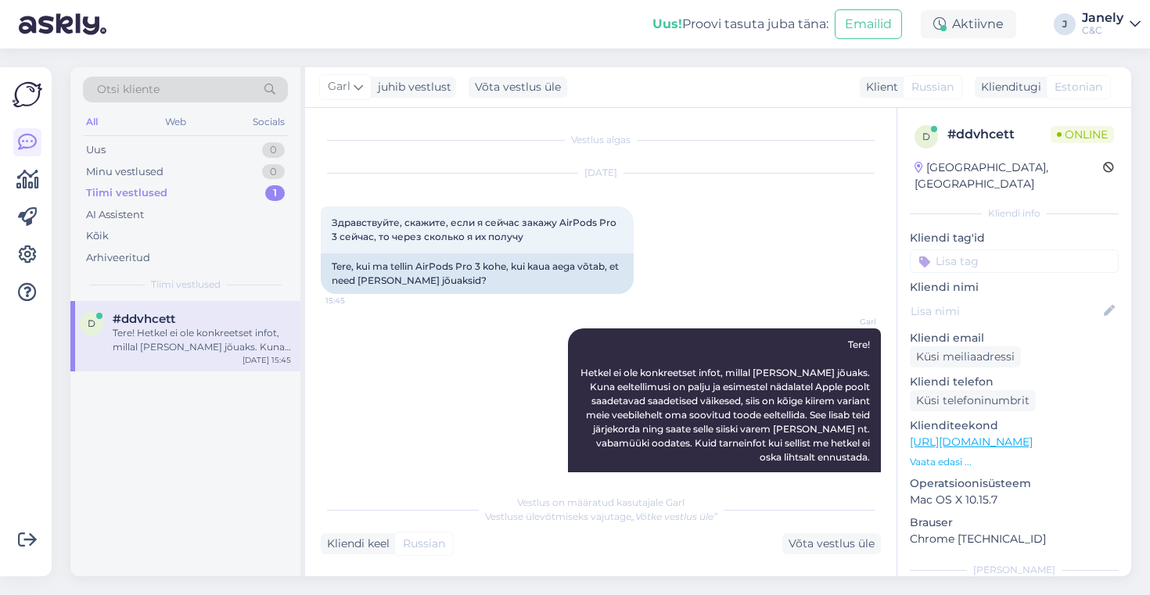
scroll to position [2, 0]
click at [27, 95] on img at bounding box center [28, 95] width 30 height 30
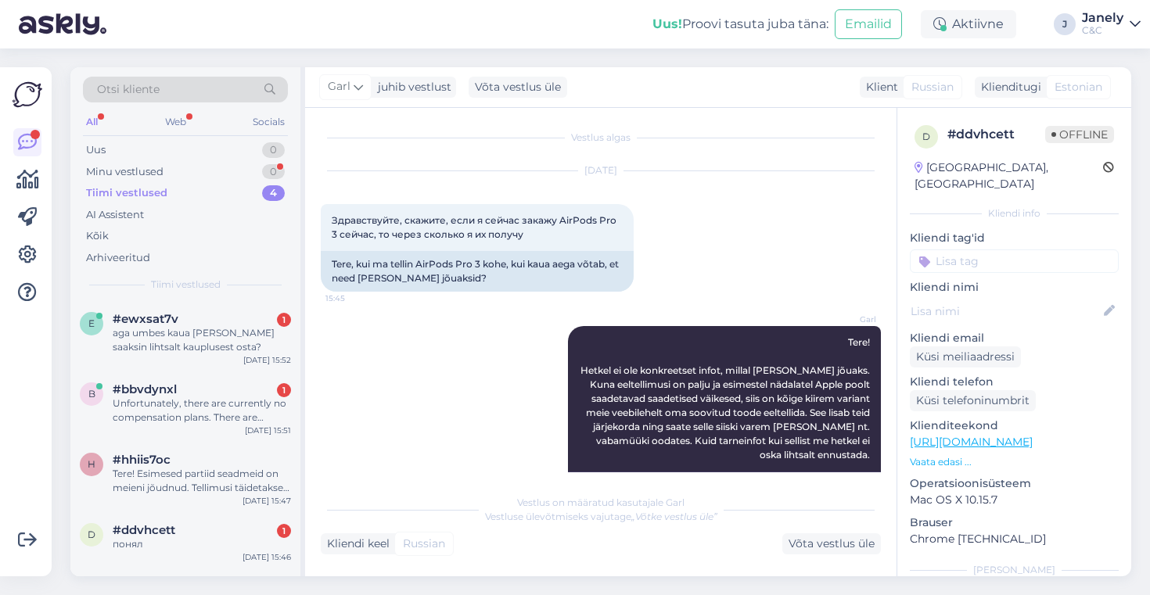
scroll to position [266, 0]
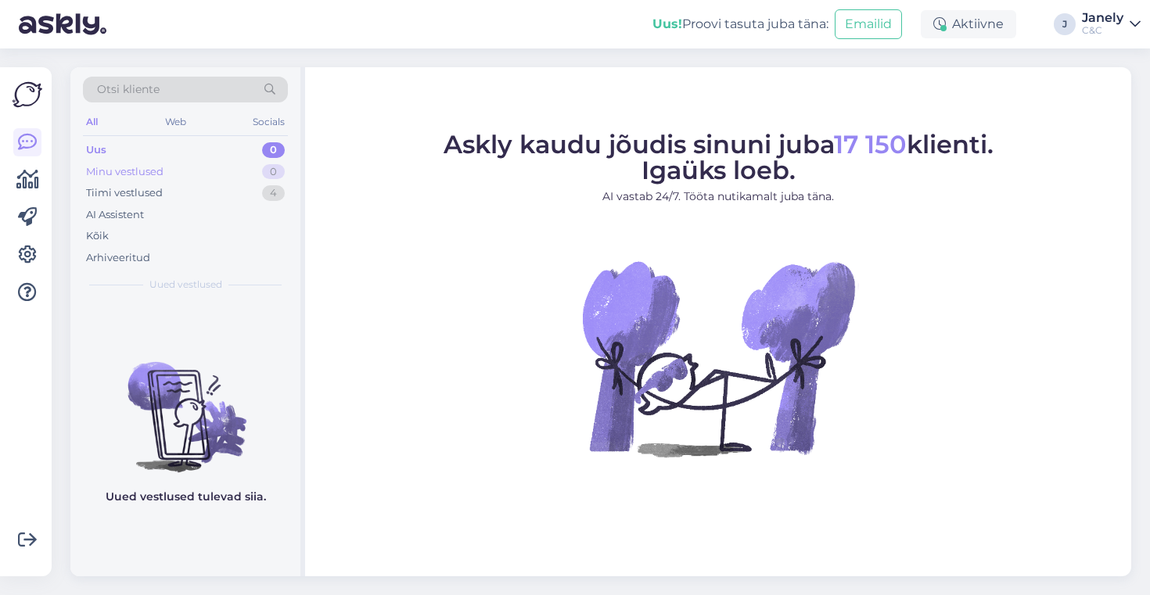
click at [202, 178] on div "Minu vestlused 0" at bounding box center [185, 172] width 205 height 22
click at [204, 192] on div "Tiimi vestlused 4" at bounding box center [185, 193] width 205 height 22
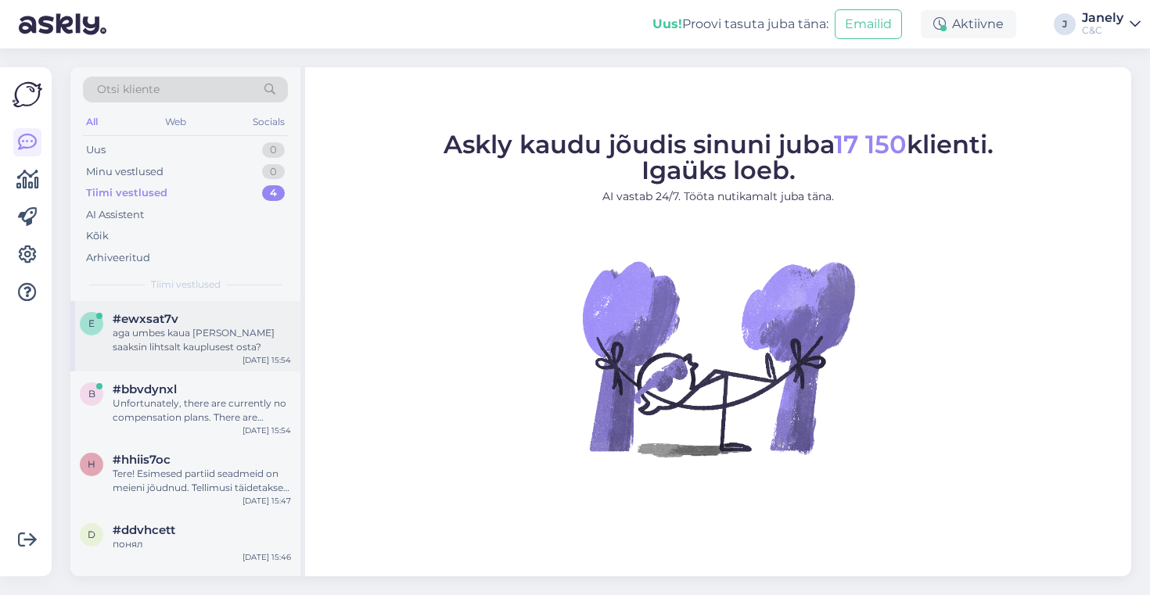
click at [221, 324] on div "#ewxsat7v" at bounding box center [202, 319] width 178 height 14
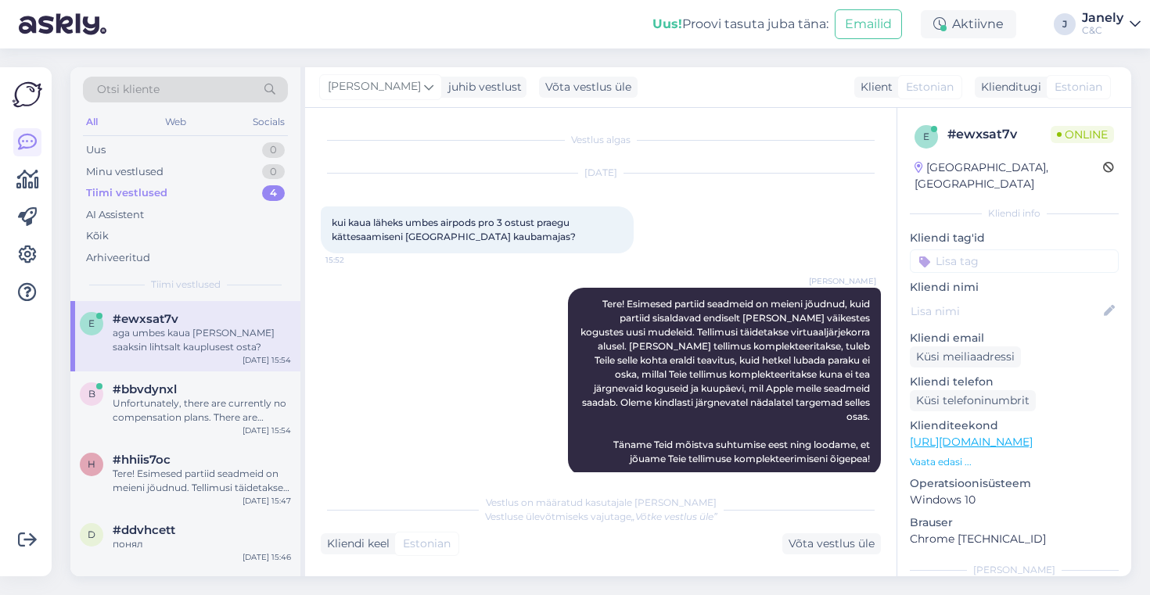
scroll to position [74, 0]
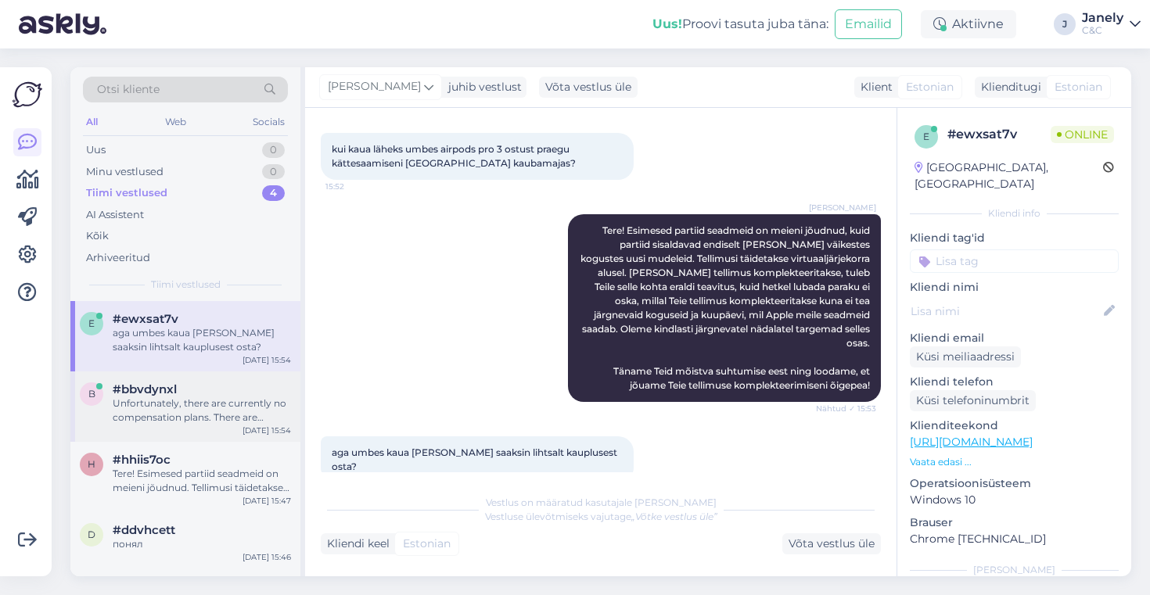
click at [253, 425] on div "[DATE] 15:54" at bounding box center [267, 431] width 49 height 12
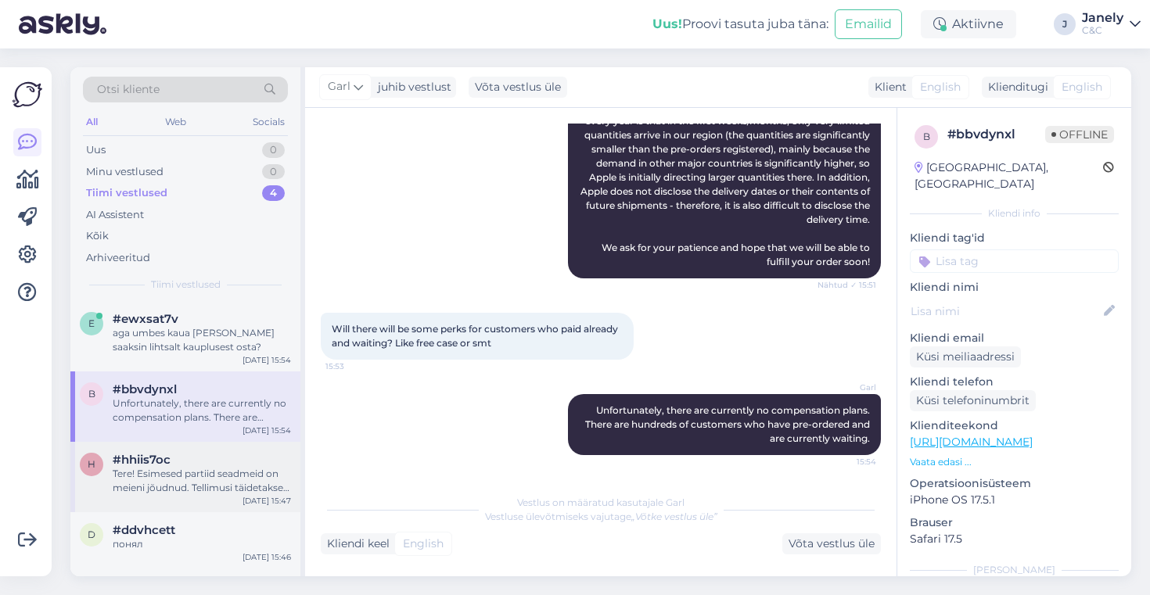
click at [230, 476] on div "Tere! Esimesed partiid seadmeid on meieni jõudnud. Tellimusi täidetakse virtuaa…" at bounding box center [202, 481] width 178 height 28
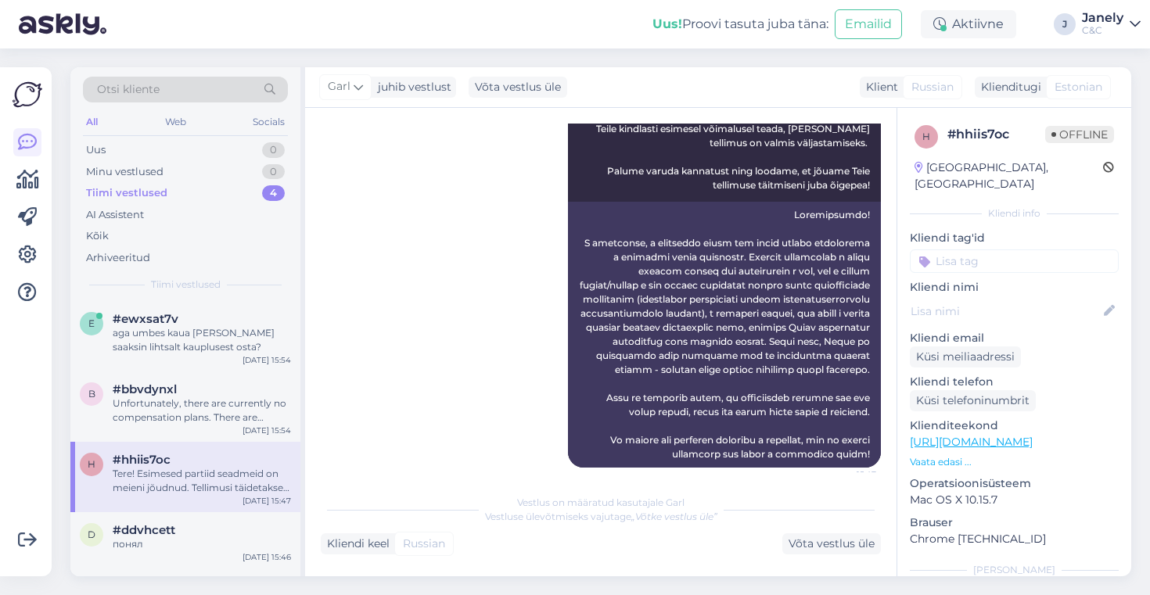
scroll to position [496, 0]
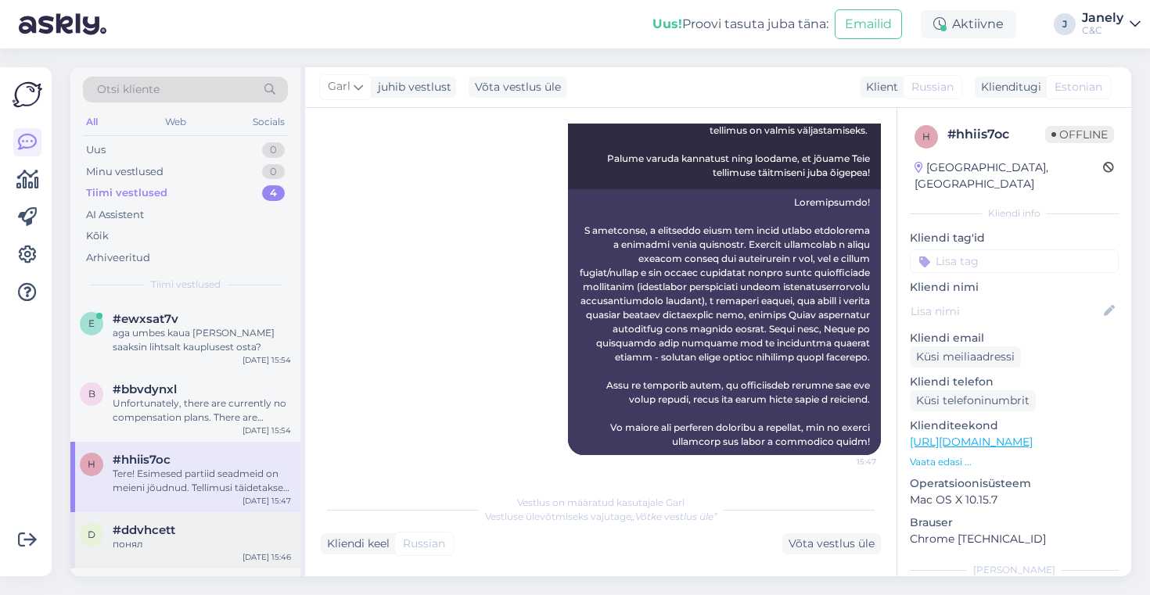
click at [175, 551] on div "понял" at bounding box center [202, 545] width 178 height 14
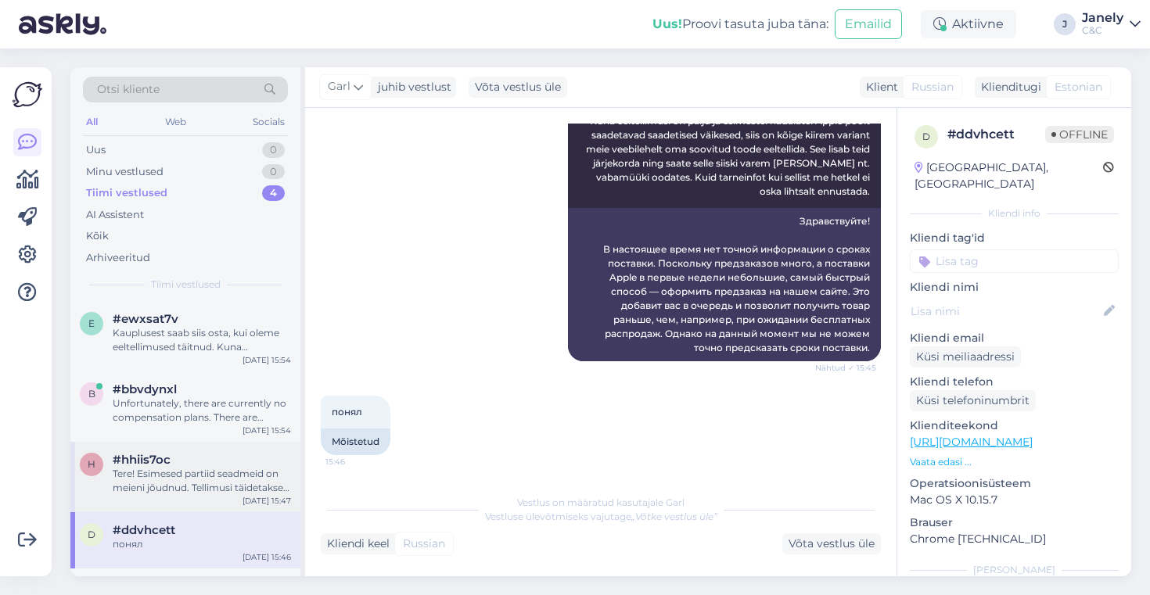
click at [203, 466] on div "#hhiis7oc" at bounding box center [202, 460] width 178 height 14
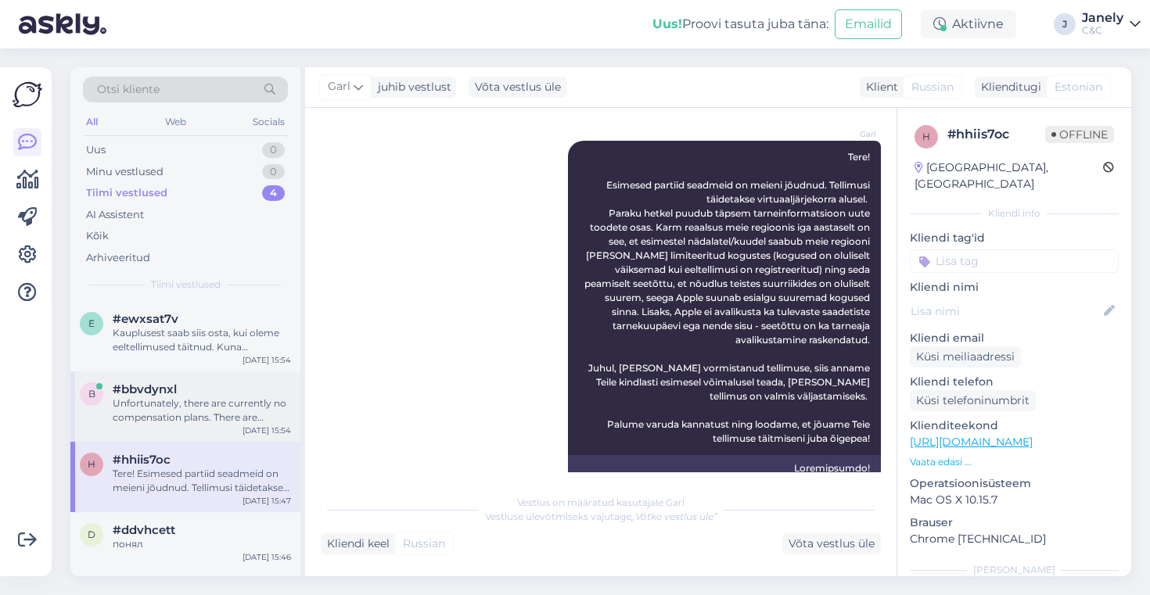
click at [216, 426] on div "b #bbvdynxl Unfortunately, there are currently no compensation plans. There are…" at bounding box center [185, 407] width 230 height 70
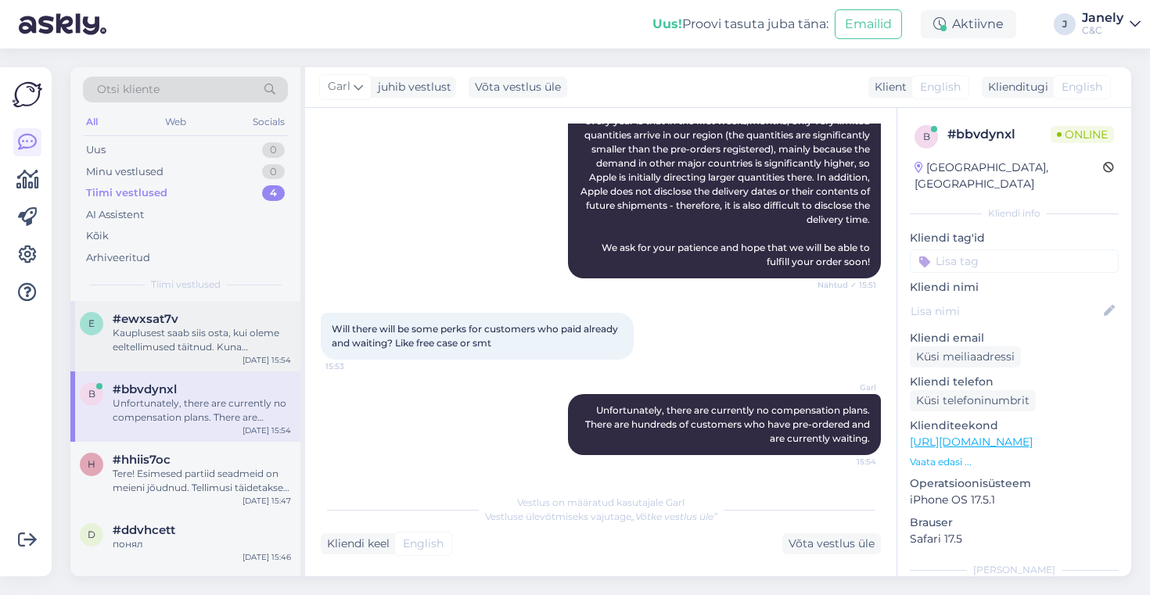
click at [216, 358] on div "e #ewxsat7v Kauplusest saab siis osta, kui oleme eeltellimused täitnud. Kuna ee…" at bounding box center [185, 336] width 230 height 70
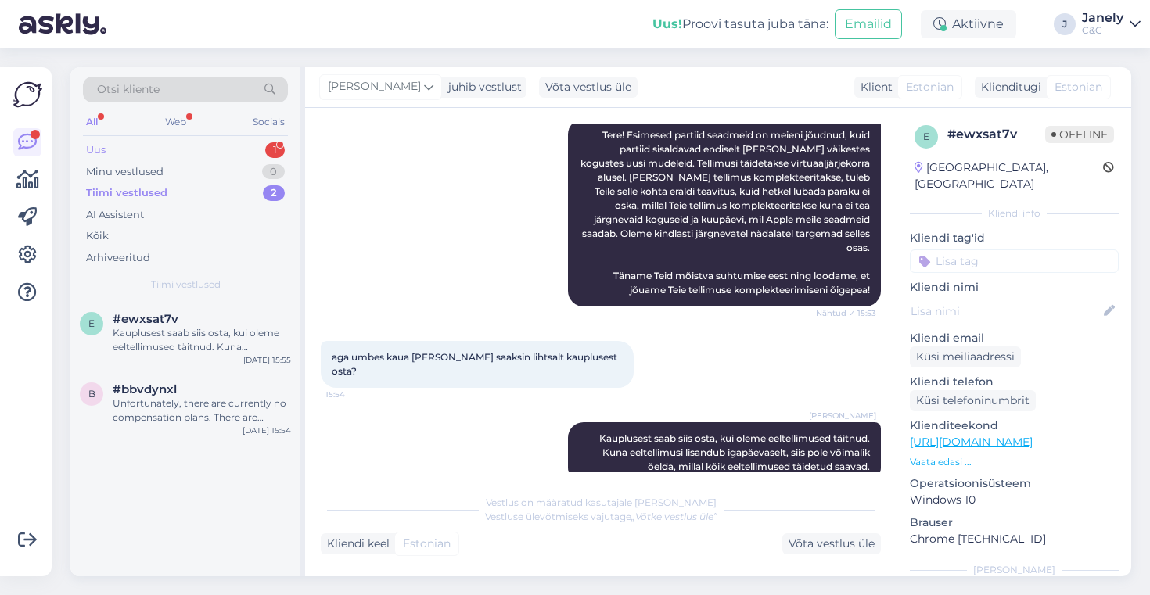
click at [174, 147] on div "Uus 1" at bounding box center [185, 150] width 205 height 22
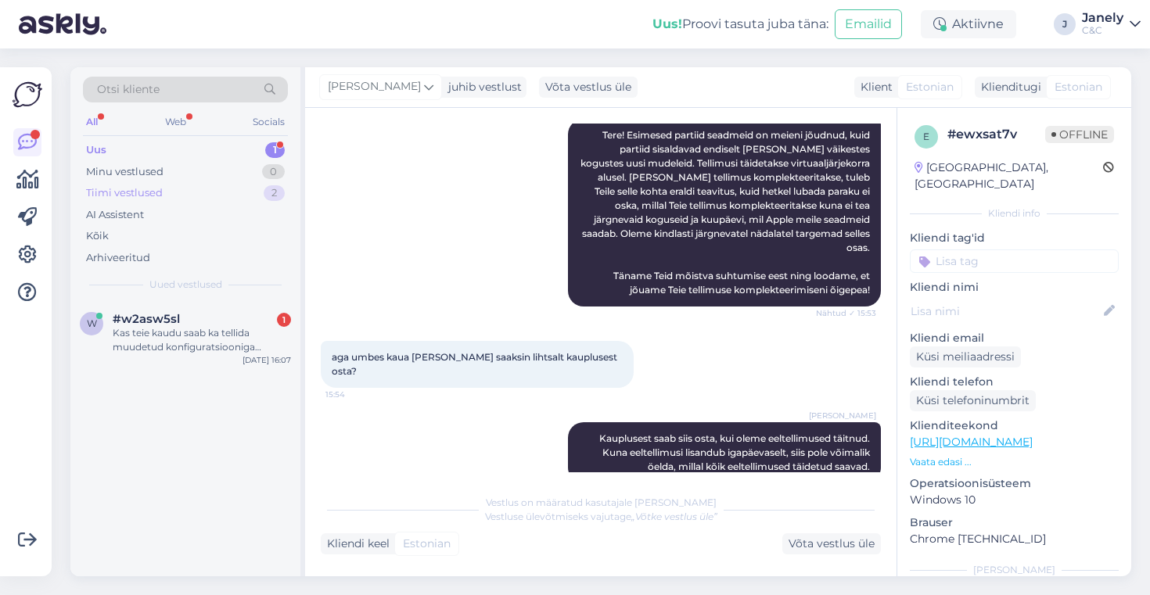
click at [200, 189] on div "Tiimi vestlused 2" at bounding box center [185, 193] width 205 height 22
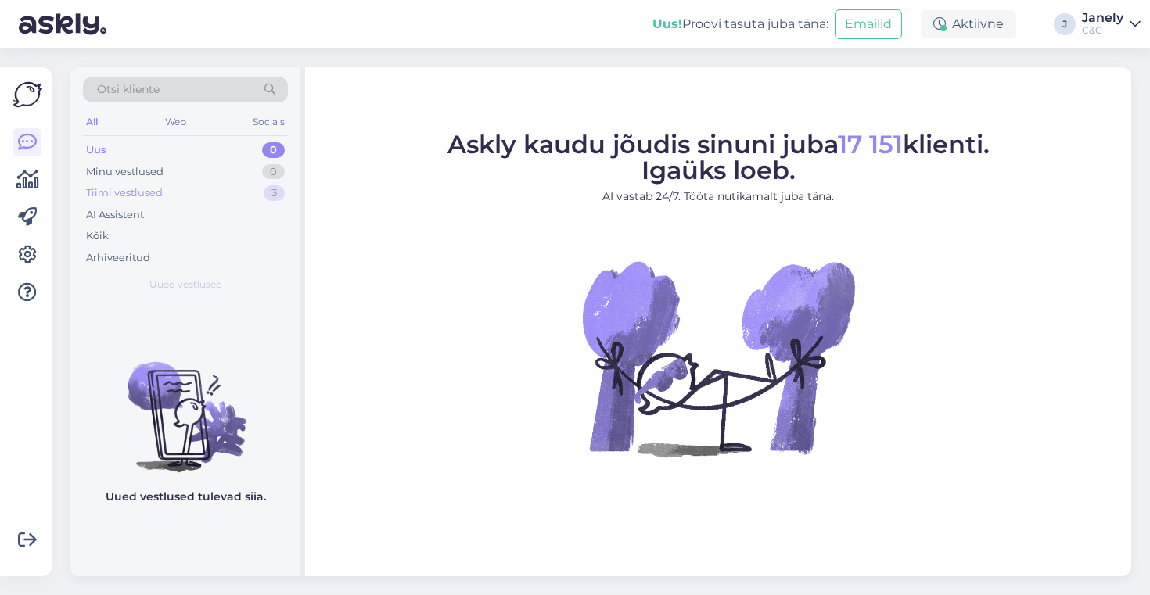
click at [181, 190] on div "Tiimi vestlused 3" at bounding box center [185, 193] width 205 height 22
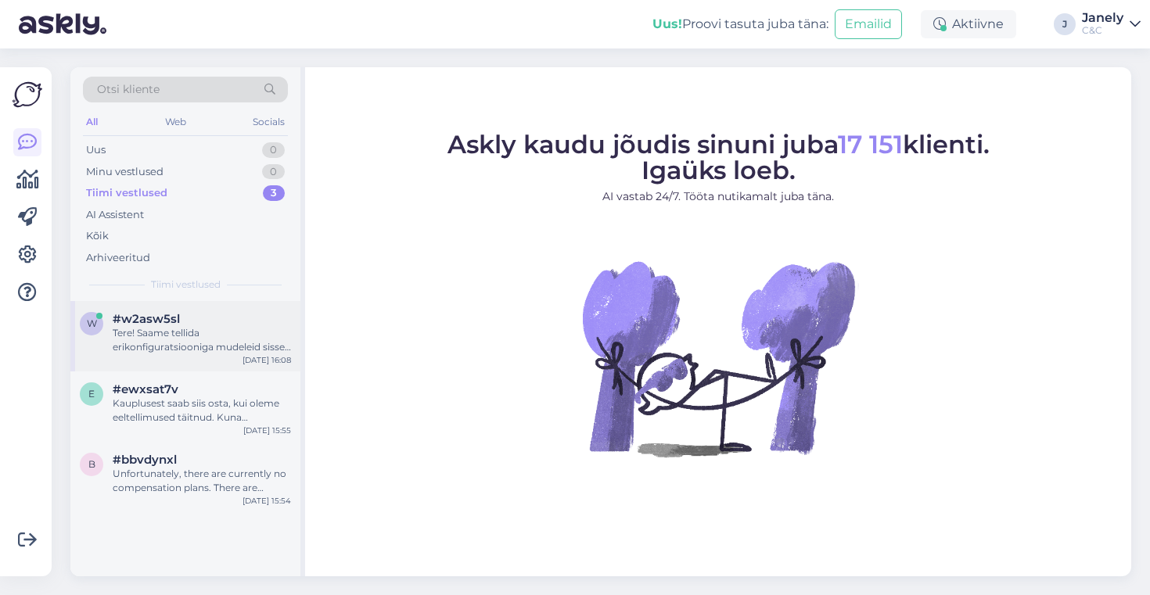
click at [214, 344] on div "Tere! Saame tellida erikonfiguratsiooniga mudeleid sisse, sellisel juhul [PERSO…" at bounding box center [202, 340] width 178 height 28
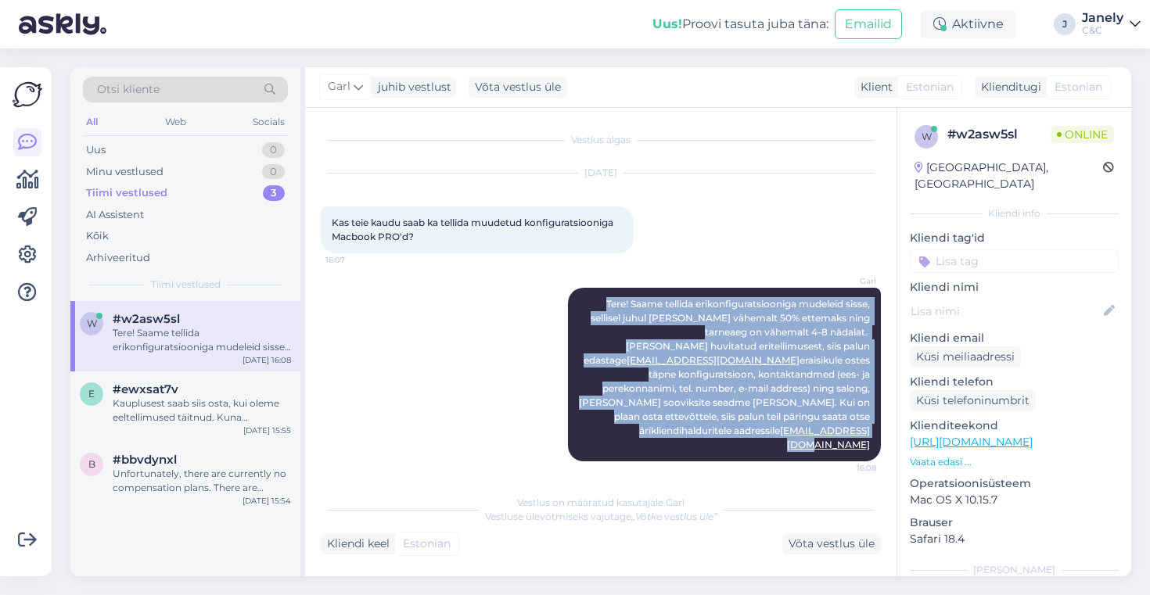
drag, startPoint x: 599, startPoint y: 293, endPoint x: 815, endPoint y: 458, distance: 272.4
click at [816, 458] on div "Vestlus algas [DATE] Kas teie kaudu saab ka tellida muudetud konfiguratsiooniga…" at bounding box center [608, 298] width 574 height 349
copy span "Tere! Saame tellida erikonfiguratsiooniga mudeleid sisse, sellisel juhul [PERSO…"
click at [150, 172] on div "Minu vestlused" at bounding box center [124, 172] width 77 height 16
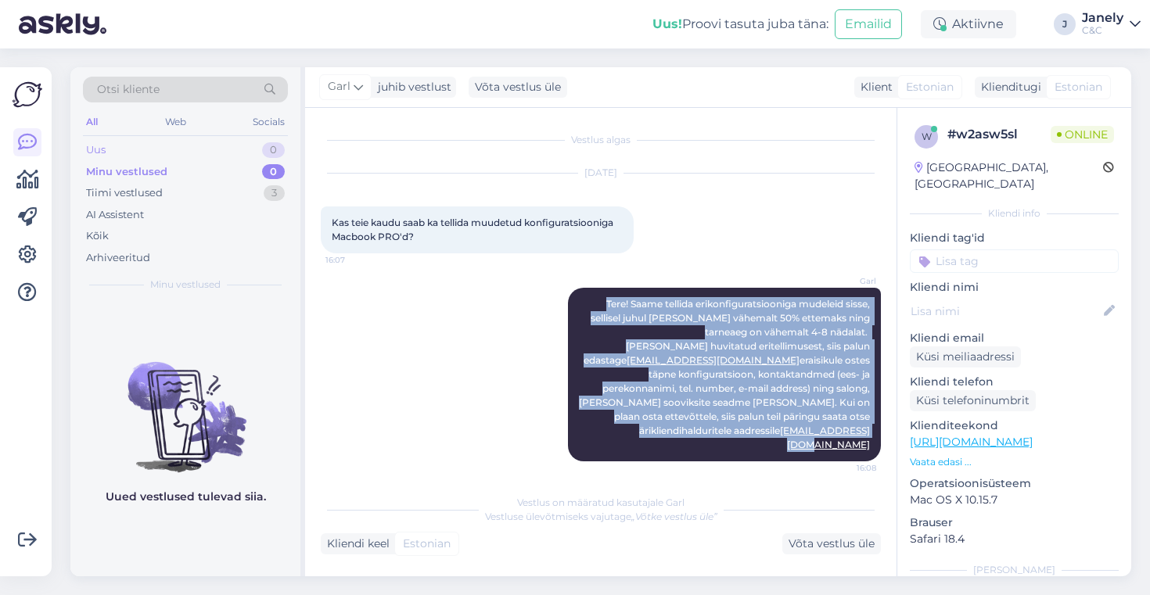
click at [181, 148] on div "Uus 0" at bounding box center [185, 150] width 205 height 22
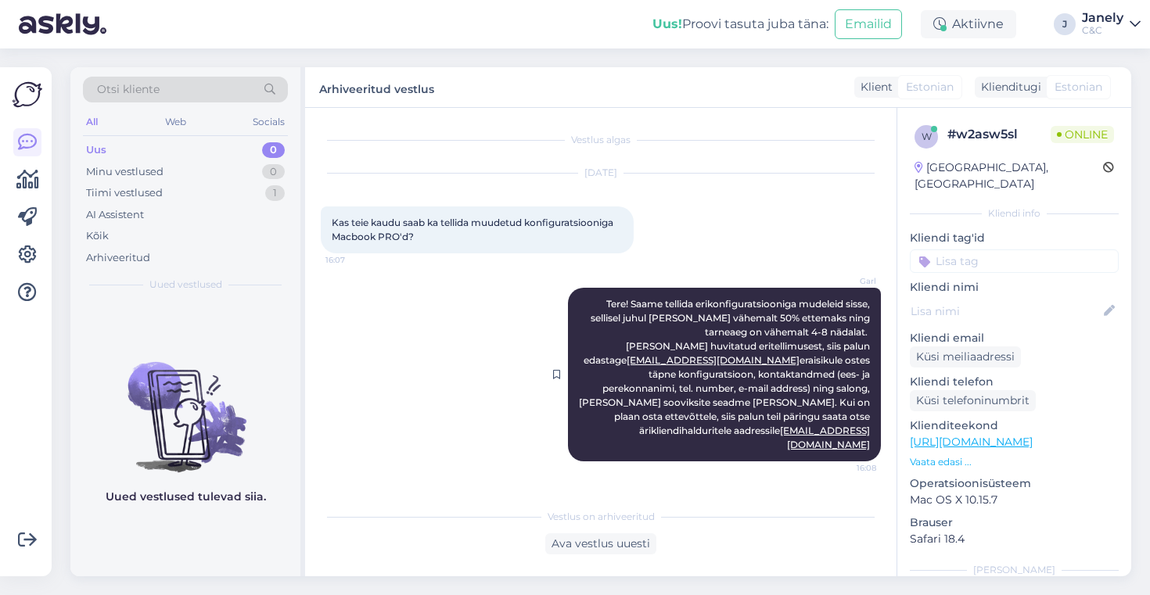
click at [617, 322] on span "Tere! Saame tellida erikonfiguratsiooniga mudeleid sisse, sellisel juhul [PERSO…" at bounding box center [725, 374] width 293 height 153
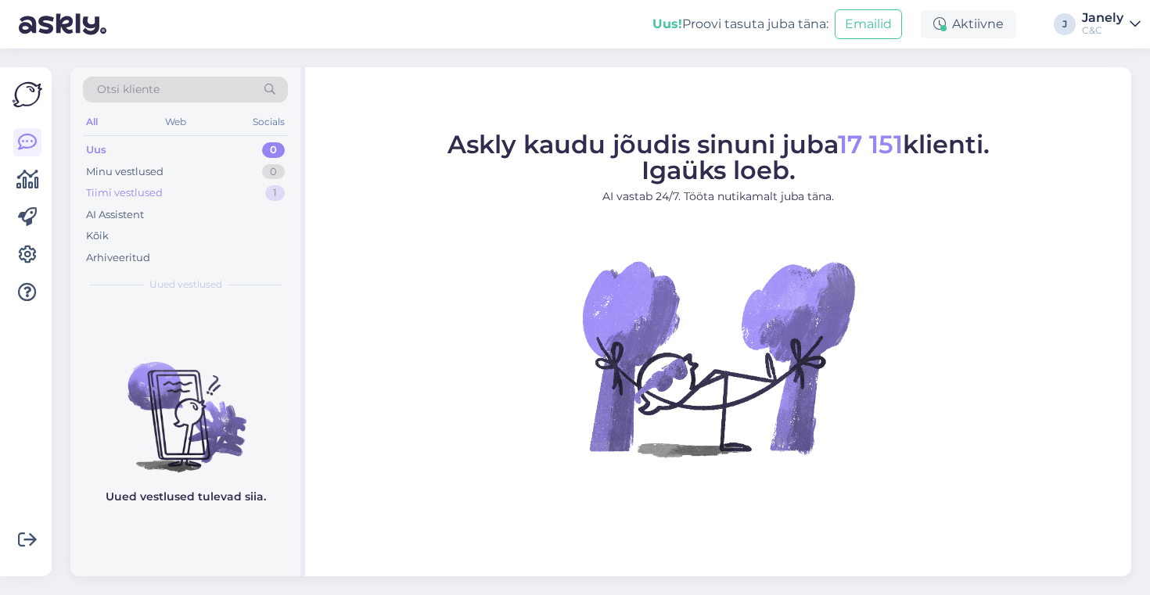
click at [215, 184] on div "Tiimi vestlused 1" at bounding box center [185, 193] width 205 height 22
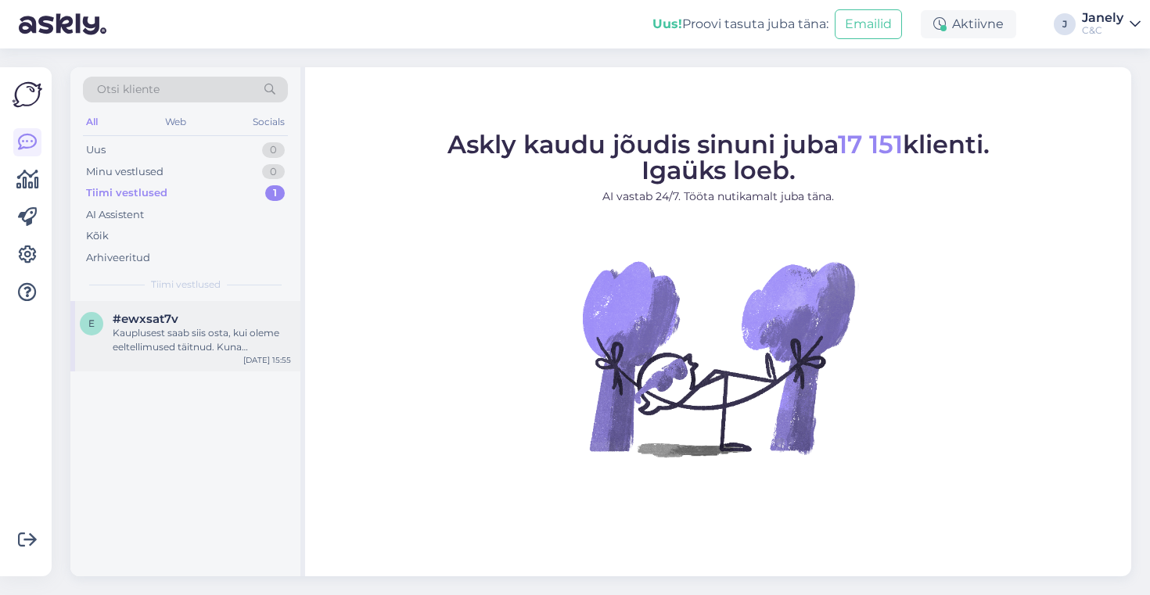
click at [243, 337] on div "Kauplusest saab siis osta, kui oleme eeltellimused täitnud. Kuna eeltellimusi l…" at bounding box center [202, 340] width 178 height 28
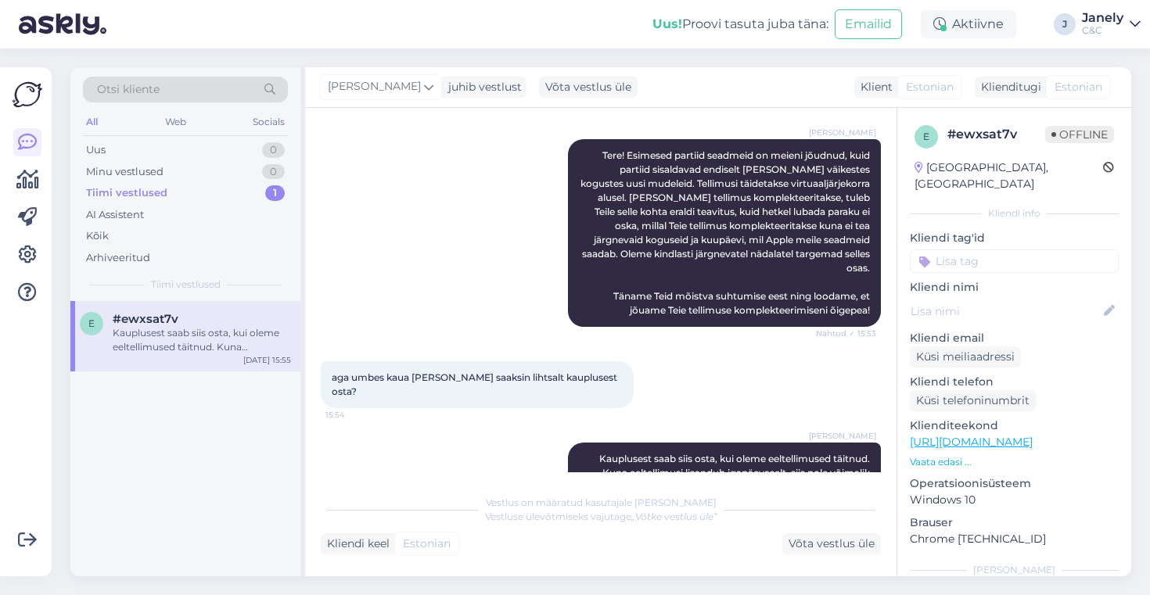
scroll to position [169, 0]
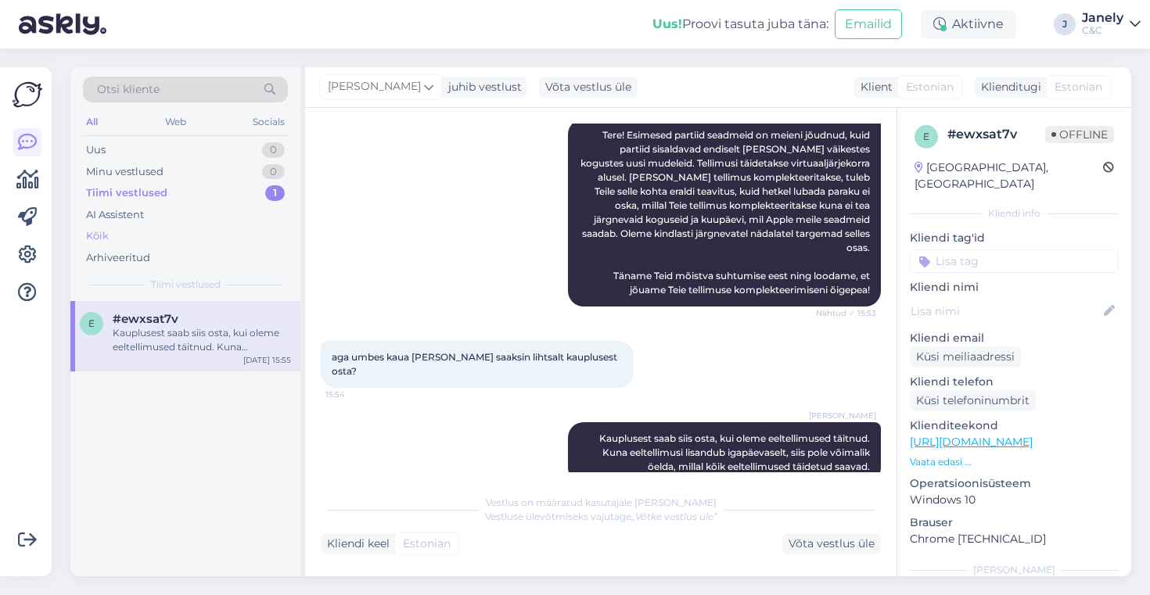
click at [113, 229] on div "Kõik" at bounding box center [185, 236] width 205 height 22
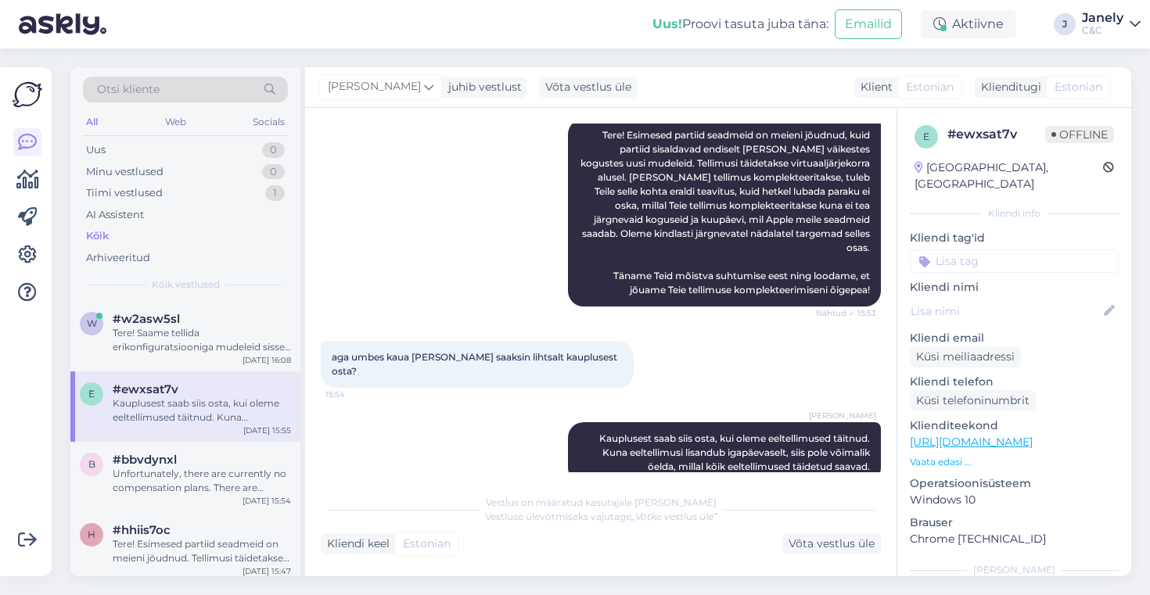
click at [228, 433] on div "e #ewxsat7v Kauplusest saab siis osta, kui oleme eeltellimused täitnud. Kuna ee…" at bounding box center [185, 407] width 230 height 70
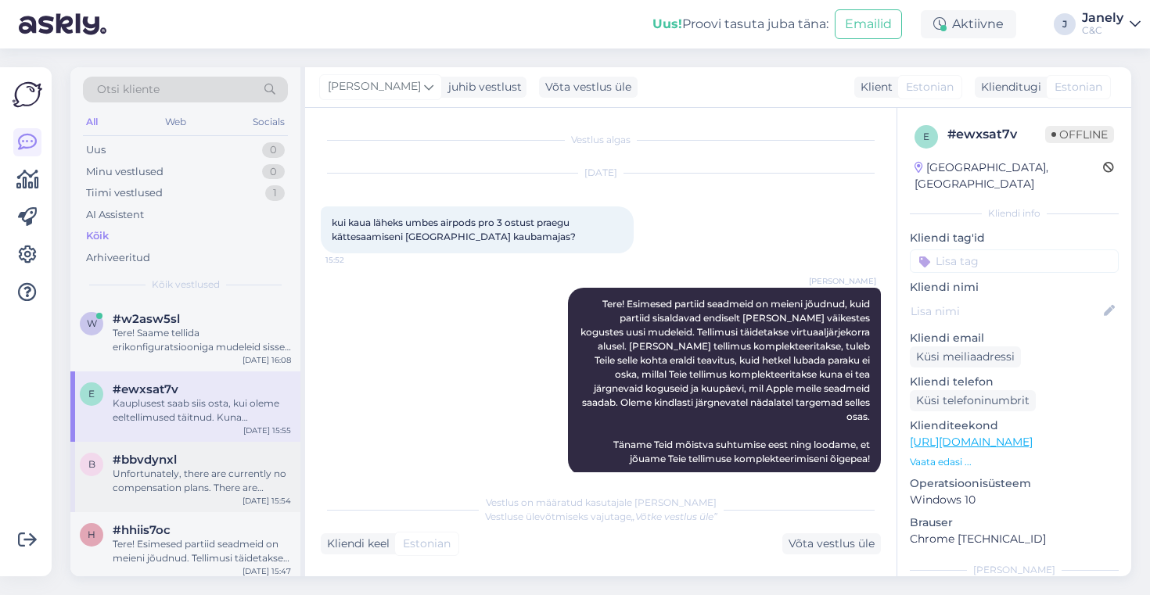
click at [232, 491] on div "Unfortunately, there are currently no compensation plans. There are hundreds of…" at bounding box center [202, 481] width 178 height 28
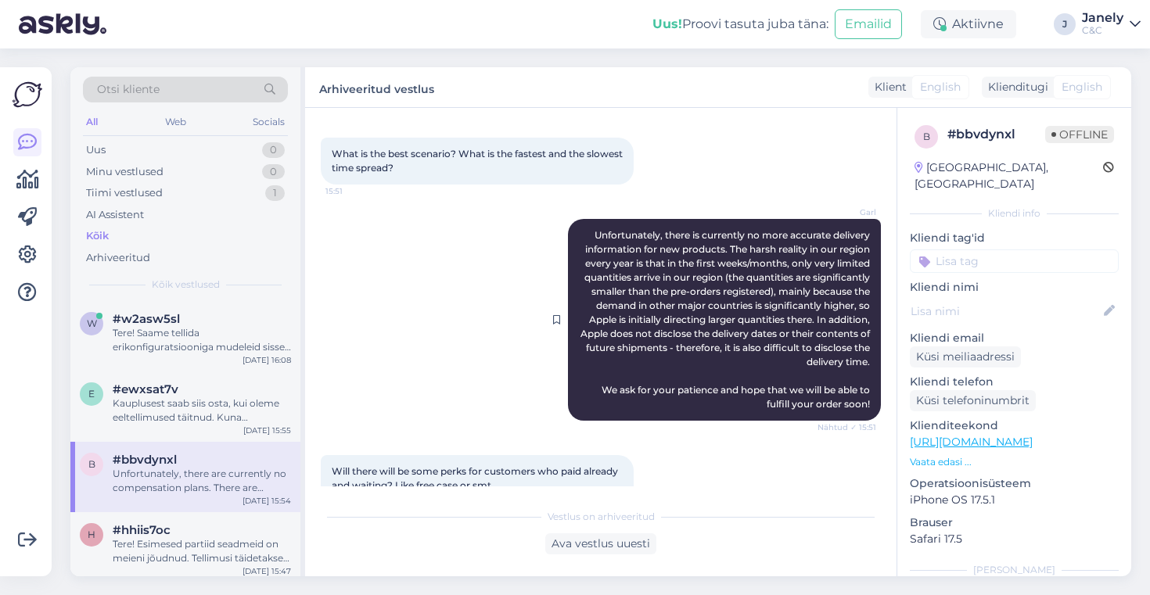
scroll to position [220, 0]
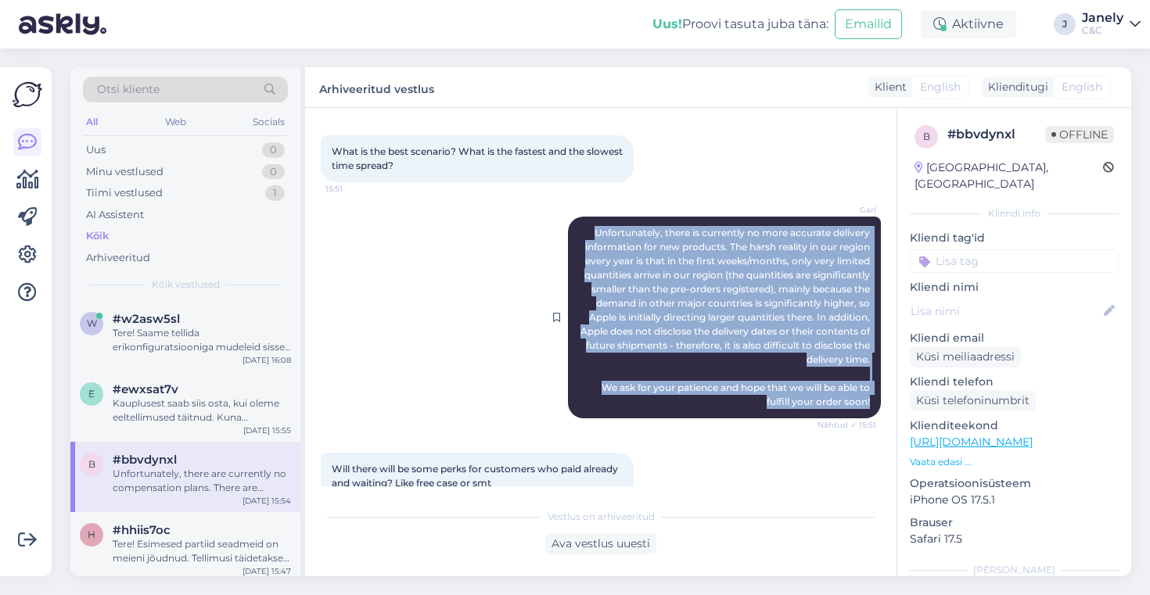
drag, startPoint x: 592, startPoint y: 228, endPoint x: 797, endPoint y: 418, distance: 279.6
click at [797, 418] on div "Garl Unfortunately, there is currently no more accurate delivery information fo…" at bounding box center [724, 318] width 313 height 202
copy span "Unfortunately, there is currently no more accurate delivery information for new…"
click at [203, 279] on span "Kõik vestlused" at bounding box center [186, 285] width 68 height 14
click at [202, 180] on div "Minu vestlused 0" at bounding box center [185, 172] width 205 height 22
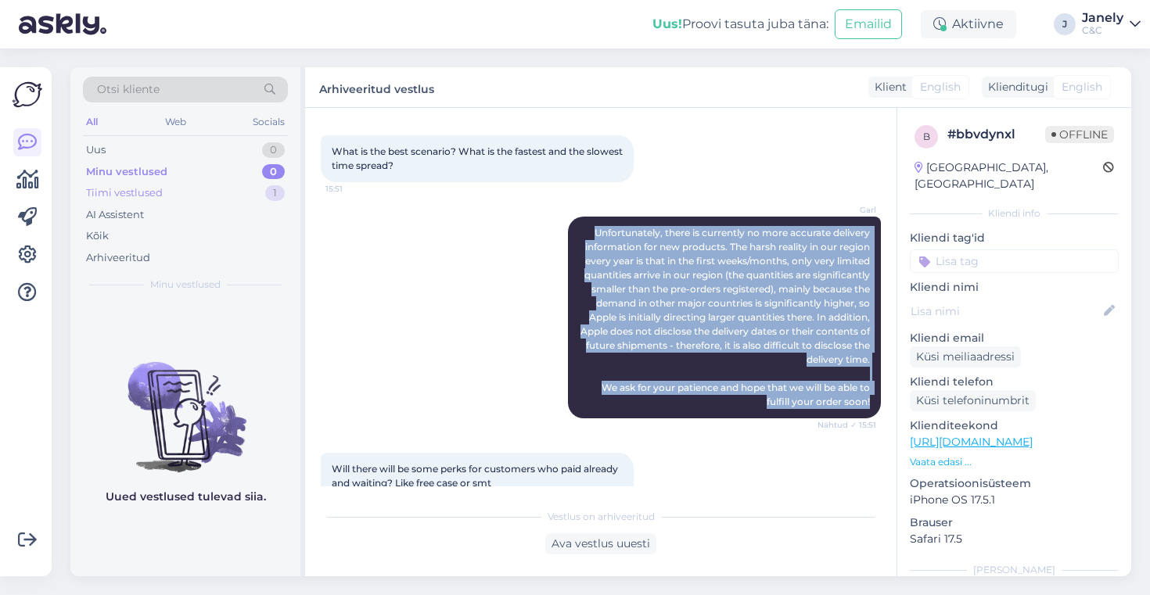
click at [176, 189] on div "Tiimi vestlused 1" at bounding box center [185, 193] width 205 height 22
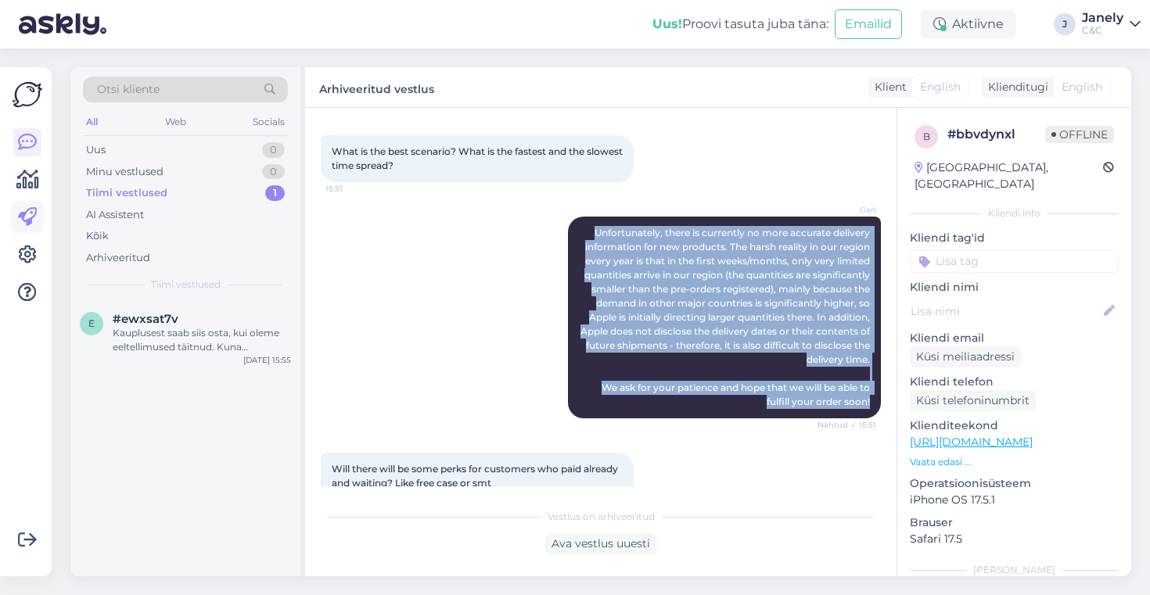
click at [22, 221] on icon at bounding box center [27, 217] width 19 height 19
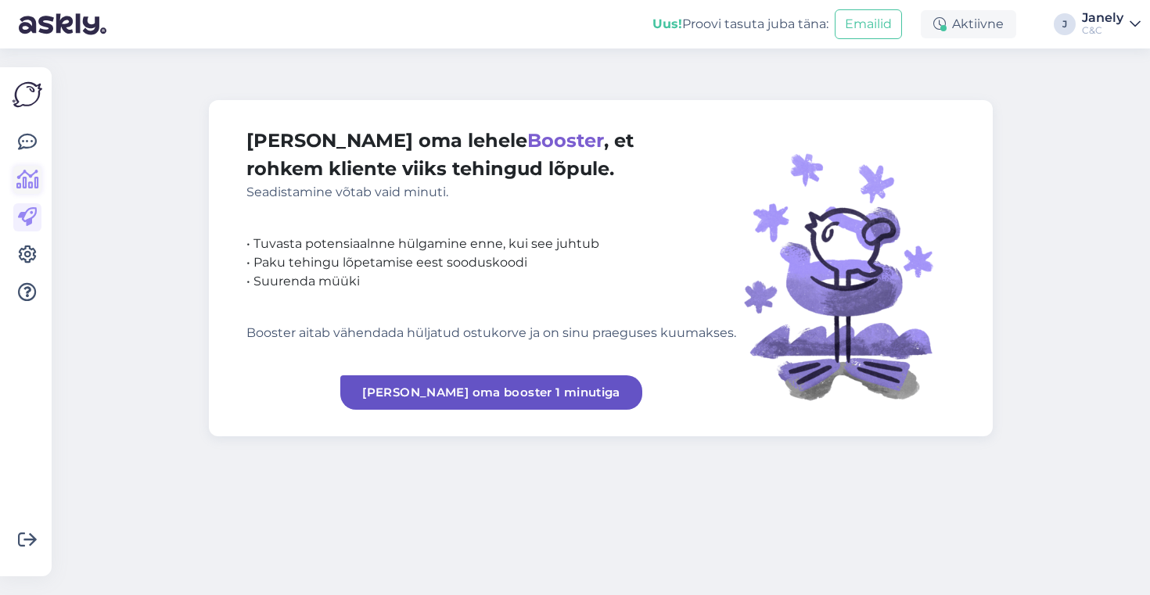
click at [34, 179] on icon at bounding box center [27, 180] width 23 height 19
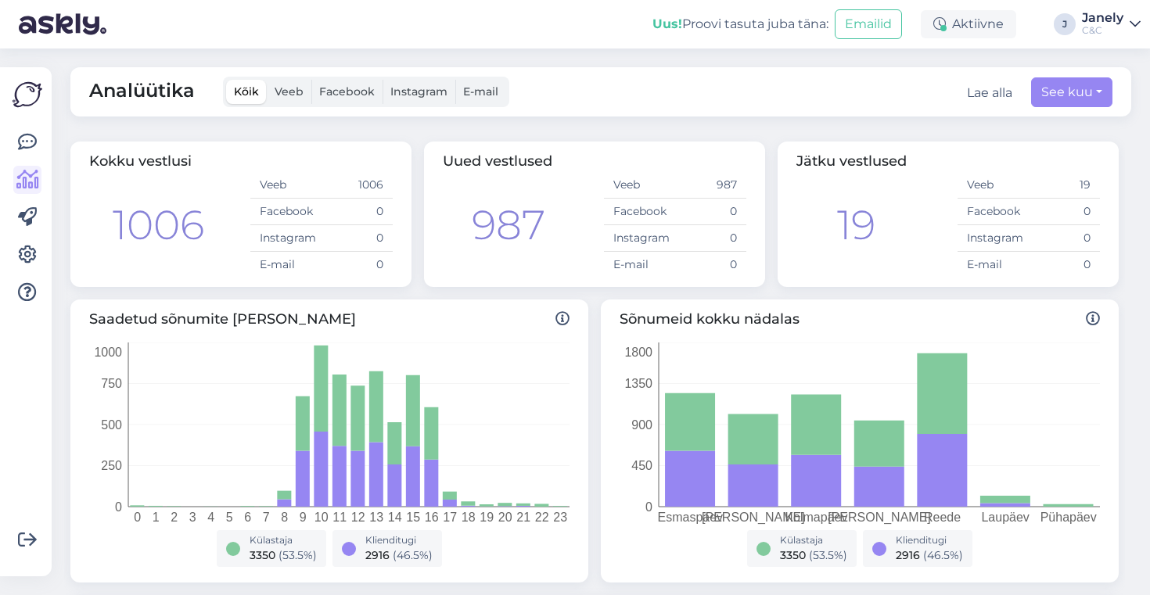
click at [29, 87] on img at bounding box center [28, 95] width 30 height 30
click at [47, 95] on div "Võimalused Veendu, et Askly loob sulle väärtust. Sulge Ühenda FB ja IG sõnumid …" at bounding box center [26, 321] width 52 height 509
click at [38, 142] on link at bounding box center [27, 142] width 28 height 28
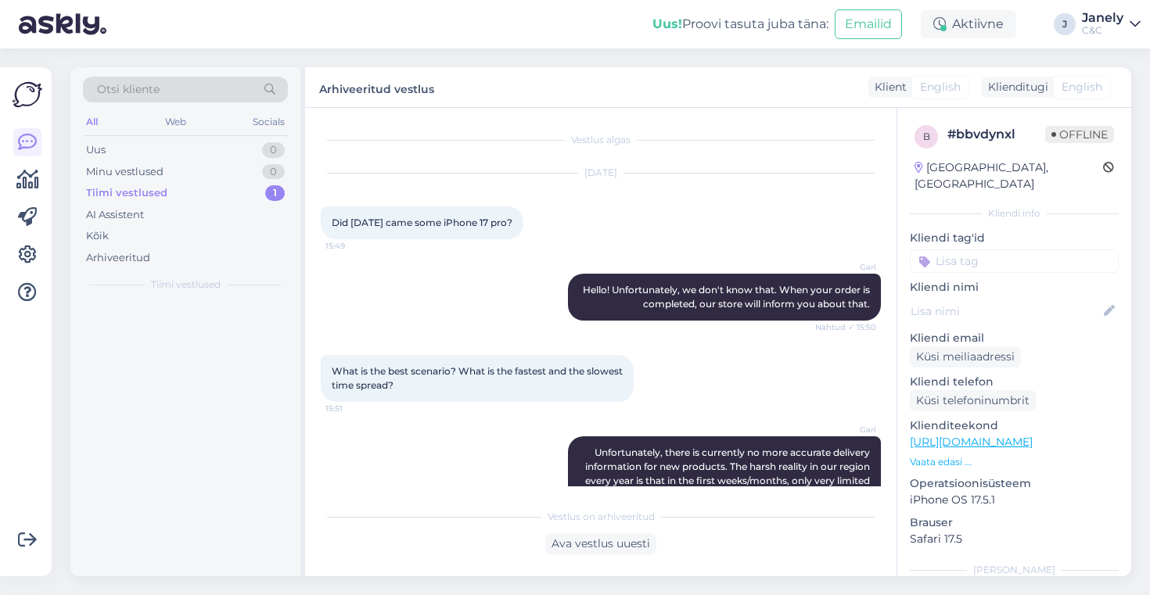
scroll to position [346, 0]
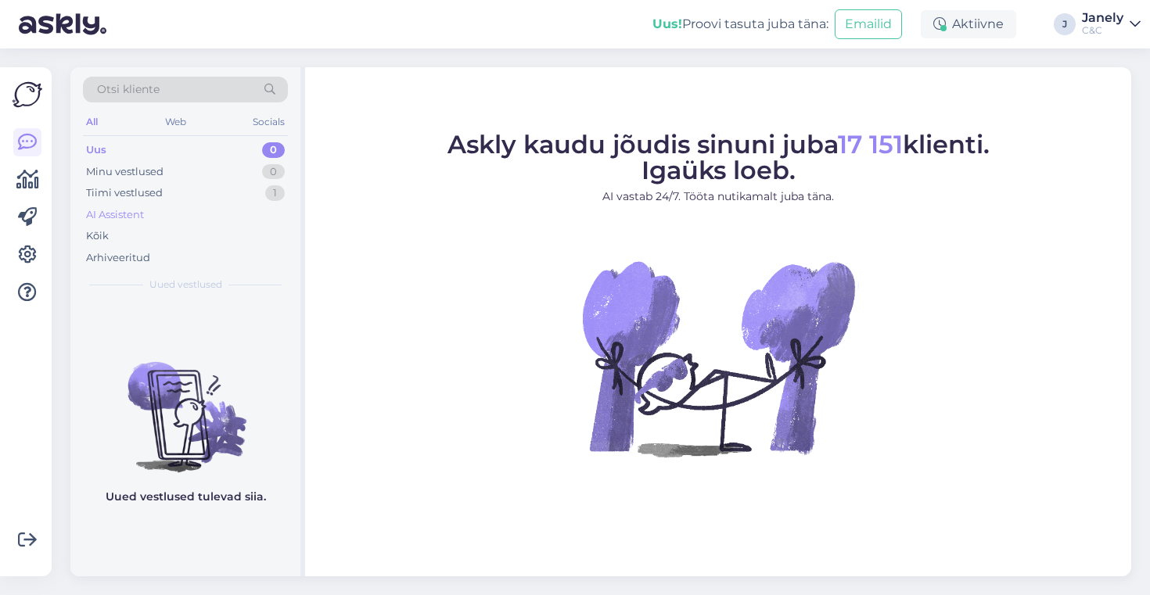
click at [210, 207] on div "AI Assistent" at bounding box center [185, 215] width 205 height 22
click at [178, 194] on div "Tiimi vestlused 1" at bounding box center [185, 193] width 205 height 22
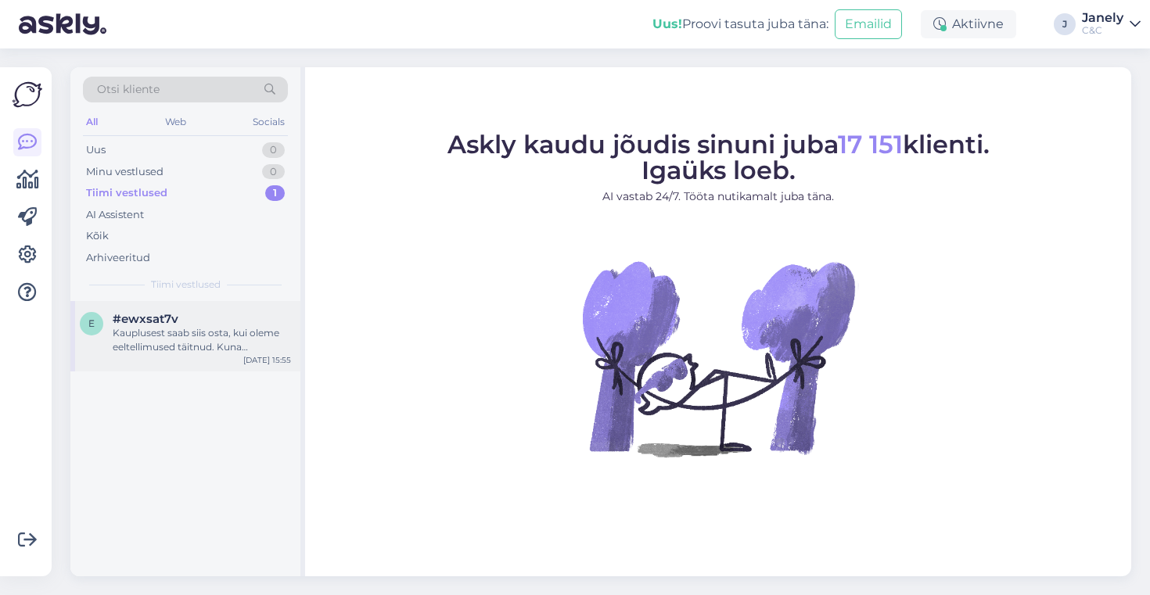
click at [198, 348] on div "Kauplusest saab siis osta, kui oleme eeltellimused täitnud. Kuna eeltellimusi l…" at bounding box center [202, 340] width 178 height 28
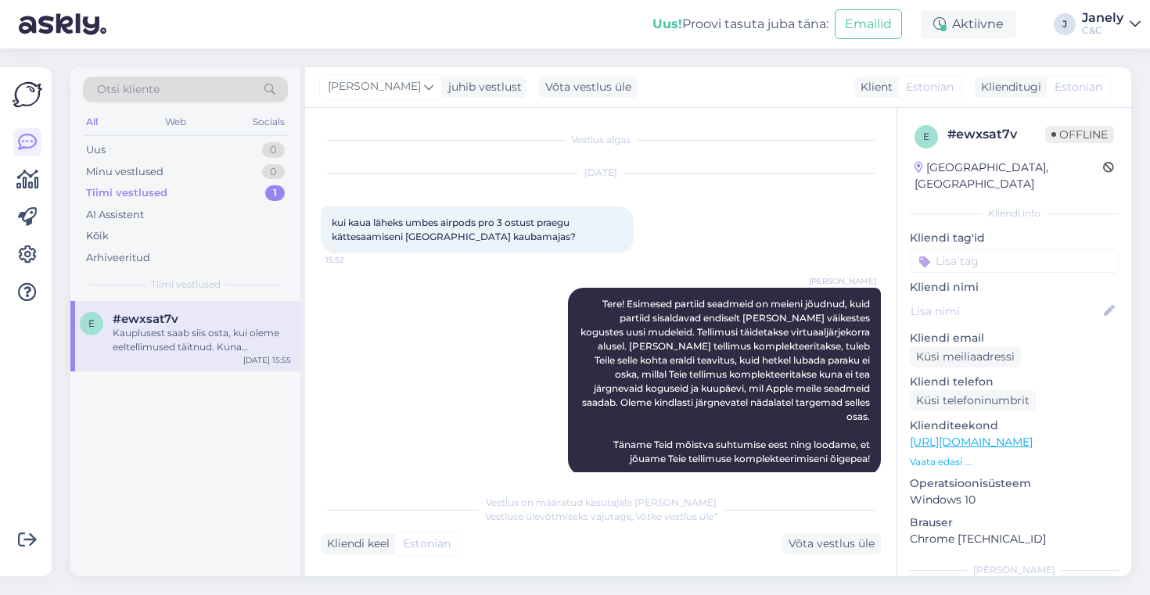
scroll to position [169, 0]
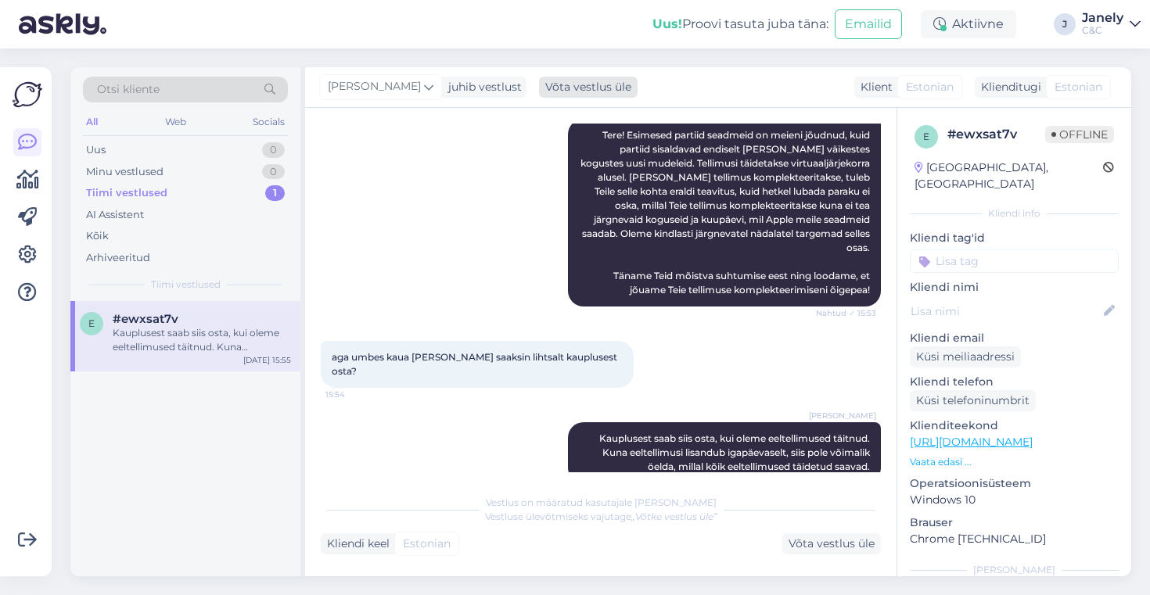
click at [584, 90] on div "Võta vestlus üle" at bounding box center [588, 87] width 99 height 21
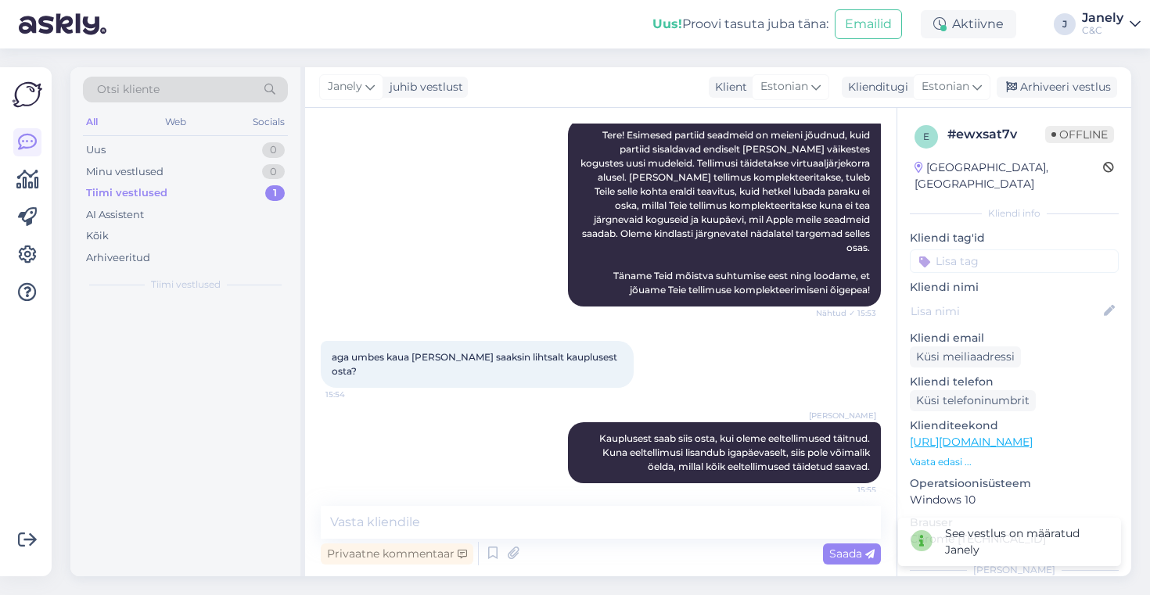
scroll to position [149, 0]
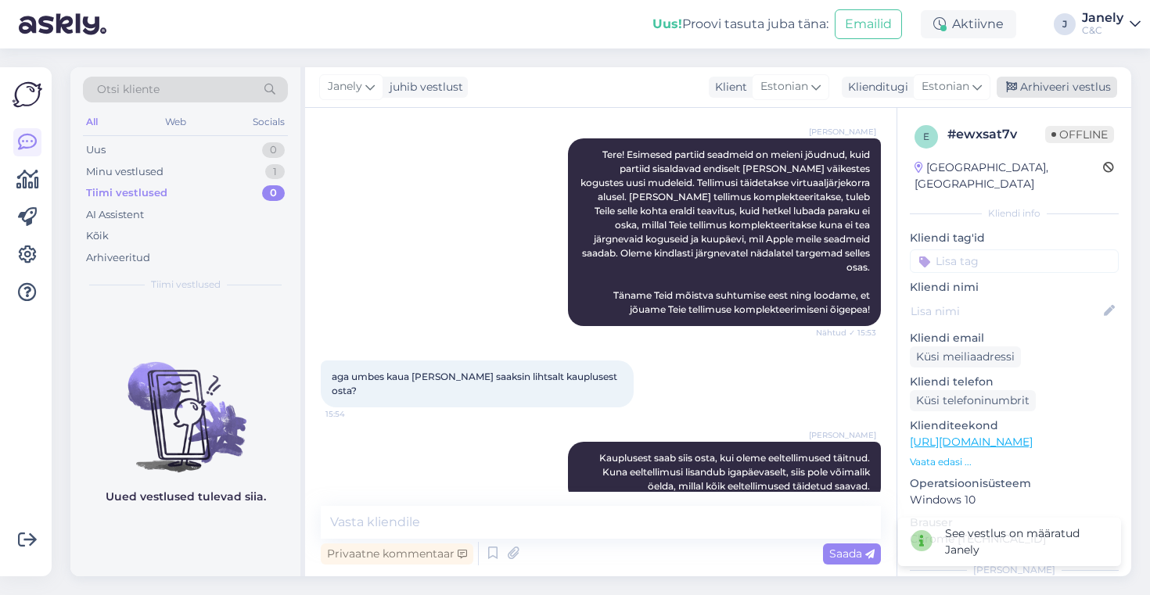
click at [1076, 92] on div "Arhiveeri vestlus" at bounding box center [1057, 87] width 120 height 21
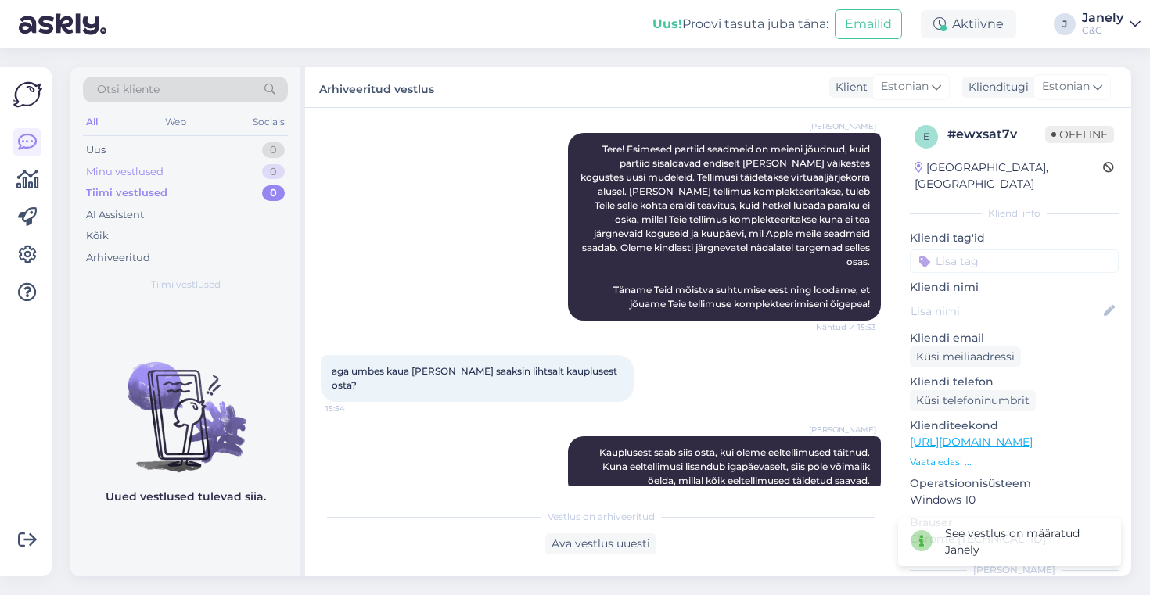
click at [192, 167] on div "Minu vestlused 0" at bounding box center [185, 172] width 205 height 22
click at [423, 2] on div "Uus! Proovi tasuta juba täna: Emailid Aktiivne J Janely C&C" at bounding box center [575, 24] width 1150 height 49
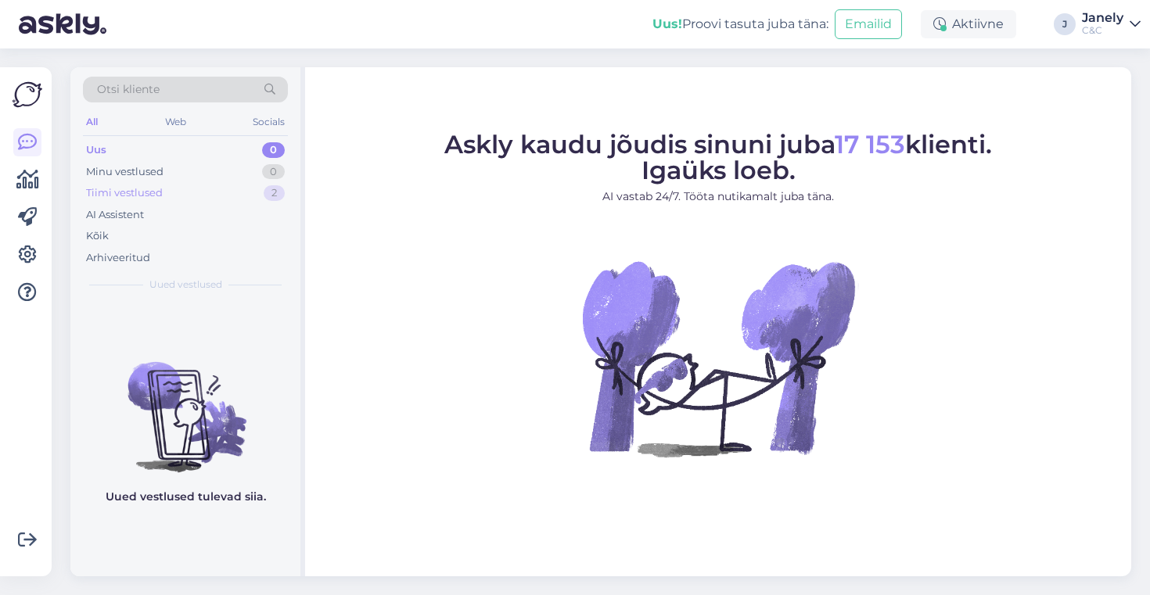
click at [239, 193] on div "Tiimi vestlused 2" at bounding box center [185, 193] width 205 height 22
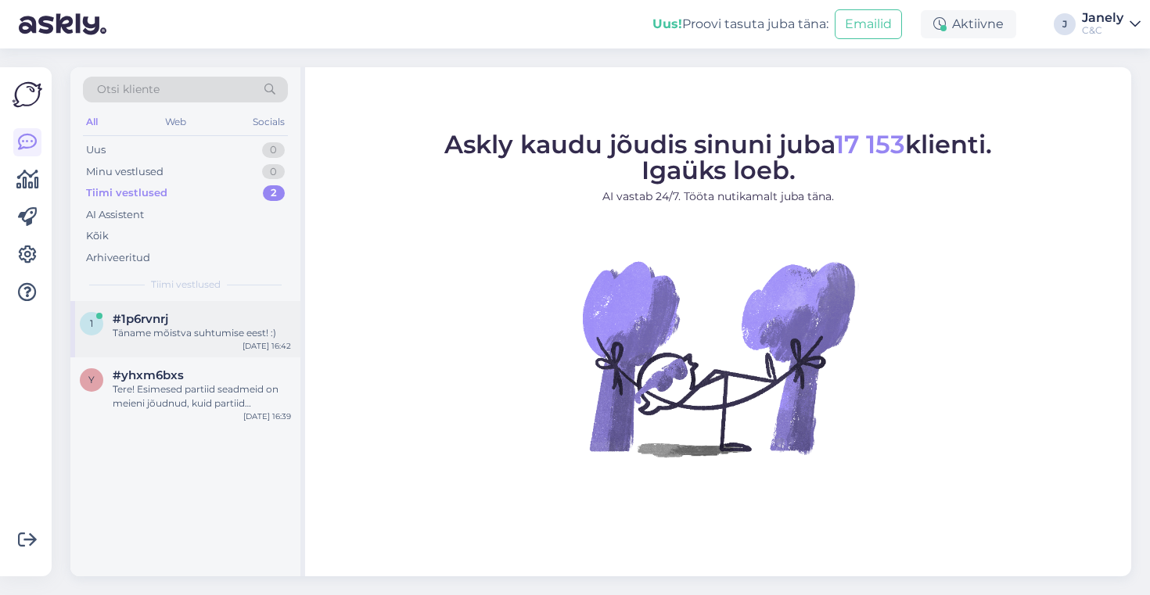
click at [268, 336] on div "Täname mõistva suhtumise eest! :)" at bounding box center [202, 333] width 178 height 14
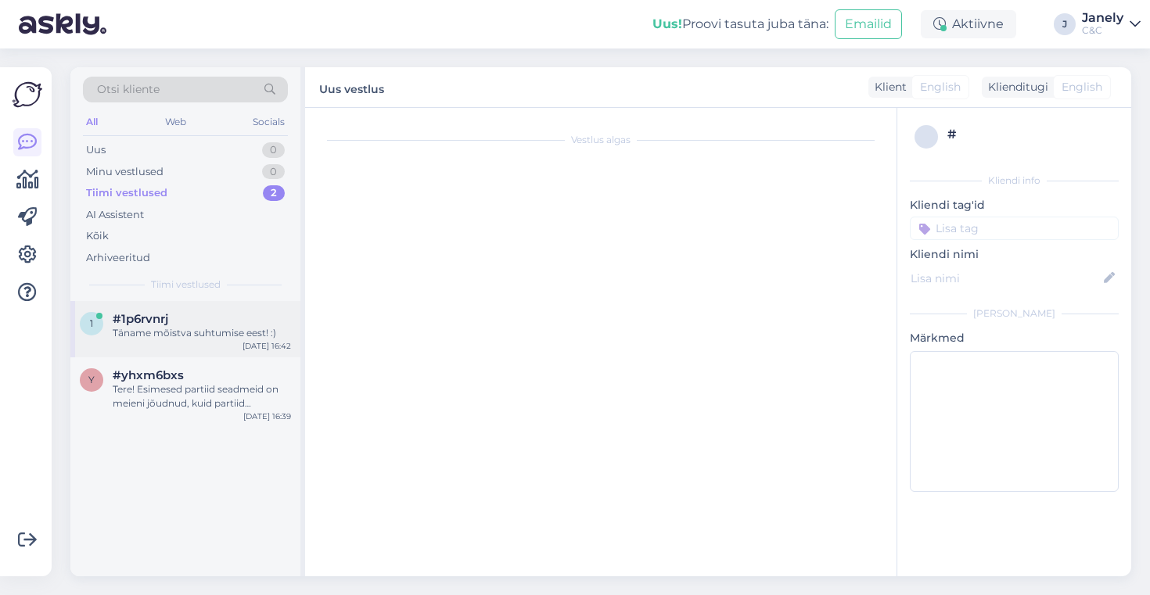
scroll to position [70, 0]
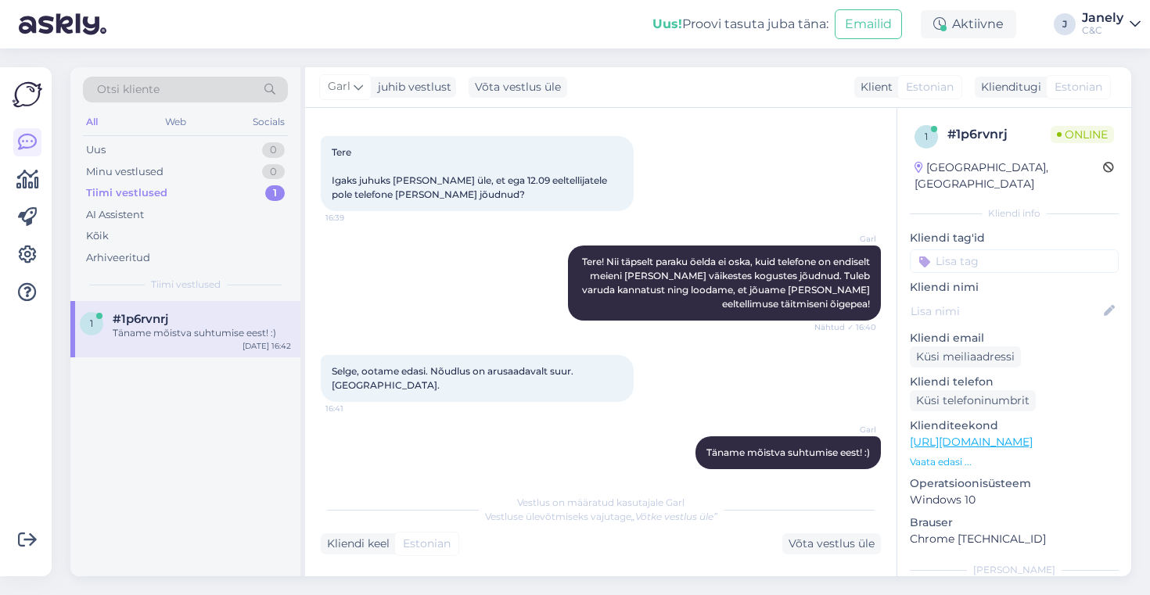
click at [50, 48] on img at bounding box center [63, 24] width 88 height 49
